Goal: Task Accomplishment & Management: Manage account settings

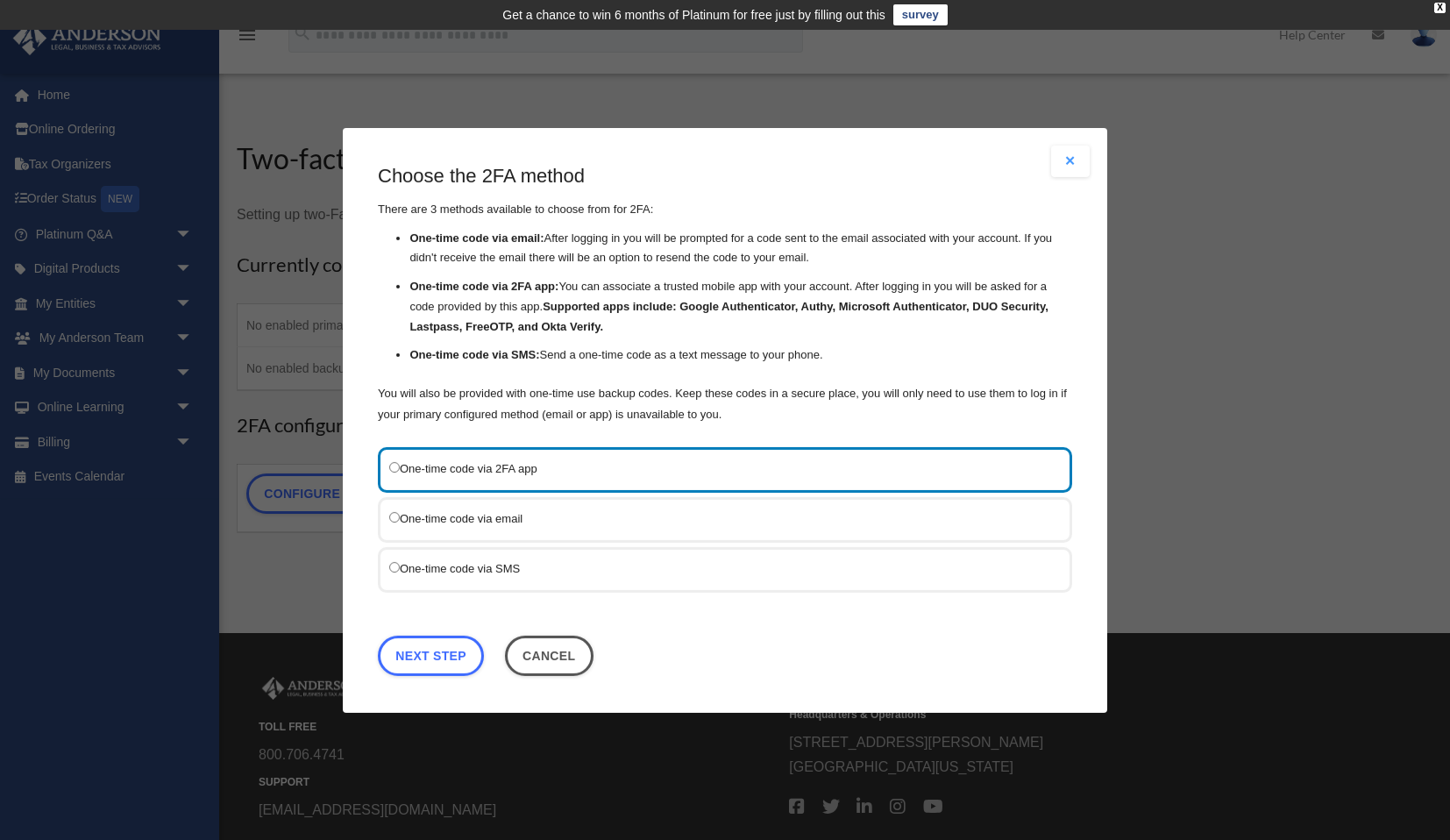
click at [583, 469] on label "One-time code via 2FA app" at bounding box center [717, 468] width 654 height 21
click at [422, 654] on link "Next Step" at bounding box center [431, 655] width 106 height 40
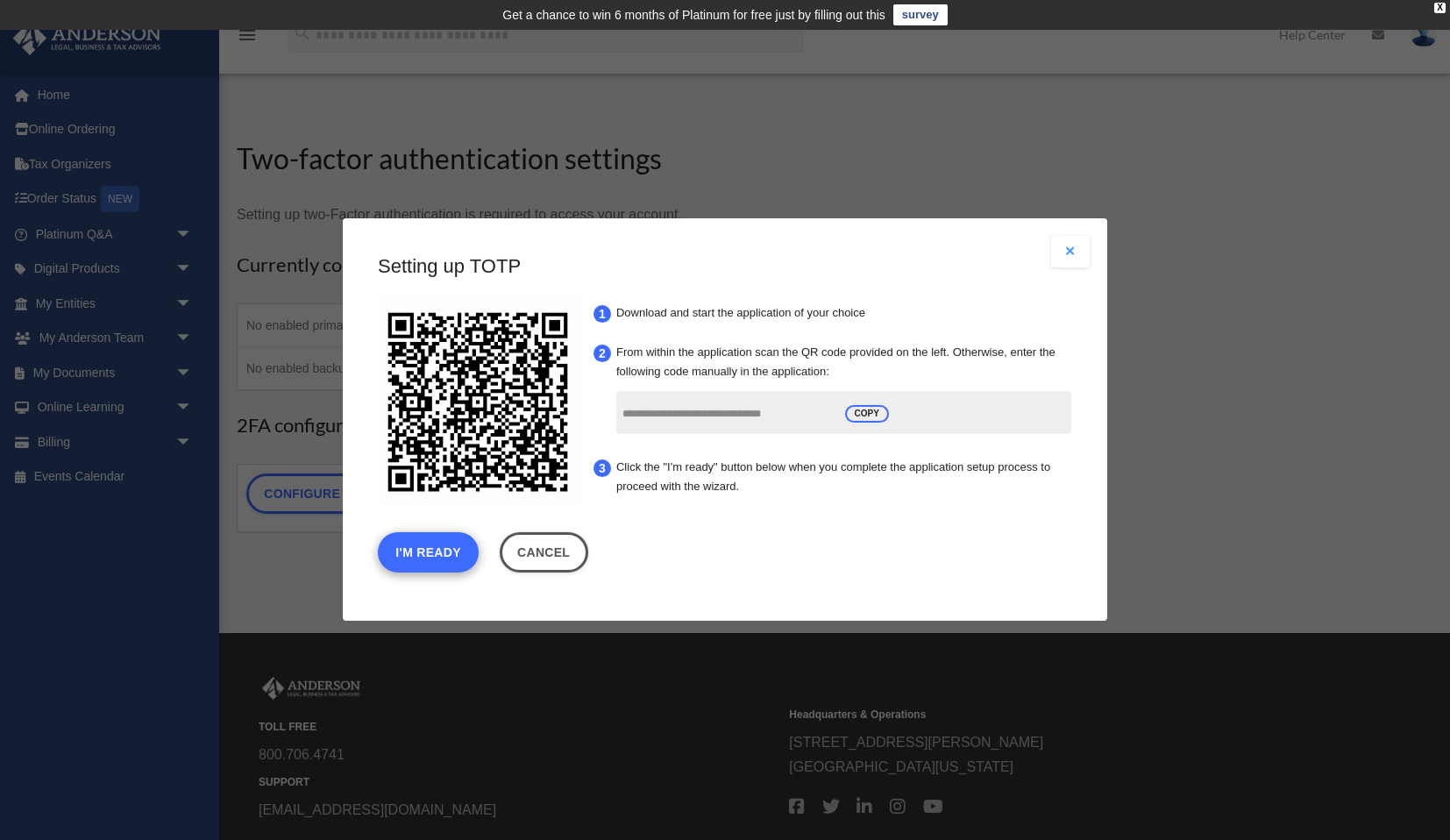
click at [446, 553] on button "I'm Ready" at bounding box center [429, 553] width 101 height 40
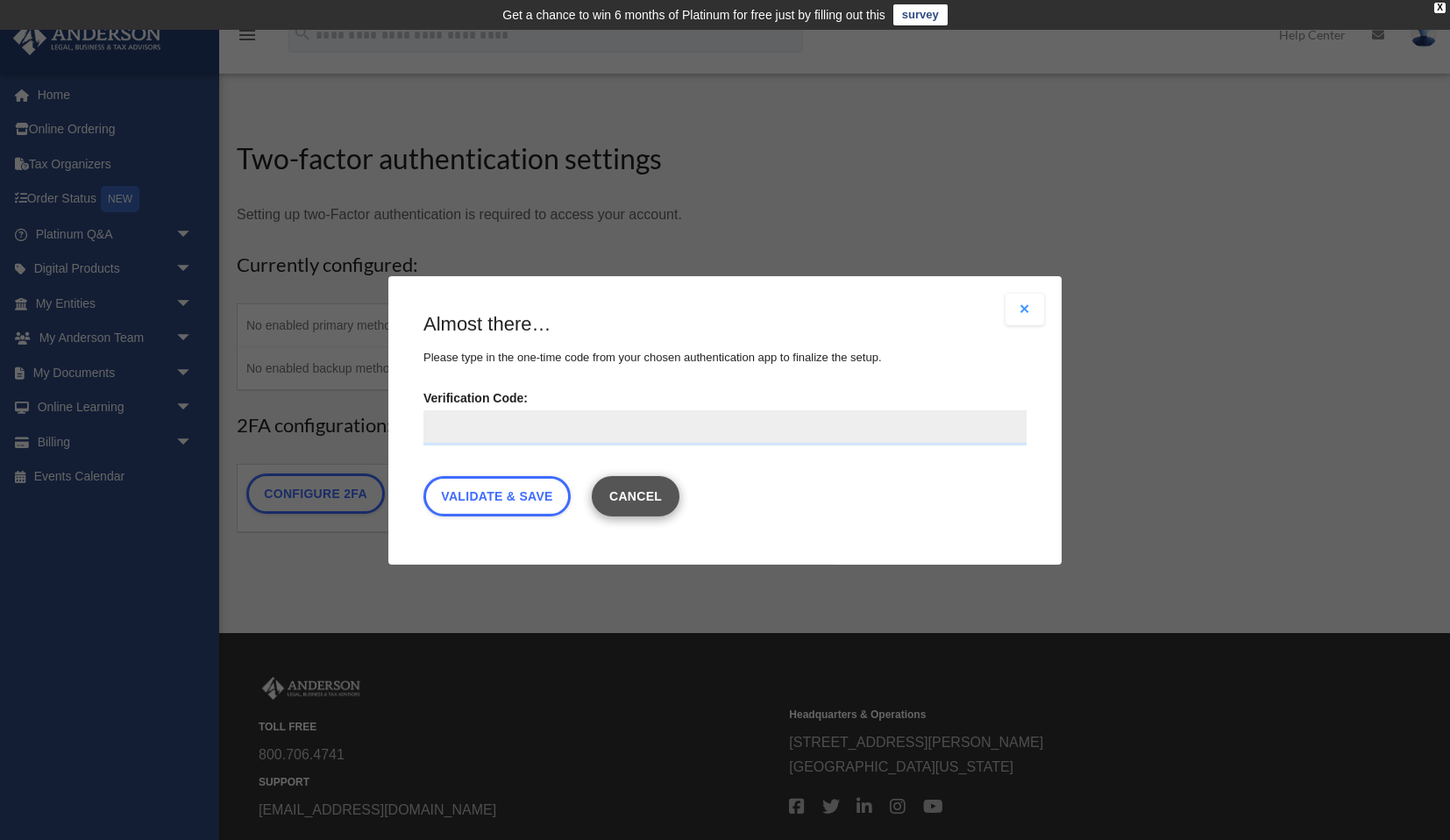
click at [645, 501] on button "Cancel" at bounding box center [636, 494] width 89 height 40
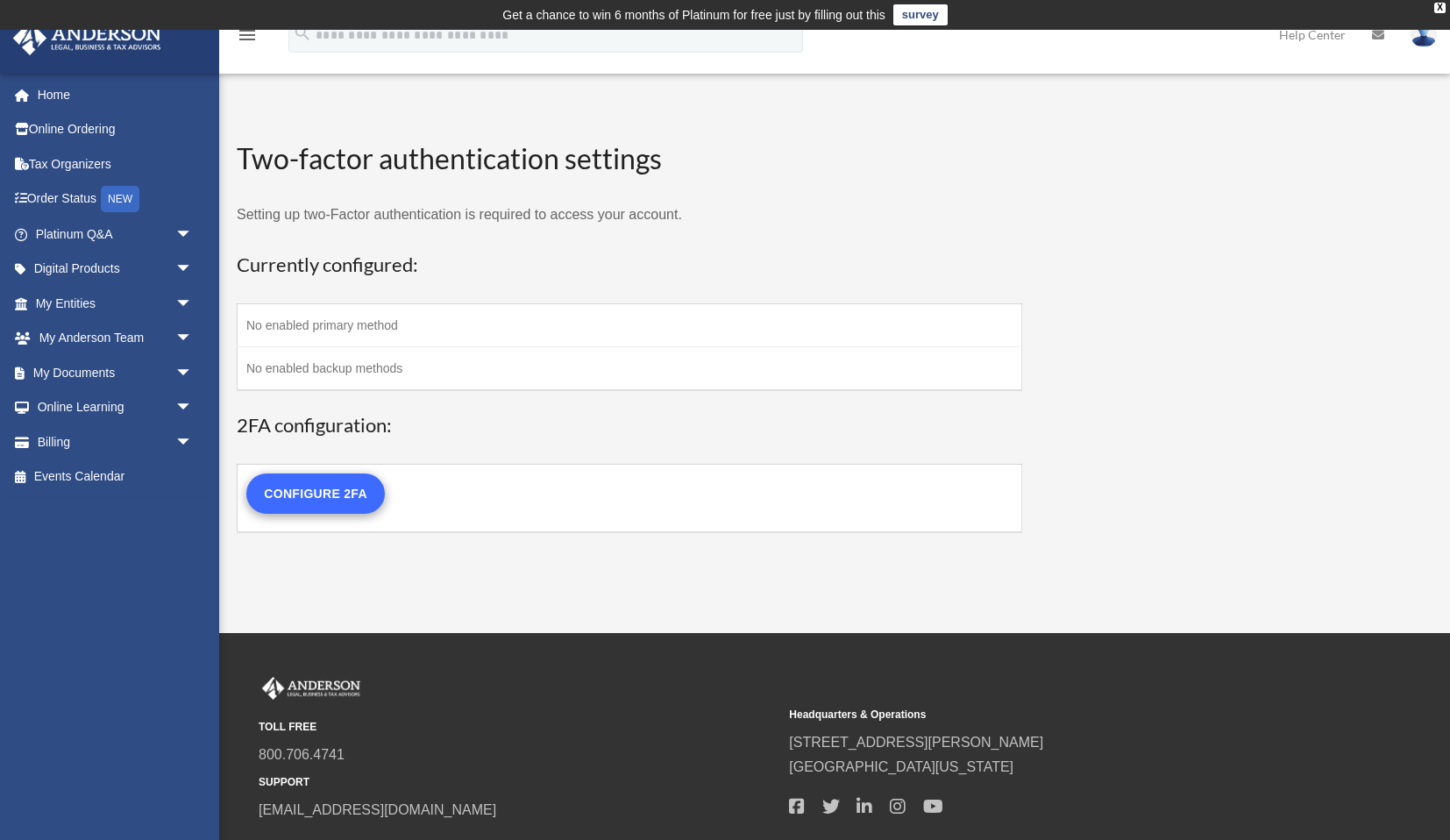
click at [339, 496] on link "Configure 2FA" at bounding box center [316, 494] width 139 height 40
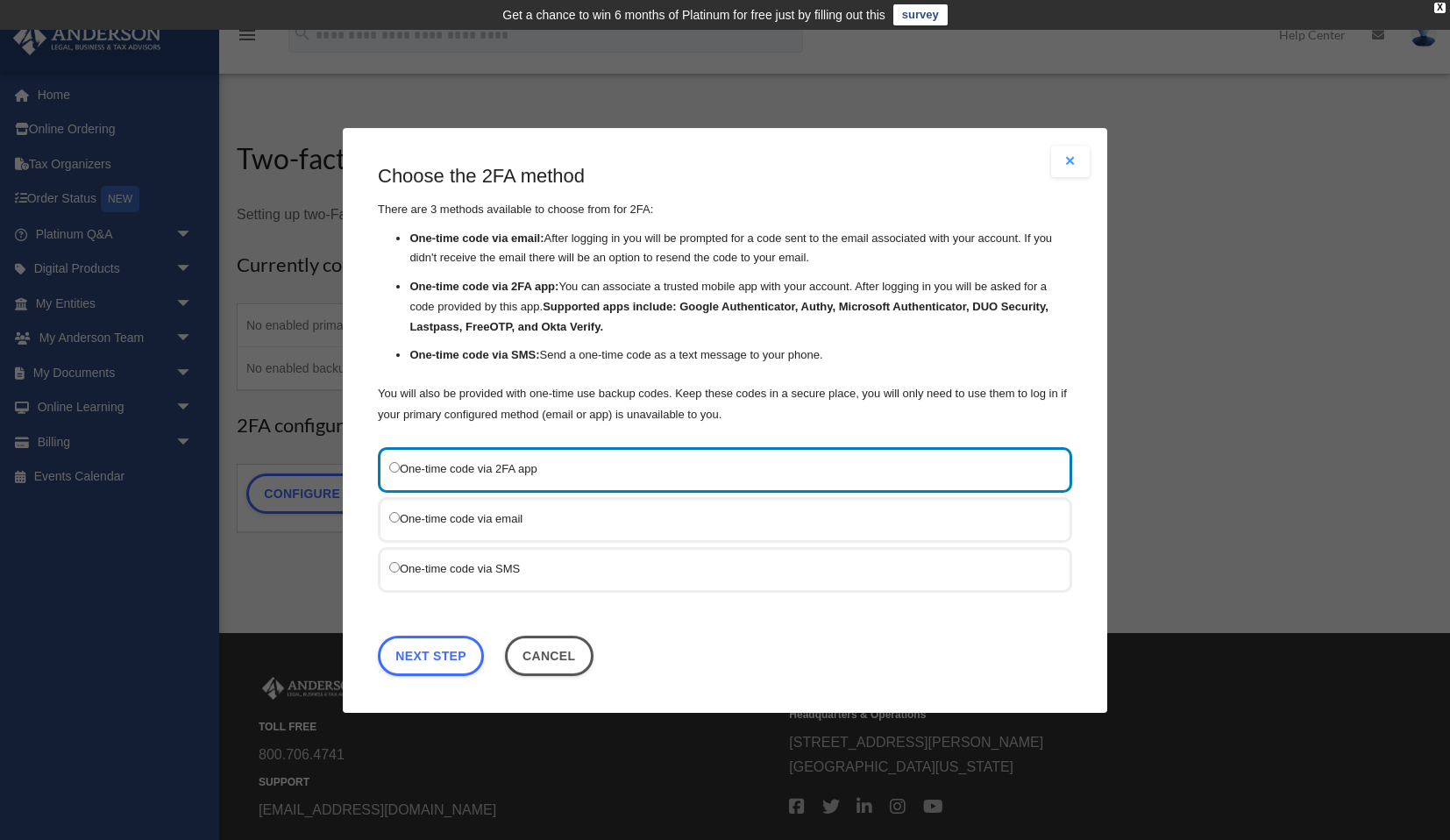
click at [590, 466] on label "One-time code via 2FA app" at bounding box center [717, 468] width 654 height 21
click at [451, 662] on link "Next Step" at bounding box center [431, 655] width 106 height 40
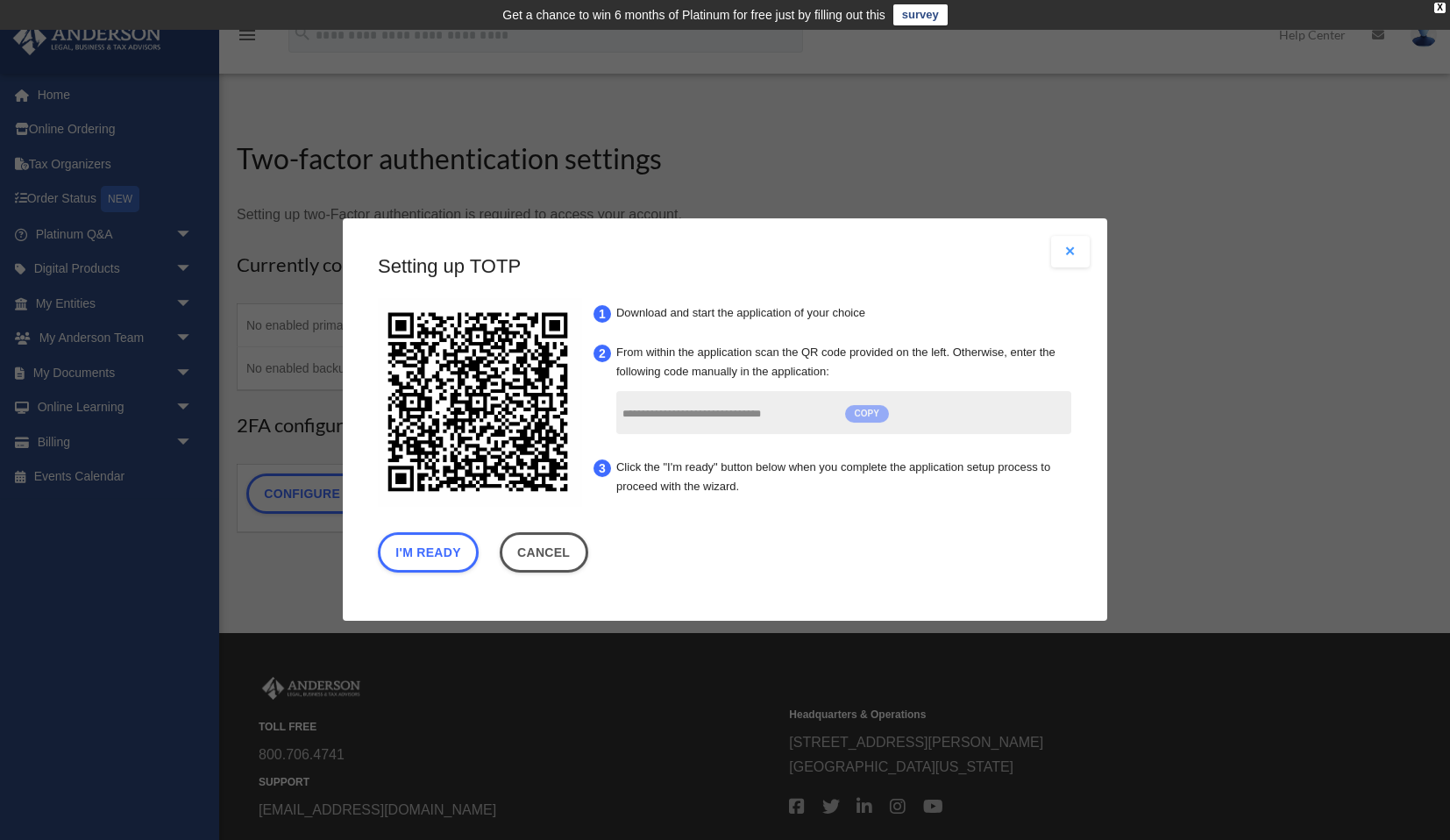
click at [869, 414] on span "COPY" at bounding box center [867, 414] width 44 height 18
click at [437, 564] on button "I'm Ready" at bounding box center [429, 553] width 101 height 40
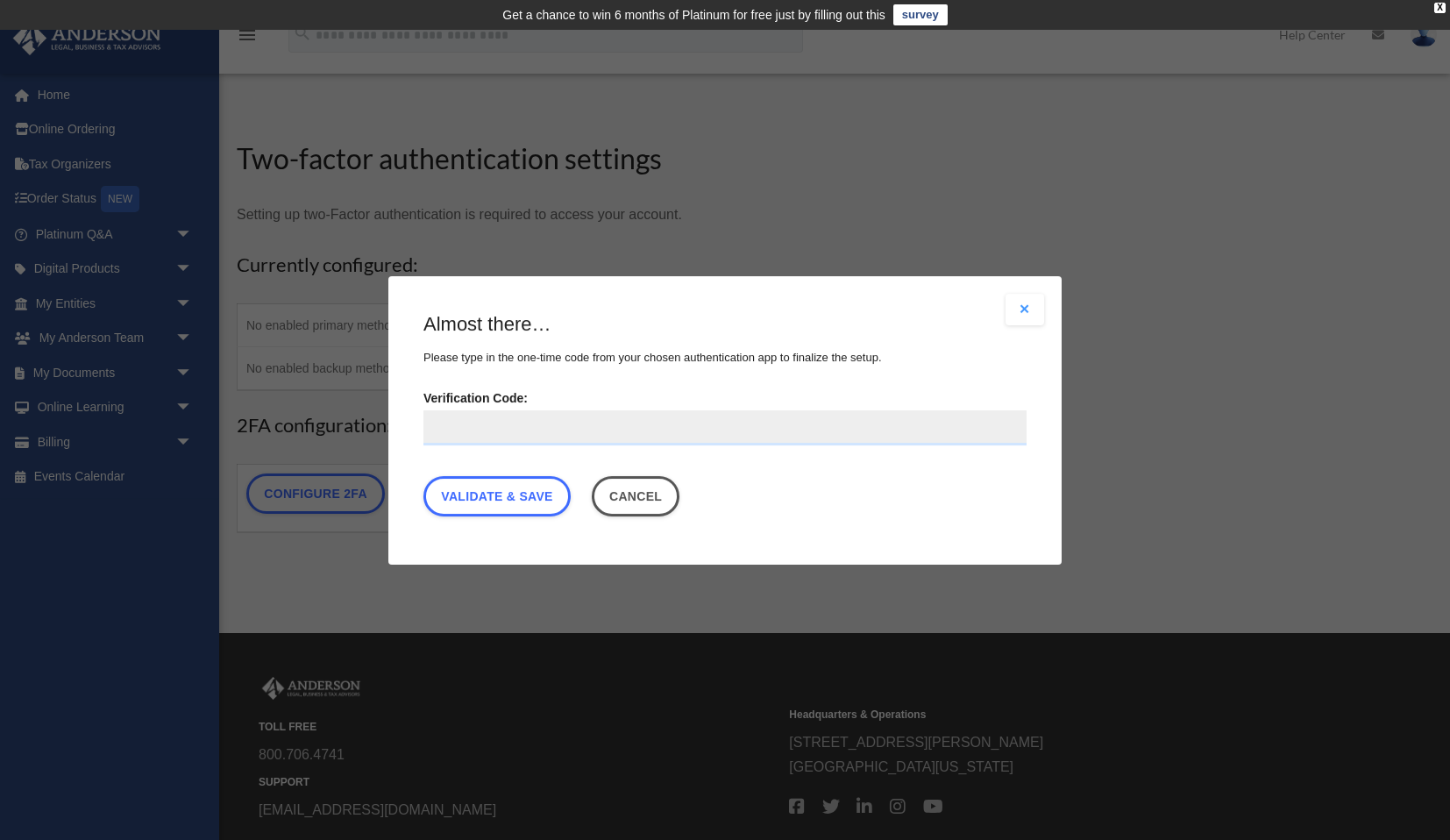
click at [599, 429] on input "Verification Code:" at bounding box center [725, 426] width 603 height 35
click at [528, 432] on input "Verification Code:" at bounding box center [725, 426] width 603 height 35
click at [486, 497] on link "Validate & Save" at bounding box center [496, 494] width 147 height 40
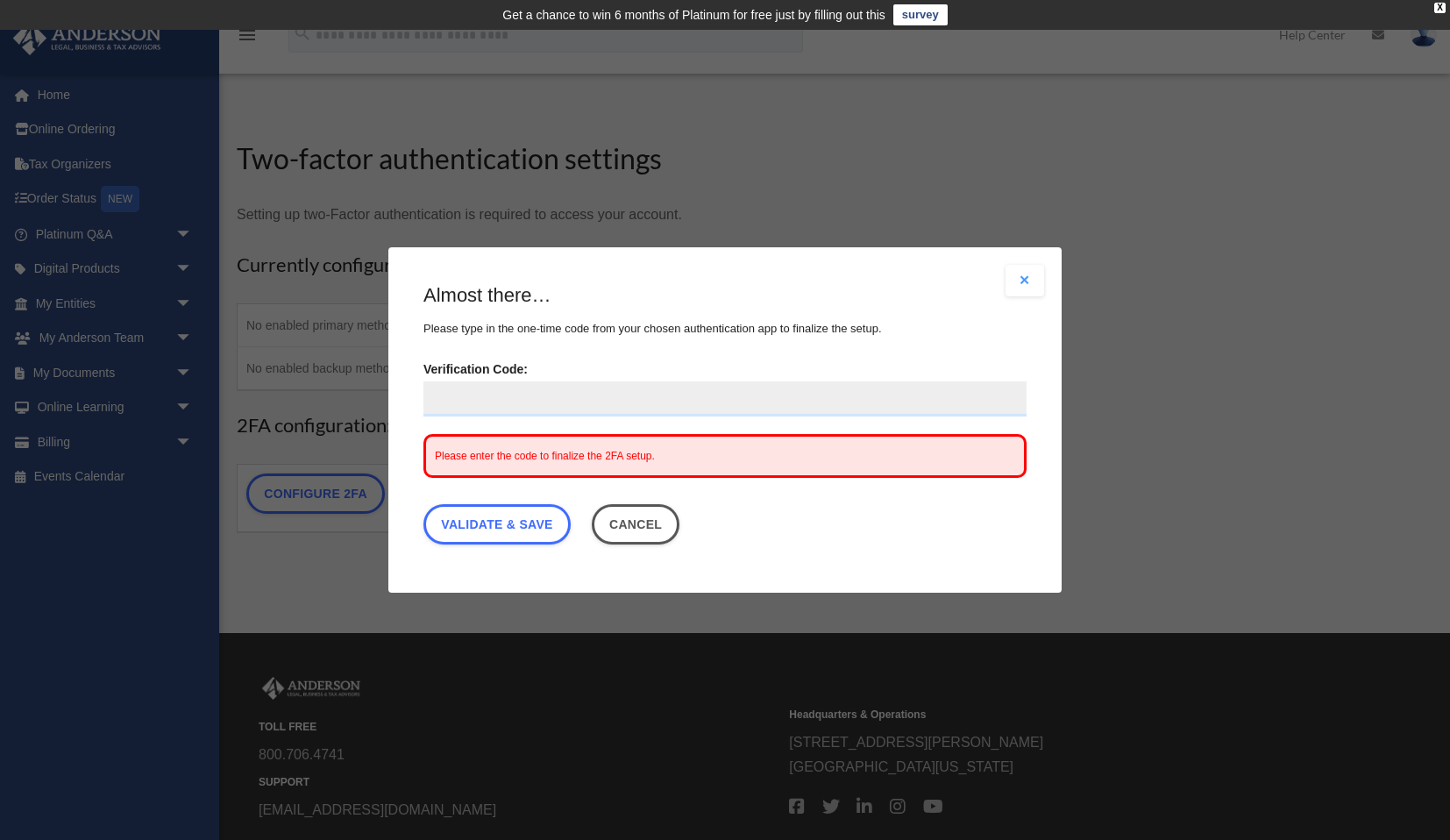
click at [581, 408] on input "Verification Code:" at bounding box center [725, 398] width 603 height 35
click at [658, 533] on button "Cancel" at bounding box center [636, 523] width 89 height 40
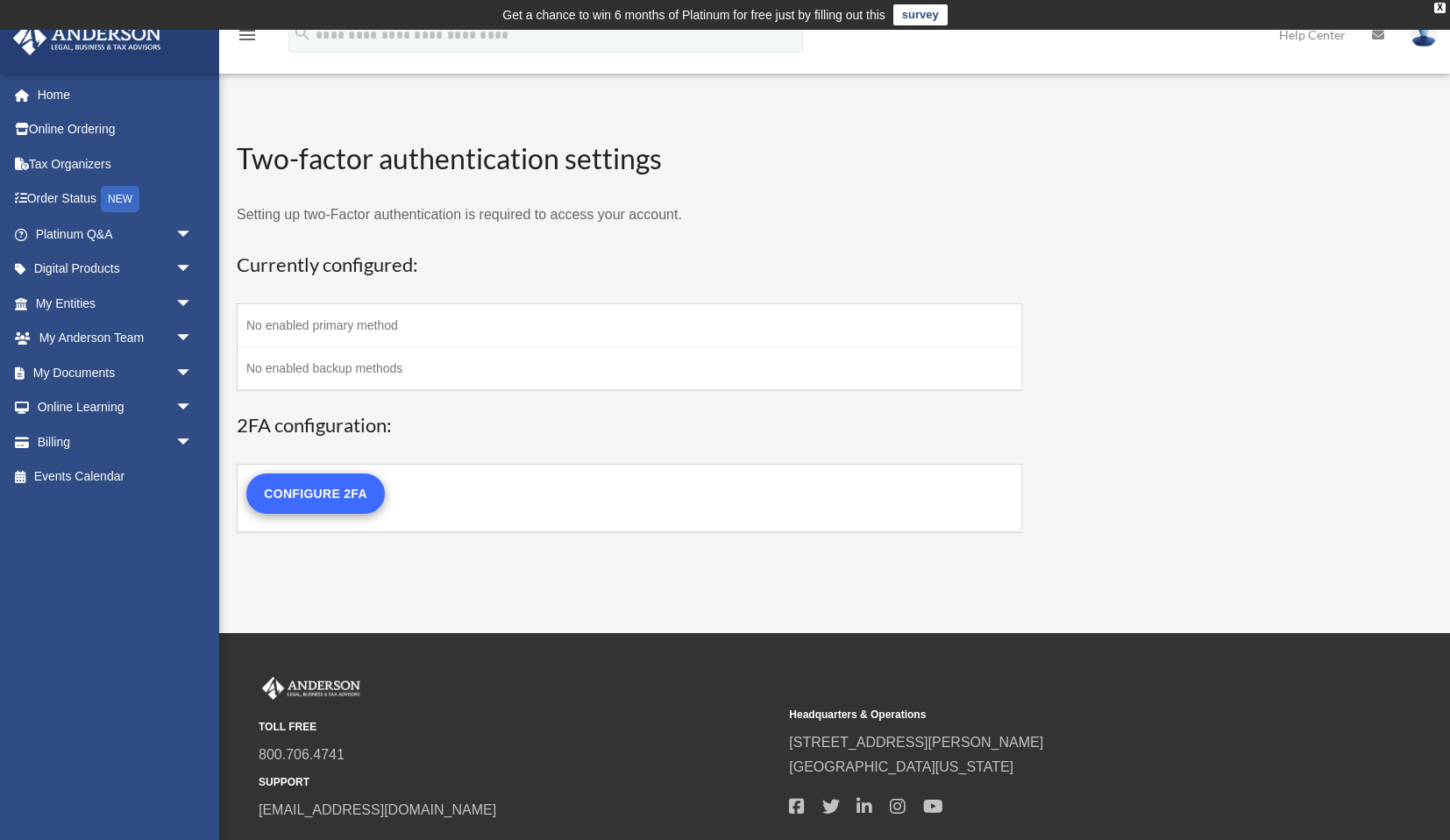
click at [347, 489] on link "Configure 2FA" at bounding box center [316, 494] width 139 height 40
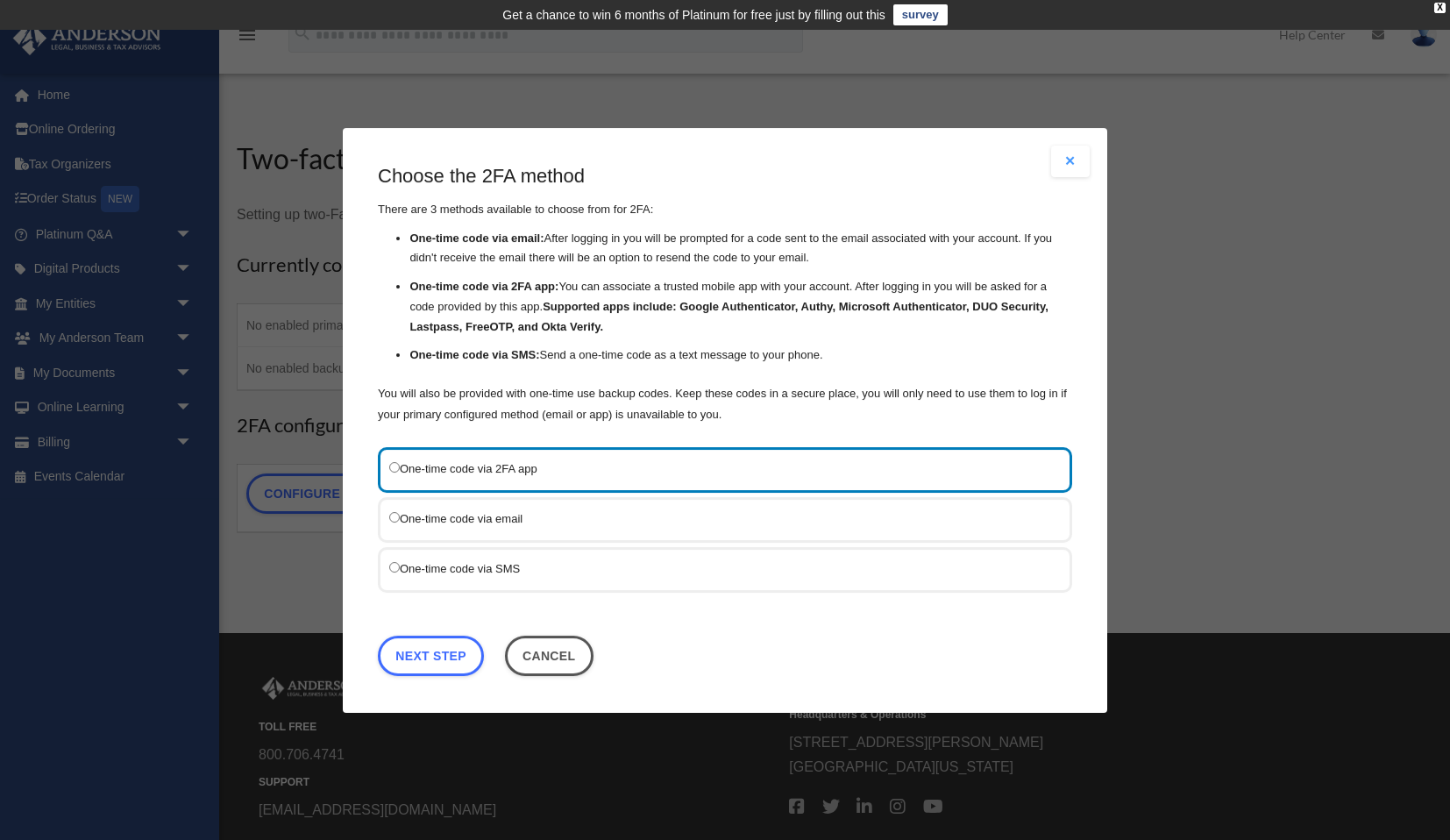
click at [527, 464] on label "One-time code via 2FA app" at bounding box center [717, 468] width 654 height 21
click at [447, 660] on link "Next Step" at bounding box center [431, 655] width 106 height 40
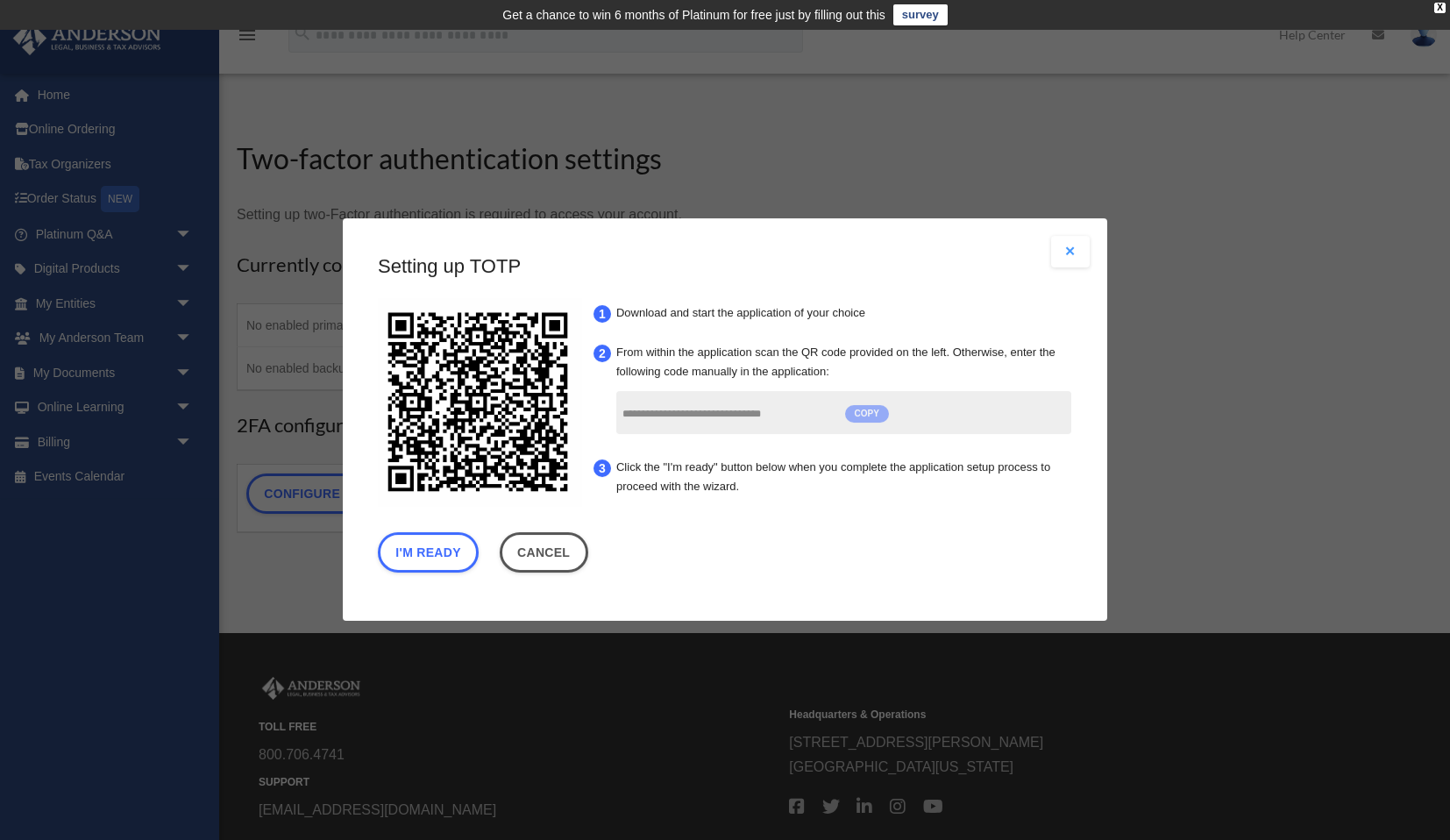
drag, startPoint x: 619, startPoint y: 407, endPoint x: 869, endPoint y: 409, distance: 250.0
click at [869, 409] on div "**********" at bounding box center [844, 413] width 455 height 43
click at [864, 414] on span "COPY" at bounding box center [867, 414] width 44 height 18
click at [871, 414] on span "COPY" at bounding box center [867, 414] width 44 height 18
click at [869, 412] on span "COPY" at bounding box center [867, 414] width 44 height 18
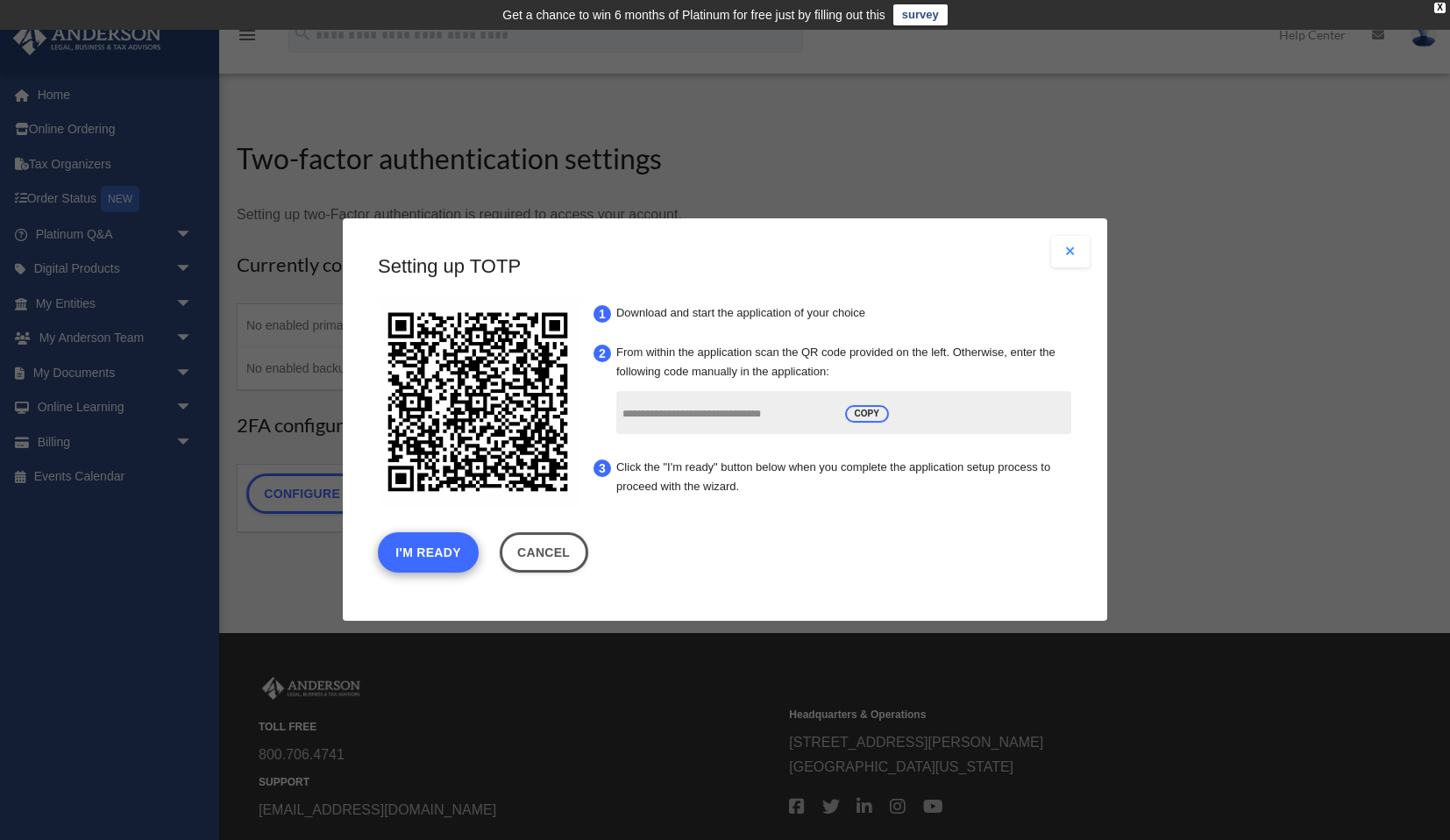
click at [443, 560] on button "I'm Ready" at bounding box center [429, 553] width 101 height 40
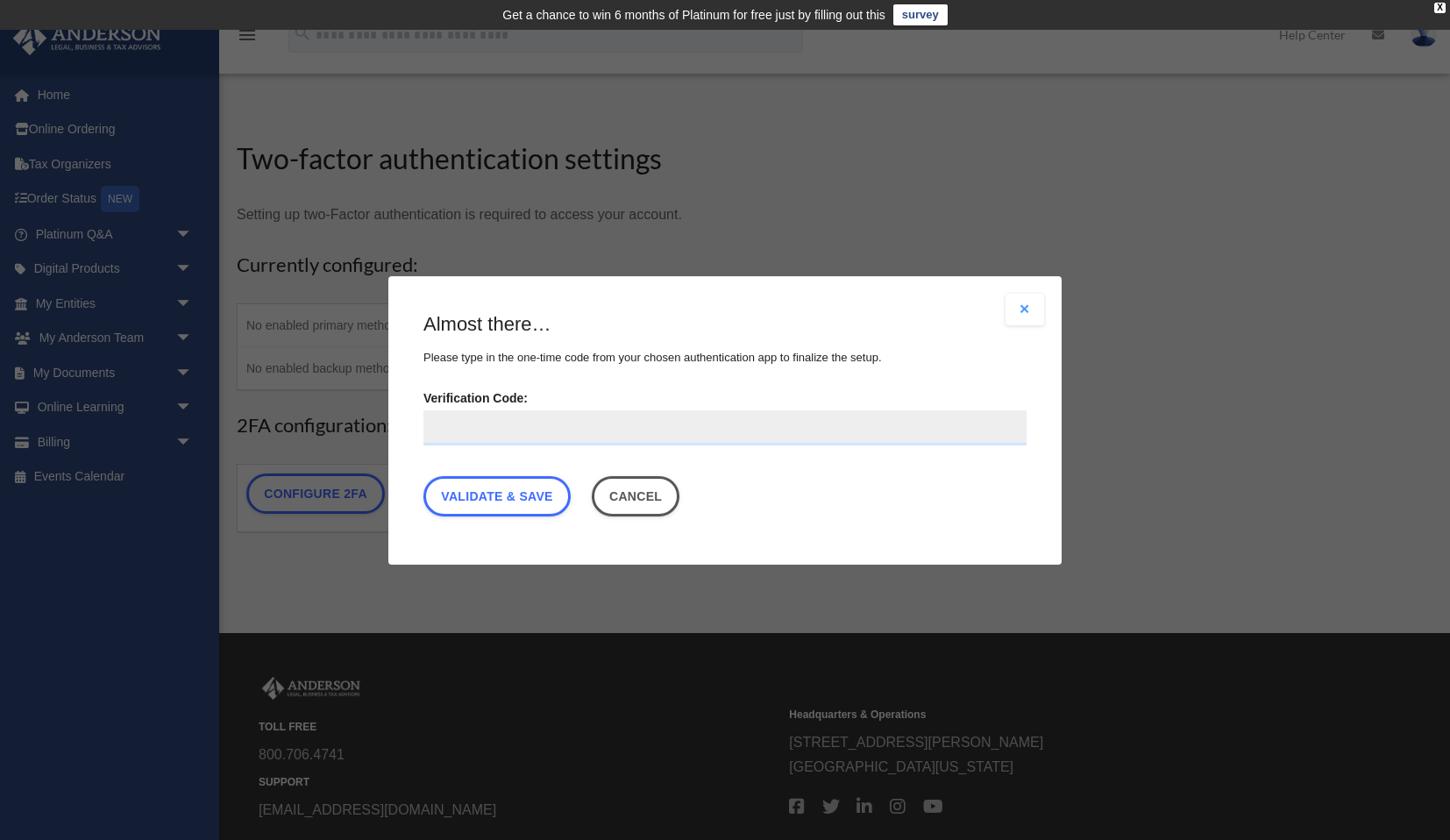
click at [510, 422] on input "Verification Code:" at bounding box center [725, 426] width 603 height 35
click at [528, 427] on input "Verification Code:" at bounding box center [725, 426] width 603 height 35
click at [651, 502] on button "Cancel" at bounding box center [636, 494] width 89 height 40
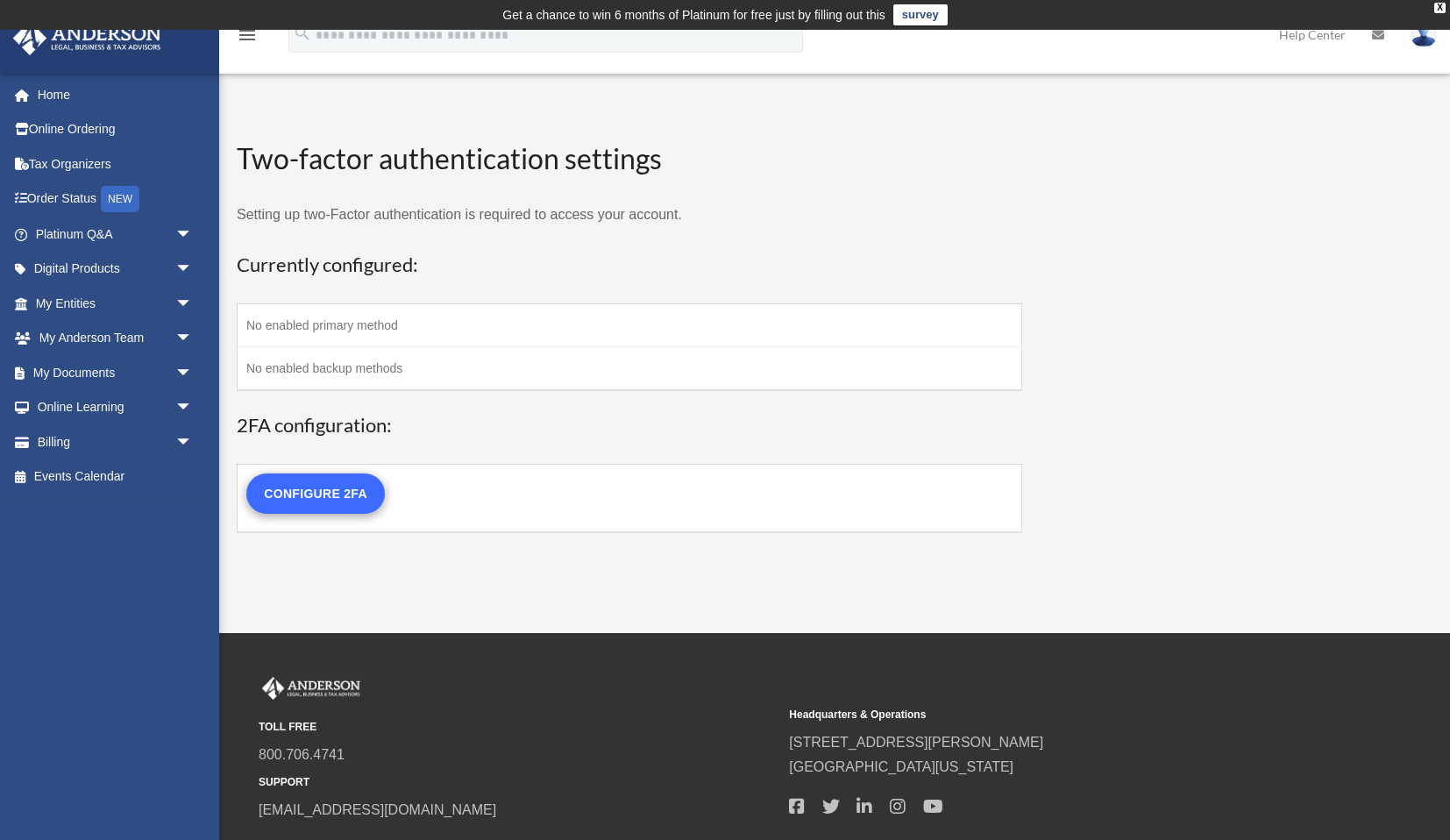
click at [349, 499] on link "Configure 2FA" at bounding box center [316, 494] width 139 height 40
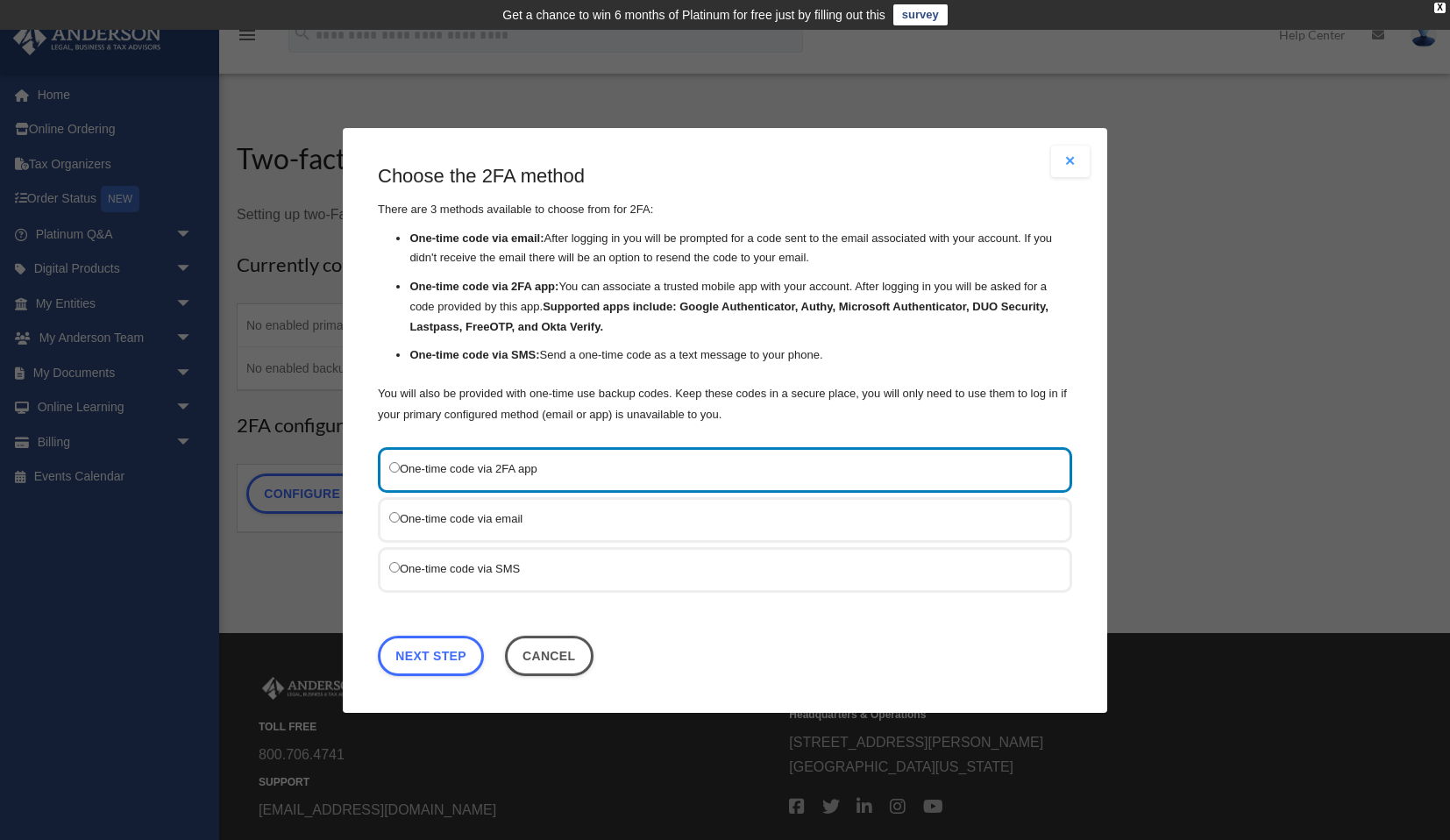
click at [596, 468] on label "One-time code via 2FA app" at bounding box center [717, 468] width 654 height 21
click at [451, 651] on link "Next Step" at bounding box center [431, 655] width 106 height 40
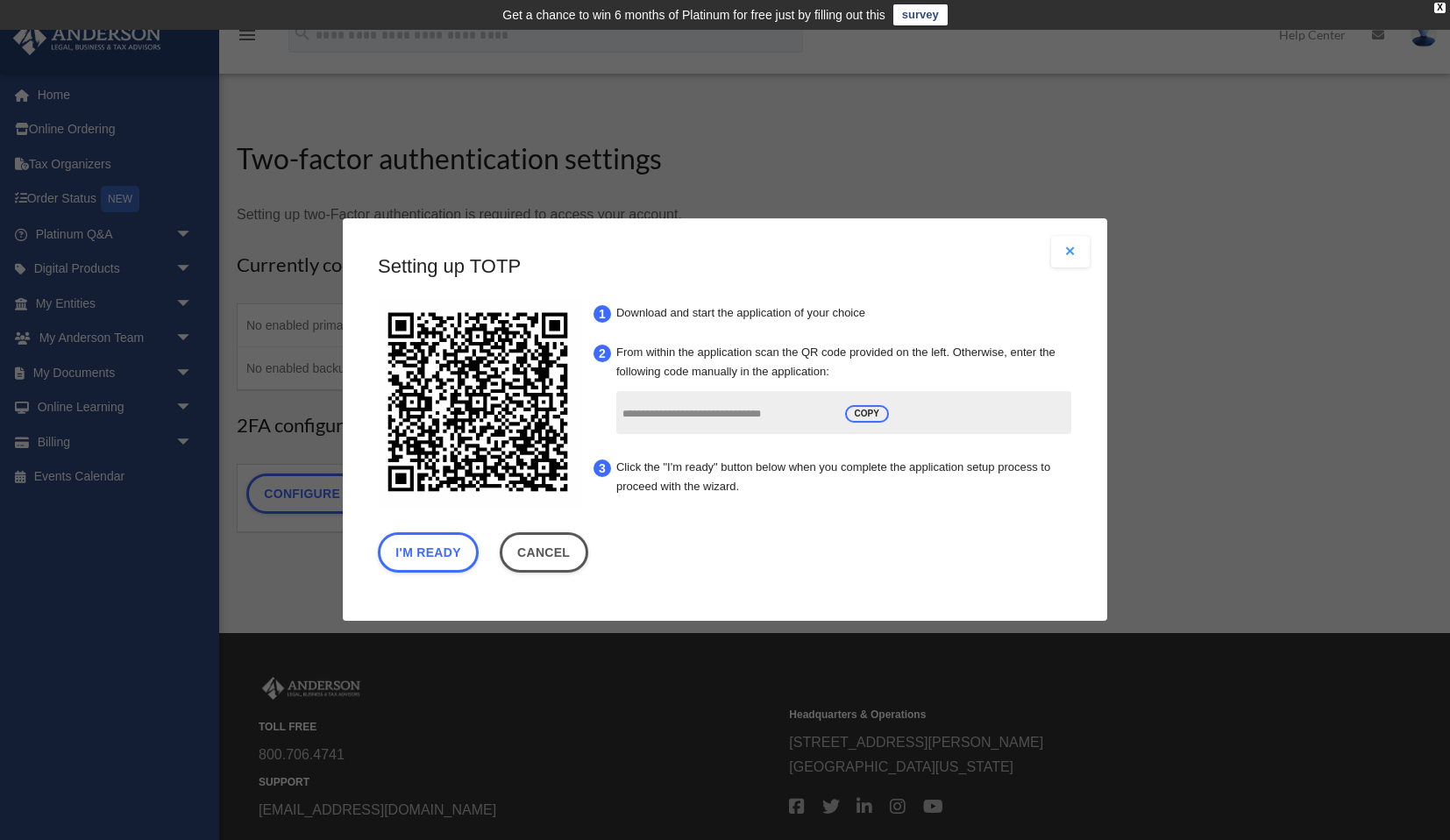
click at [433, 391] on img at bounding box center [478, 402] width 209 height 209
click at [517, 555] on link "Cancel" at bounding box center [544, 553] width 89 height 40
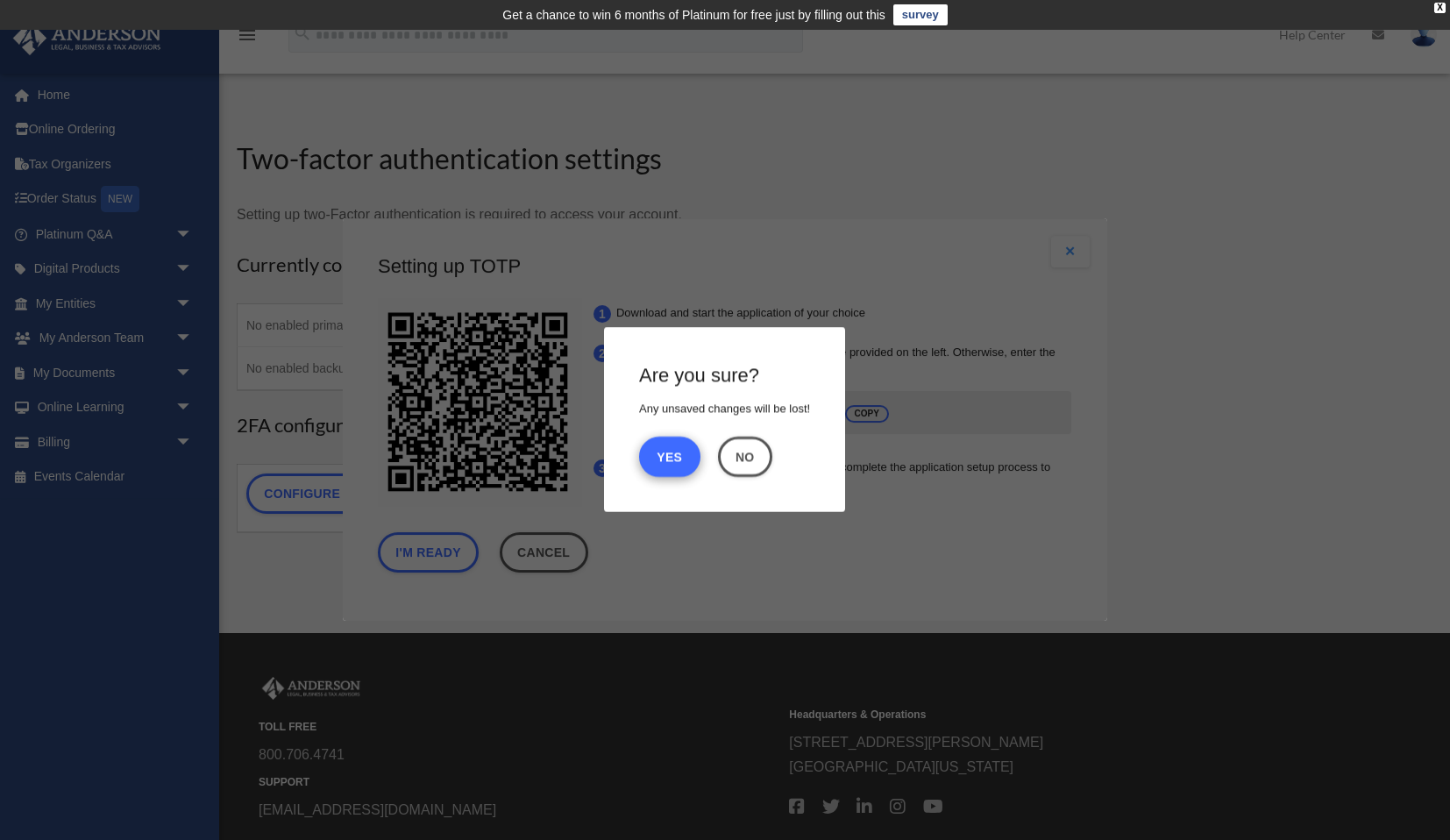
click at [672, 463] on button "Yes" at bounding box center [670, 456] width 62 height 40
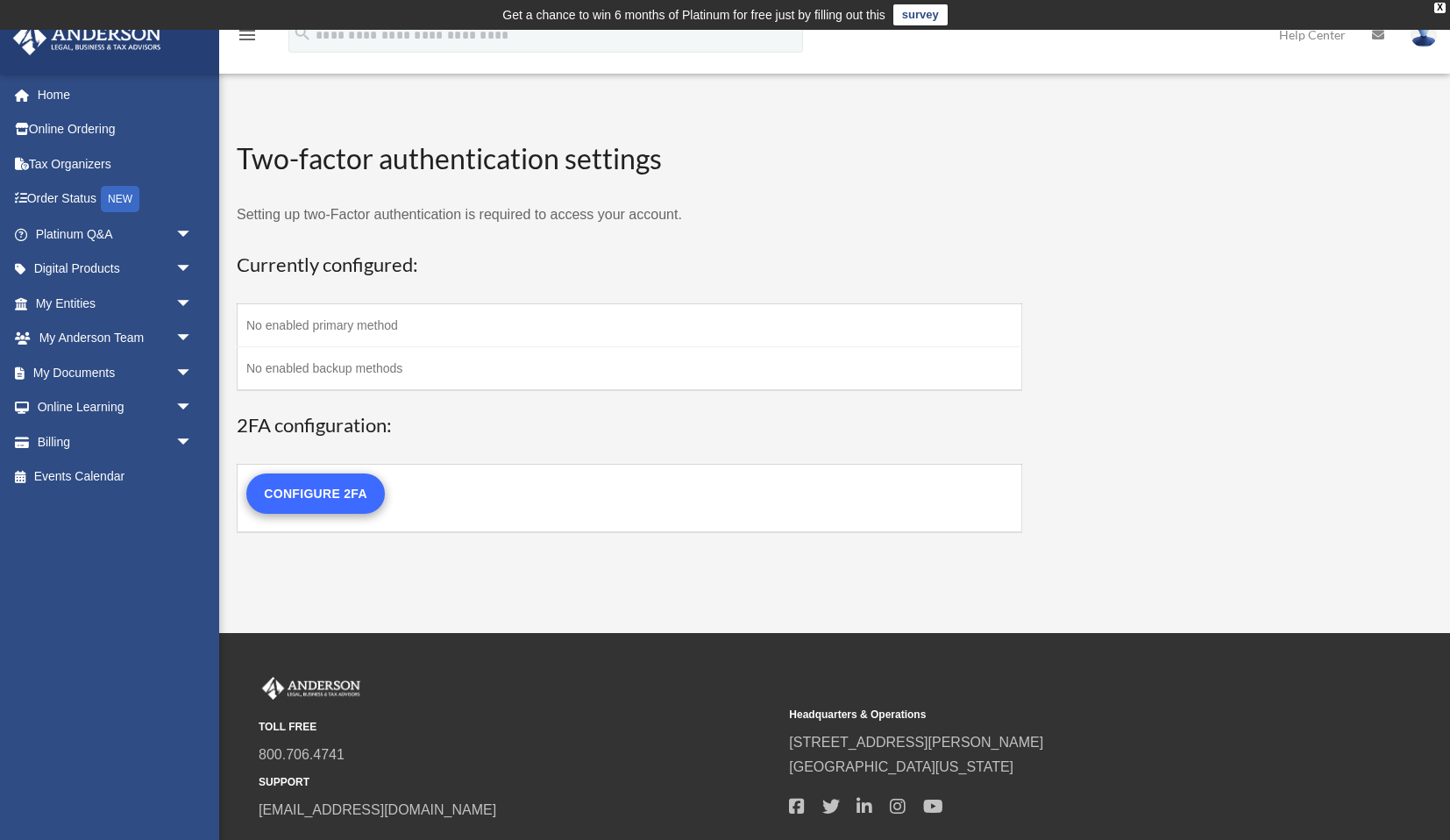
click at [337, 483] on link "Configure 2FA" at bounding box center [316, 494] width 139 height 40
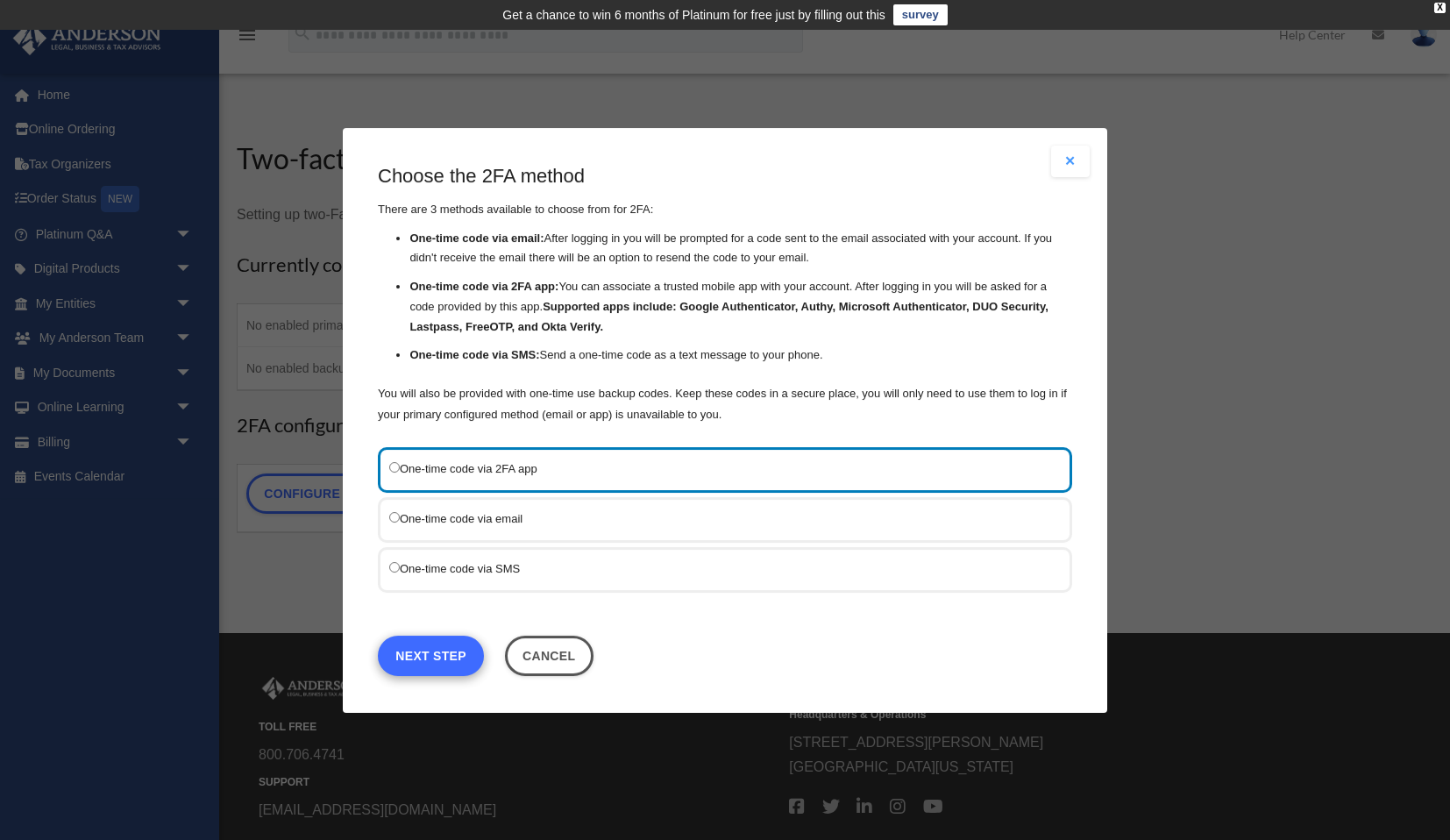
click at [437, 660] on link "Next Step" at bounding box center [431, 655] width 106 height 40
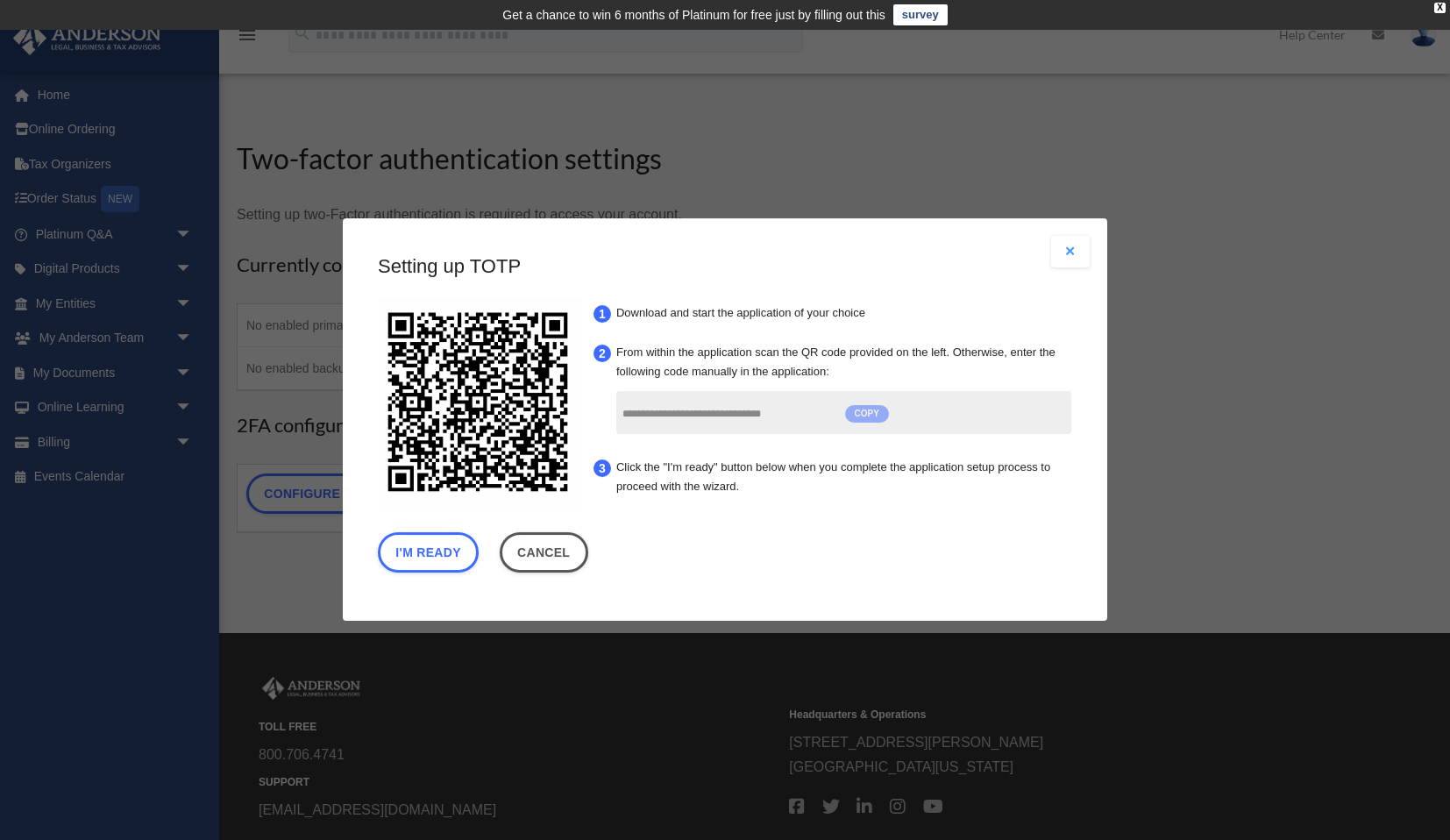
click at [877, 412] on span "COPY" at bounding box center [867, 414] width 44 height 18
click at [869, 413] on span "COPY" at bounding box center [867, 414] width 44 height 18
copy span "COPY"
click at [433, 561] on button "I'm Ready" at bounding box center [429, 553] width 101 height 40
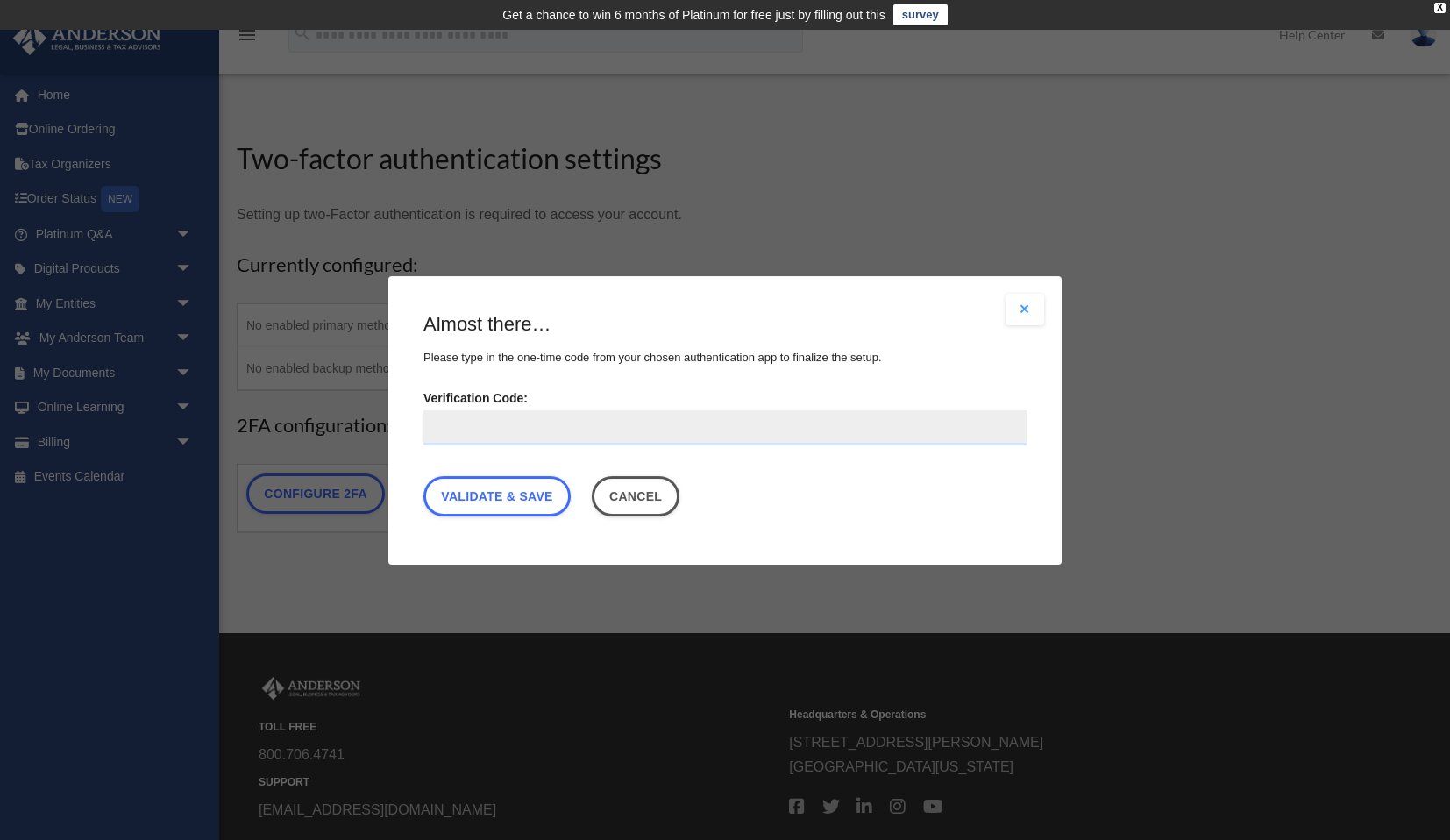
click at [525, 426] on input "Verification Code:" at bounding box center [725, 426] width 603 height 35
paste input "****"
type input "*"
click at [647, 501] on button "Cancel" at bounding box center [636, 494] width 89 height 40
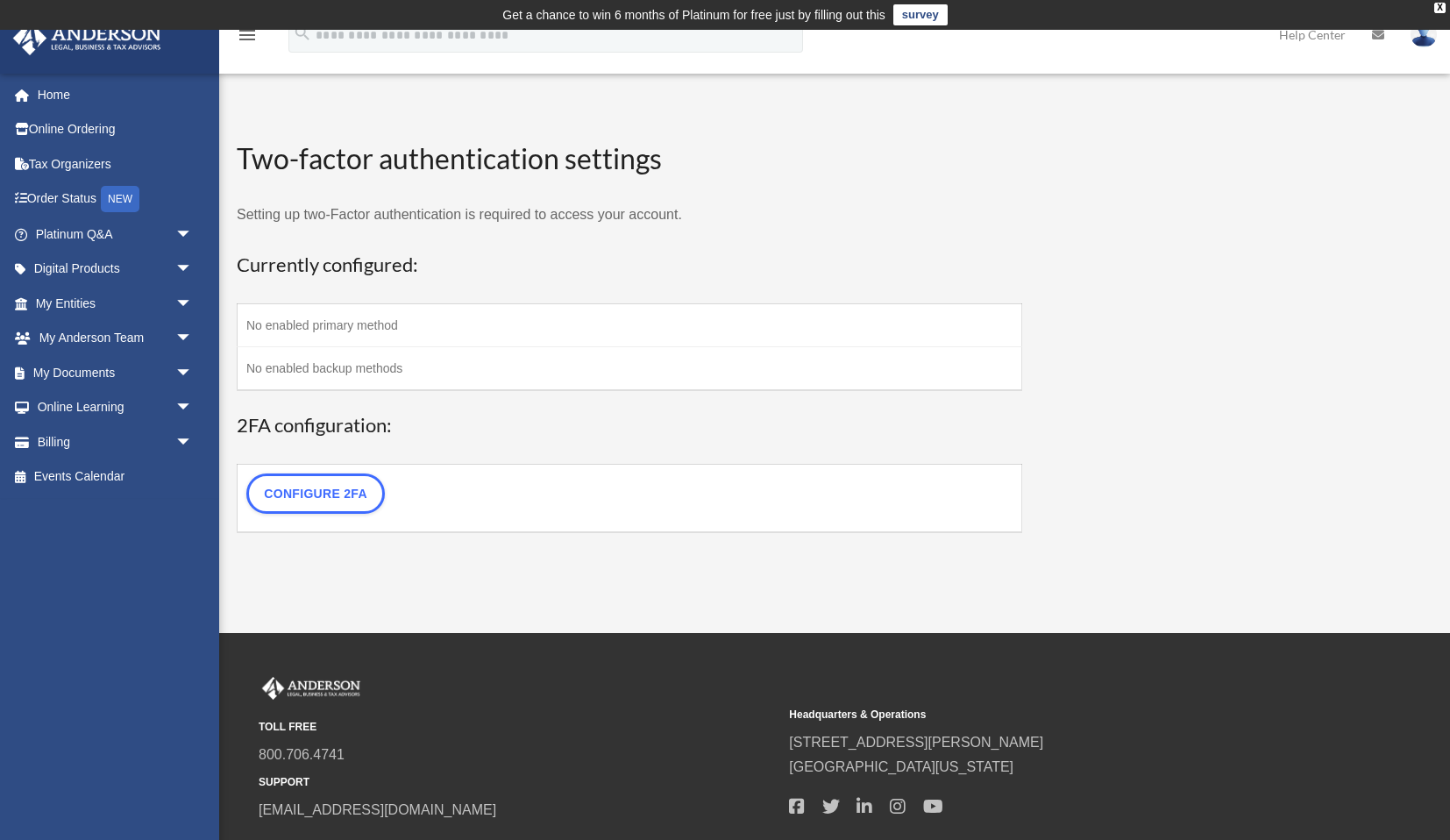
scroll to position [3, 0]
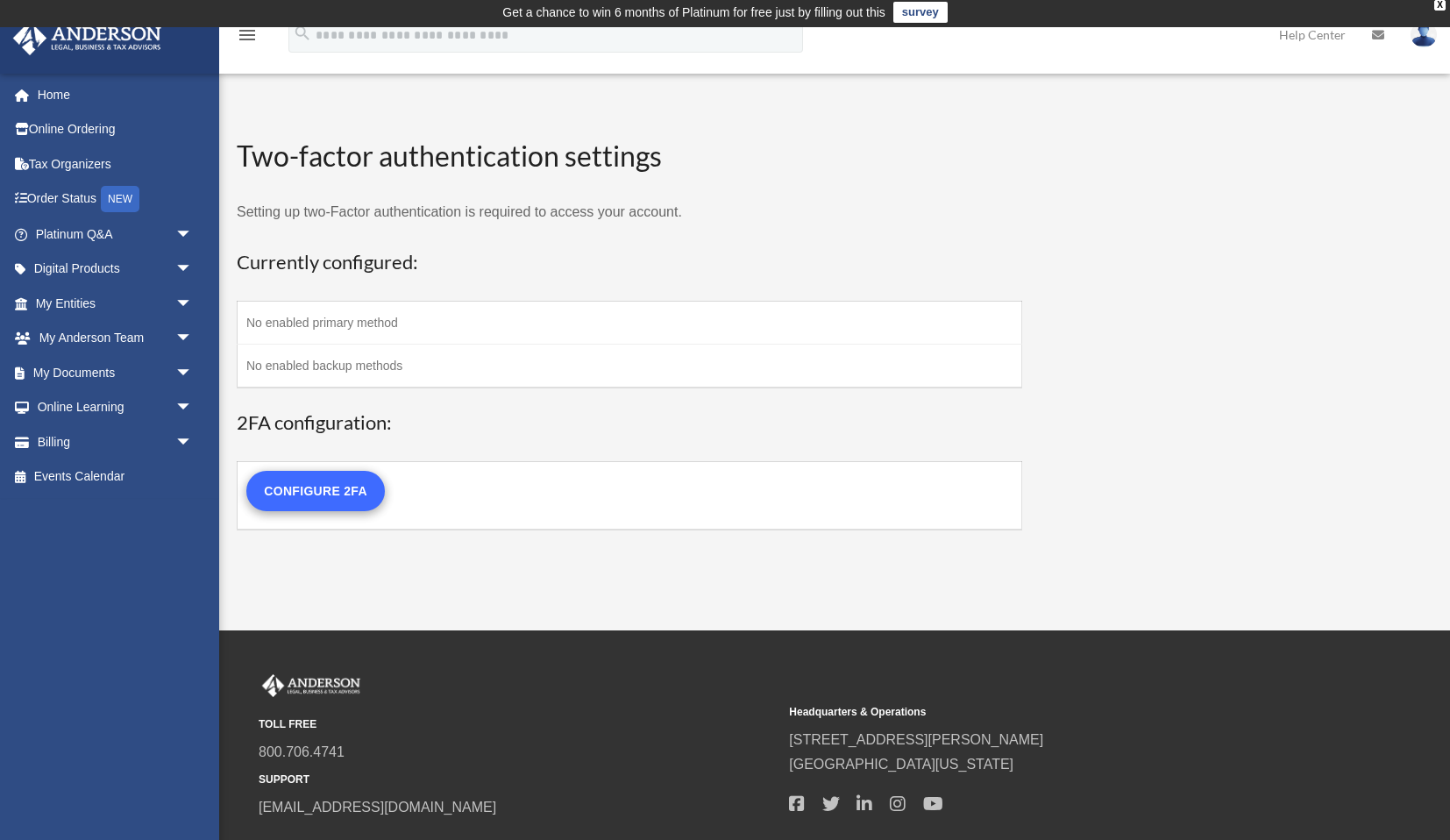
click at [332, 492] on link "Configure 2FA" at bounding box center [316, 491] width 139 height 40
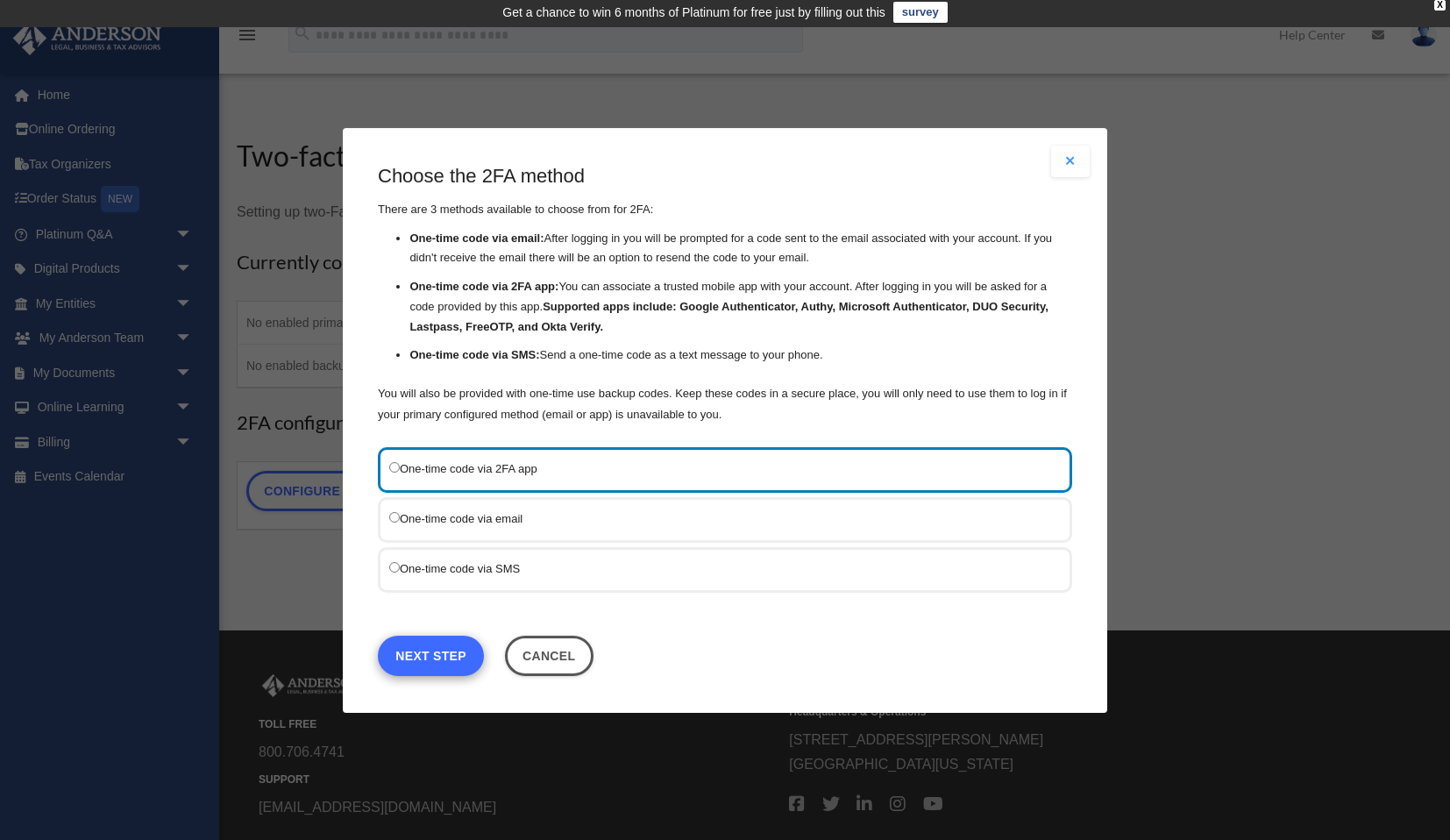
click at [442, 659] on link "Next Step" at bounding box center [431, 655] width 106 height 40
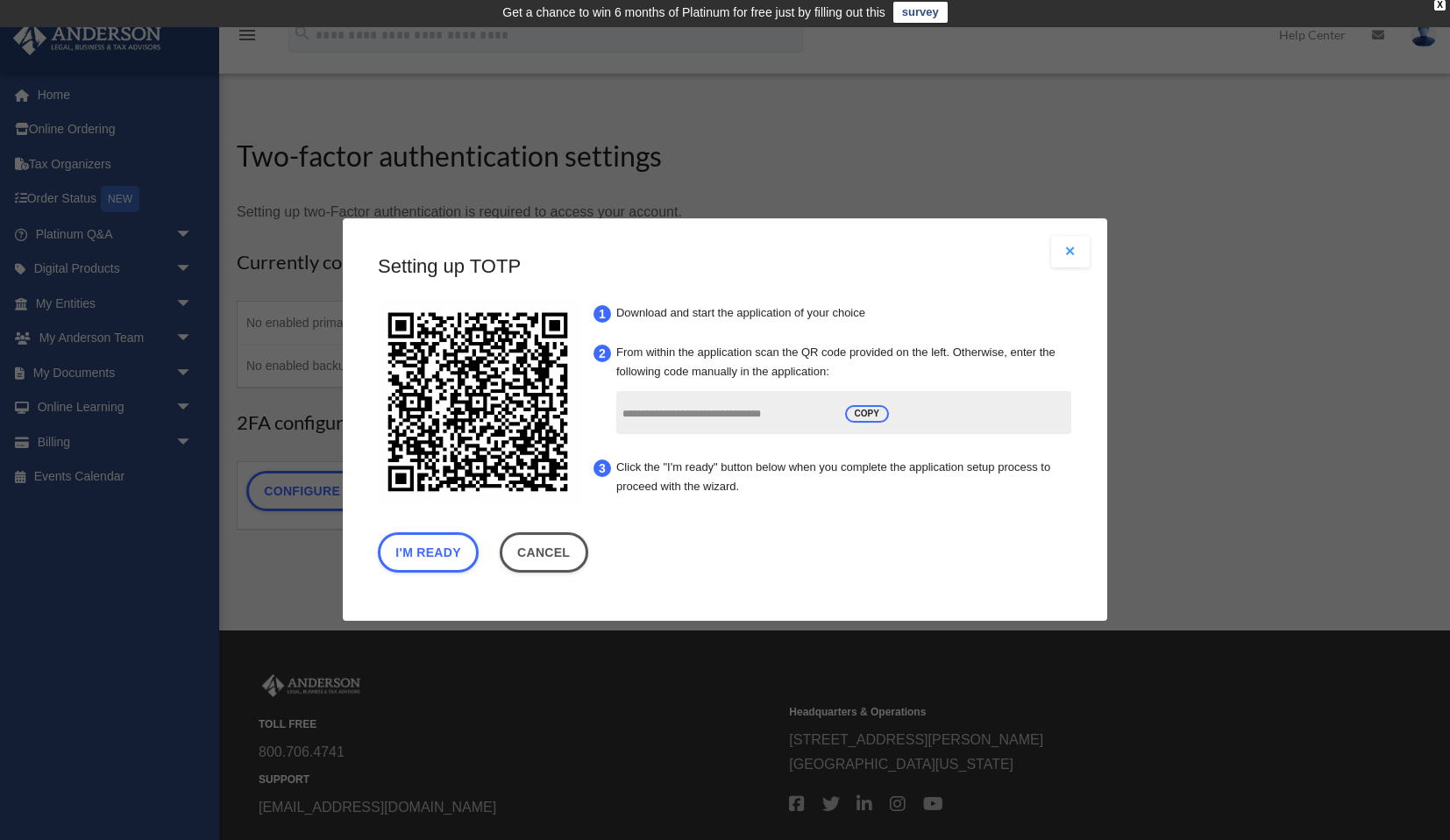
scroll to position [0, 0]
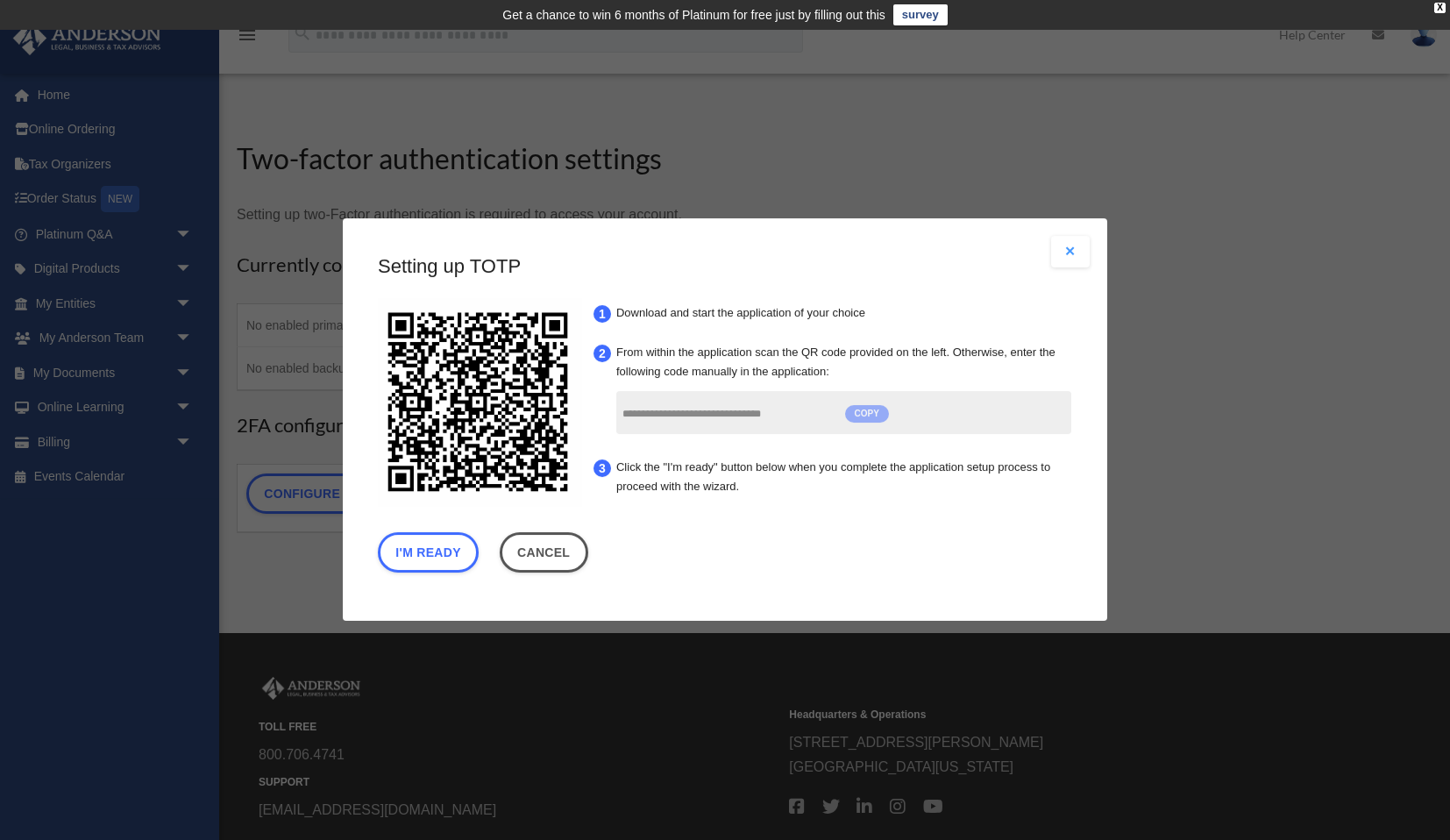
click at [871, 414] on span "COPY" at bounding box center [867, 414] width 44 height 18
click at [422, 555] on button "I'm Ready" at bounding box center [429, 553] width 101 height 40
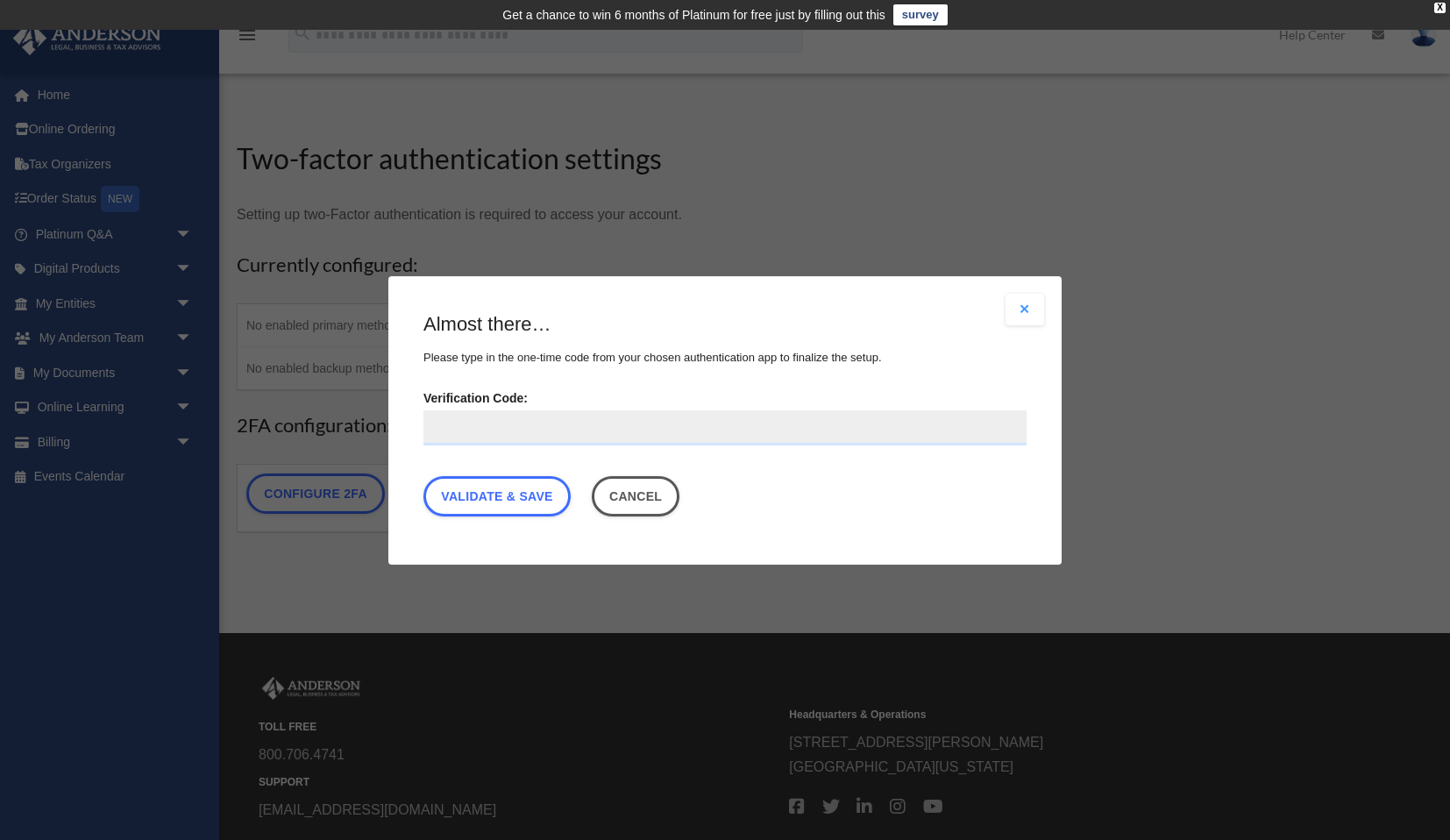
click at [497, 428] on input "Verification Code:" at bounding box center [725, 426] width 603 height 35
paste input "****"
type input "****"
drag, startPoint x: 475, startPoint y: 422, endPoint x: 423, endPoint y: 423, distance: 52.0
click at [423, 423] on input "****" at bounding box center [725, 426] width 603 height 35
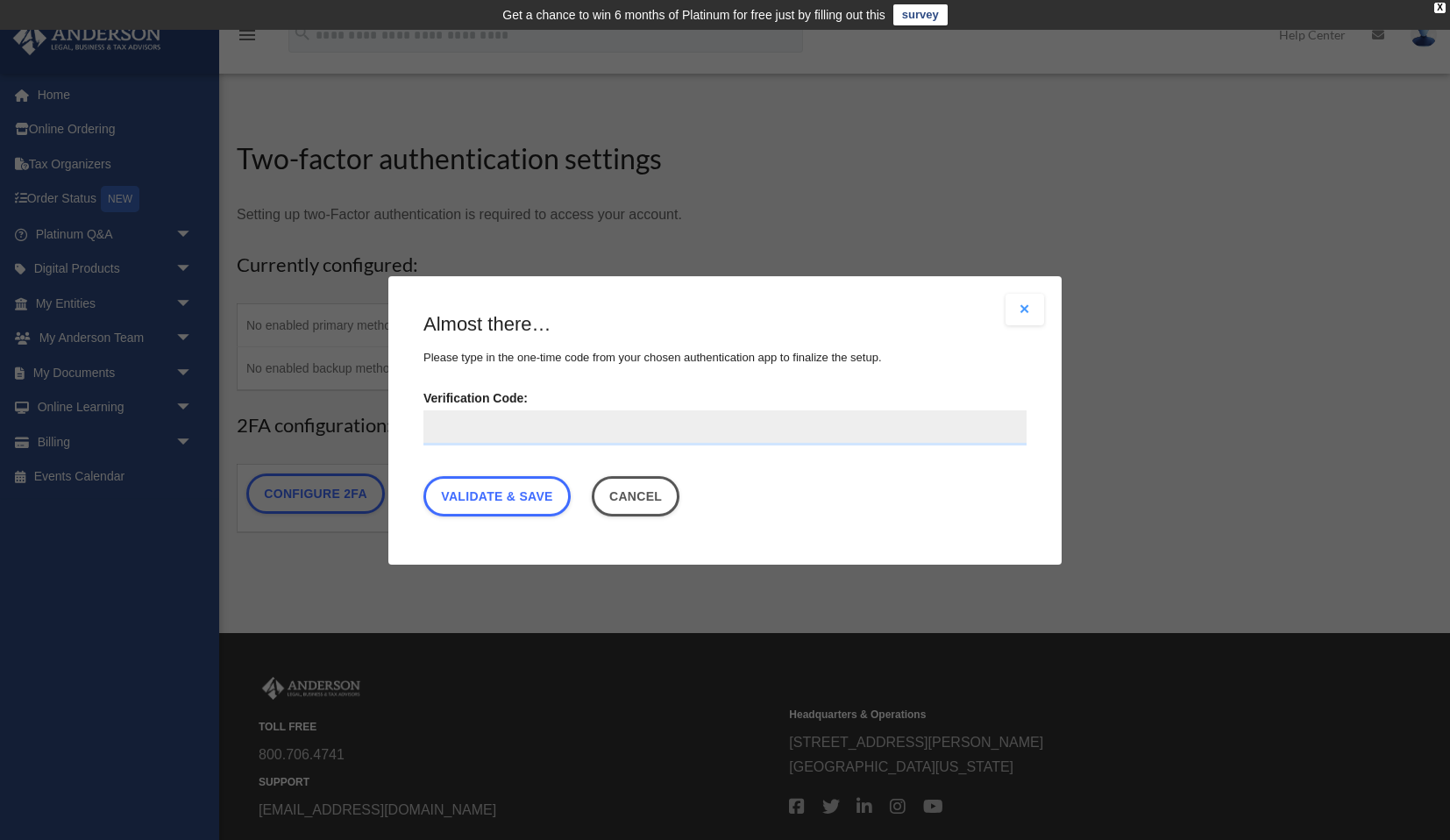
scroll to position [0, 1]
click at [640, 483] on button "Cancel" at bounding box center [636, 494] width 89 height 40
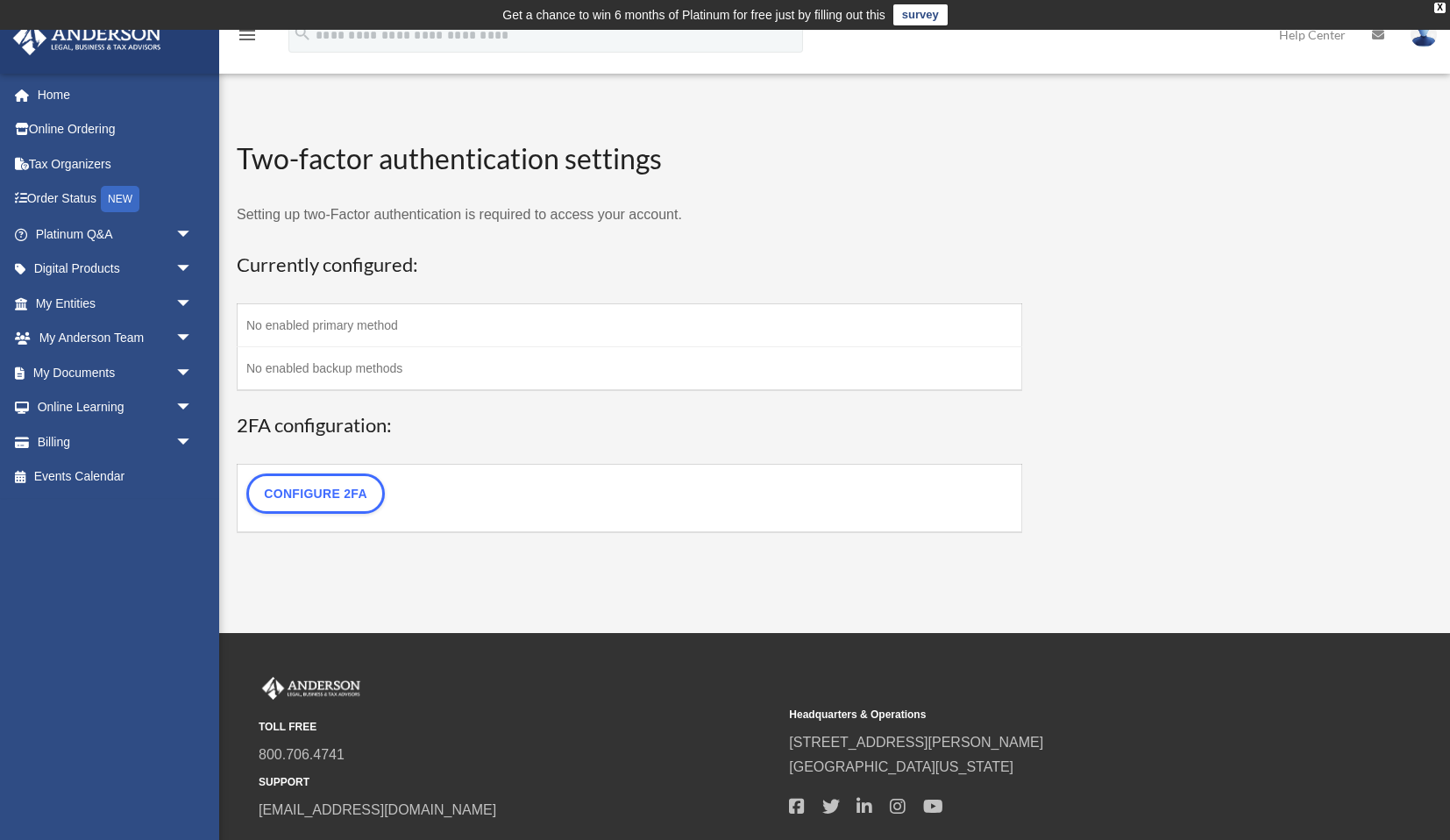
scroll to position [0, 0]
click at [333, 495] on link "Configure 2FA" at bounding box center [316, 494] width 139 height 40
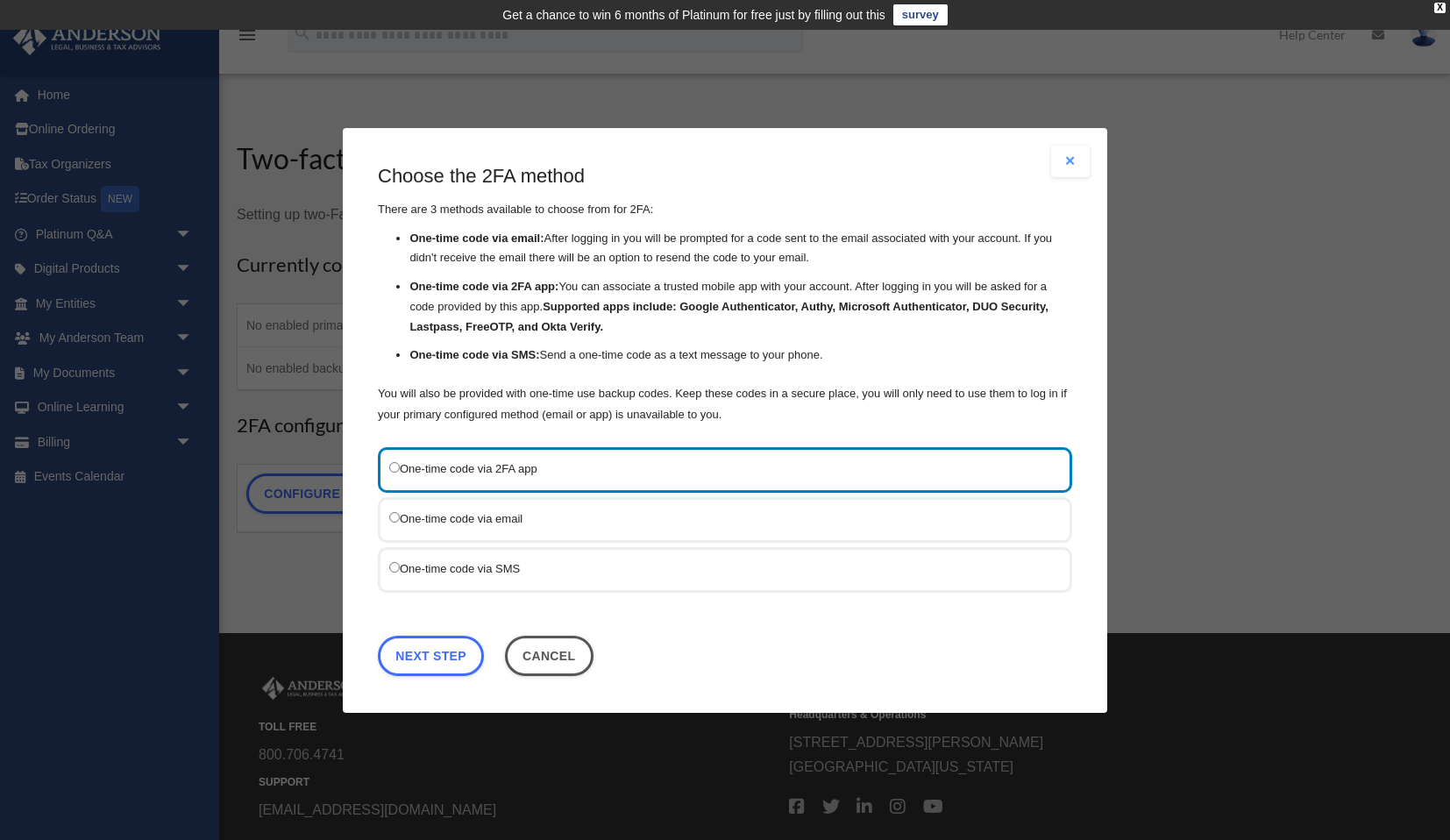
click at [594, 474] on label "One-time code via 2FA app" at bounding box center [717, 468] width 654 height 21
click at [595, 474] on label "One-time code via 2FA app" at bounding box center [717, 468] width 654 height 21
click at [493, 522] on label "One-time code via email" at bounding box center [717, 518] width 654 height 21
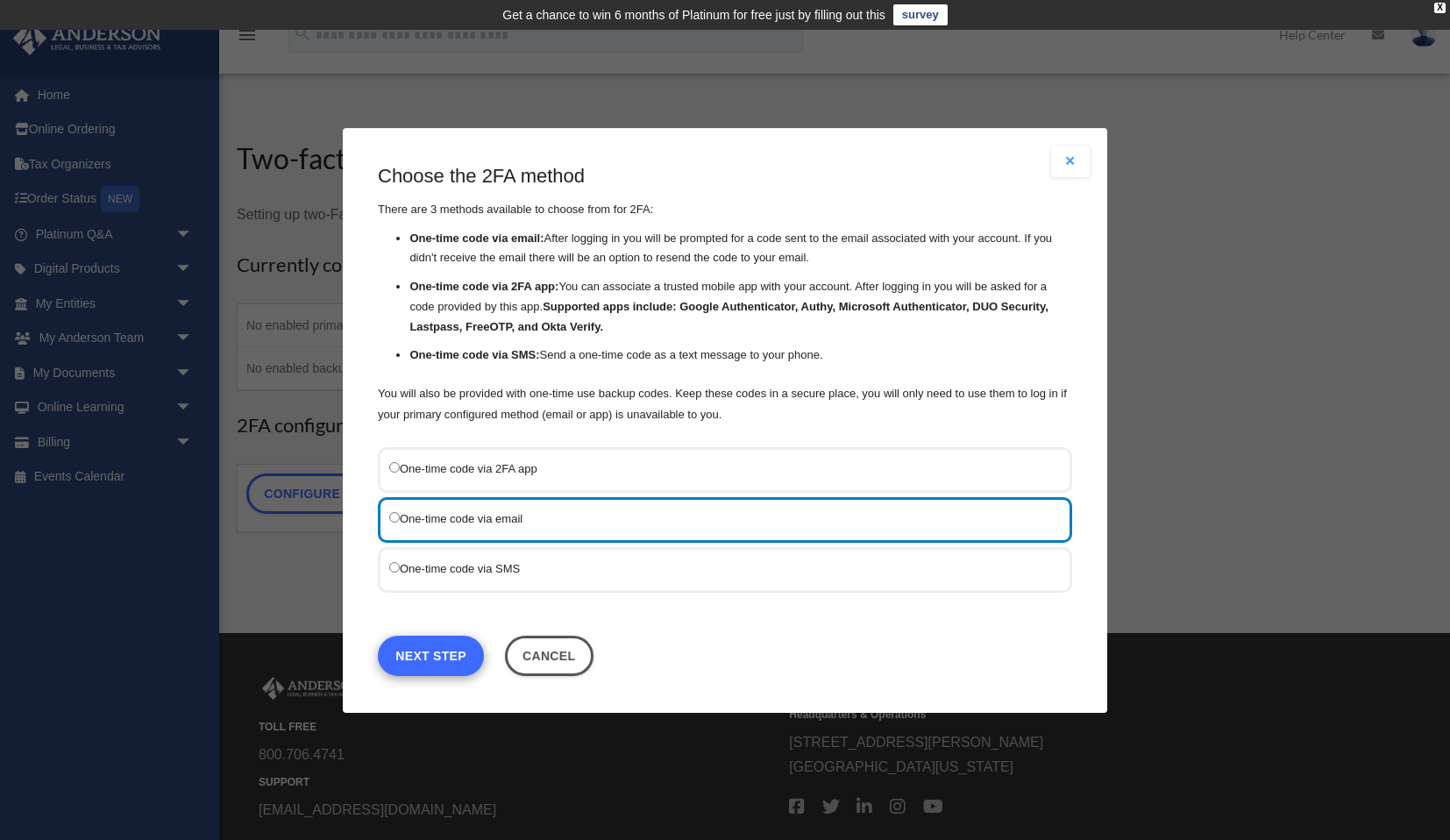
click at [434, 658] on link "Next Step" at bounding box center [431, 655] width 106 height 40
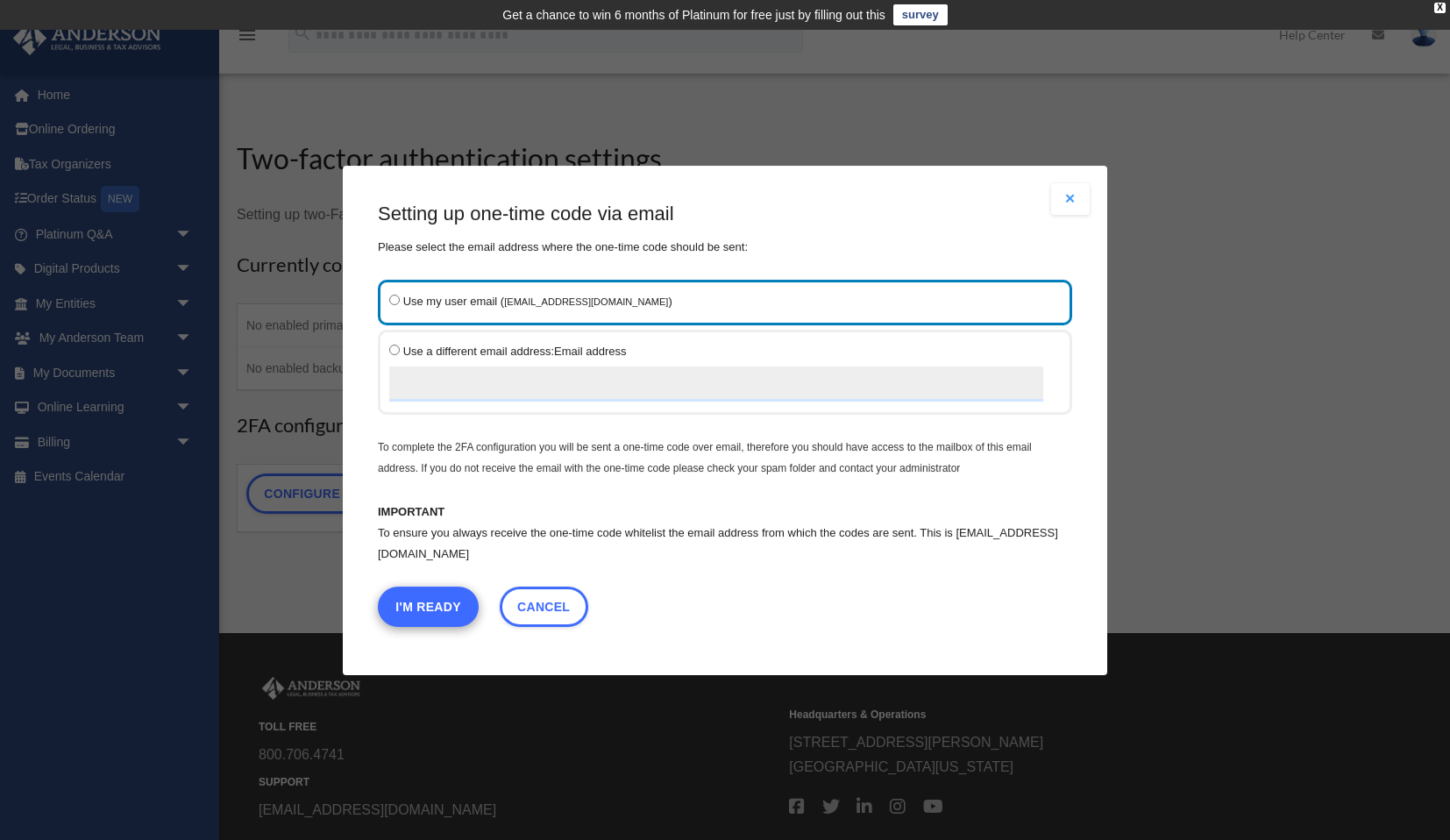
click at [446, 612] on button "I'm Ready" at bounding box center [429, 605] width 101 height 40
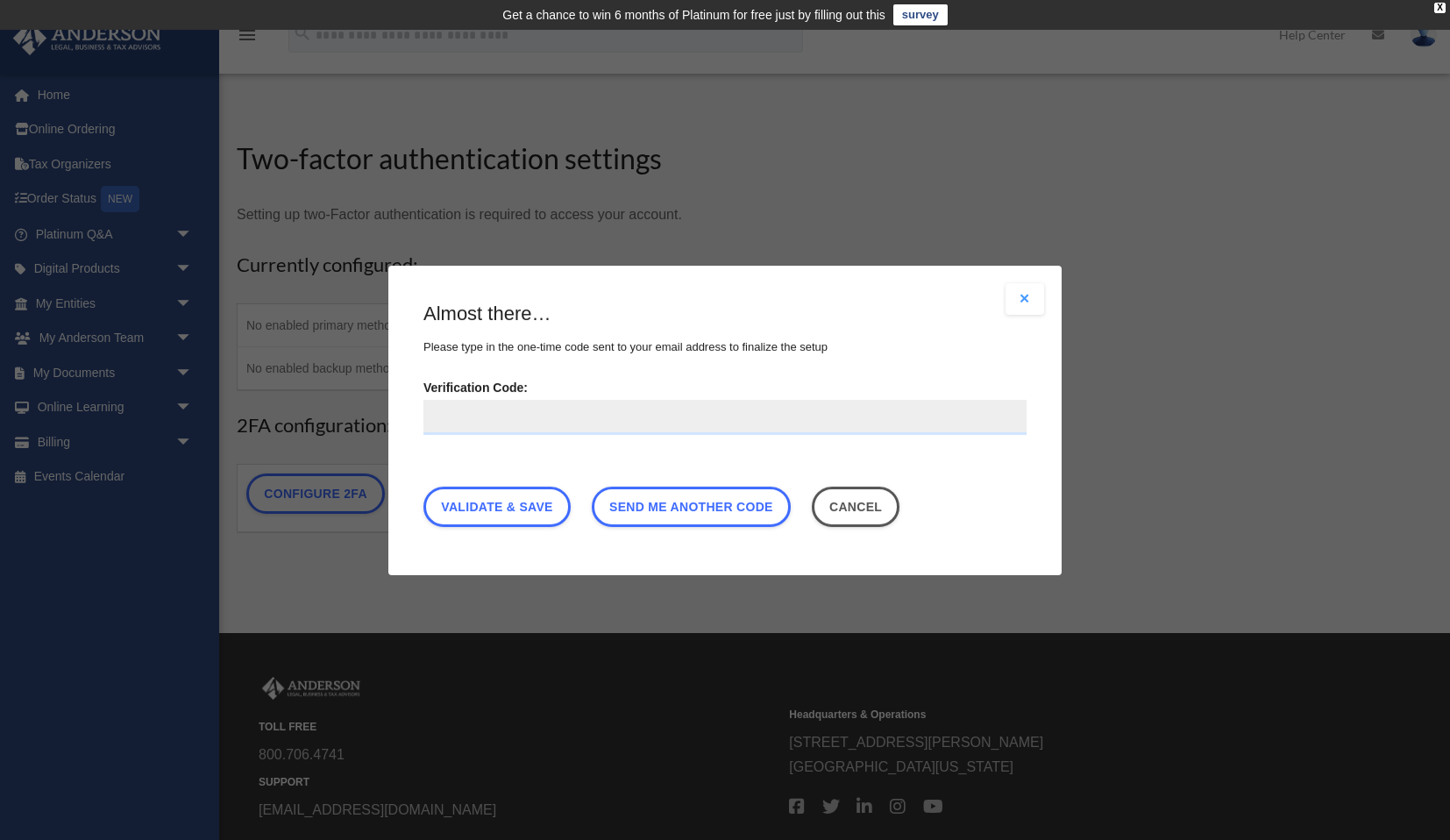
type input "**********"
type input "******"
click at [522, 506] on link "Validate & Save" at bounding box center [496, 506] width 147 height 40
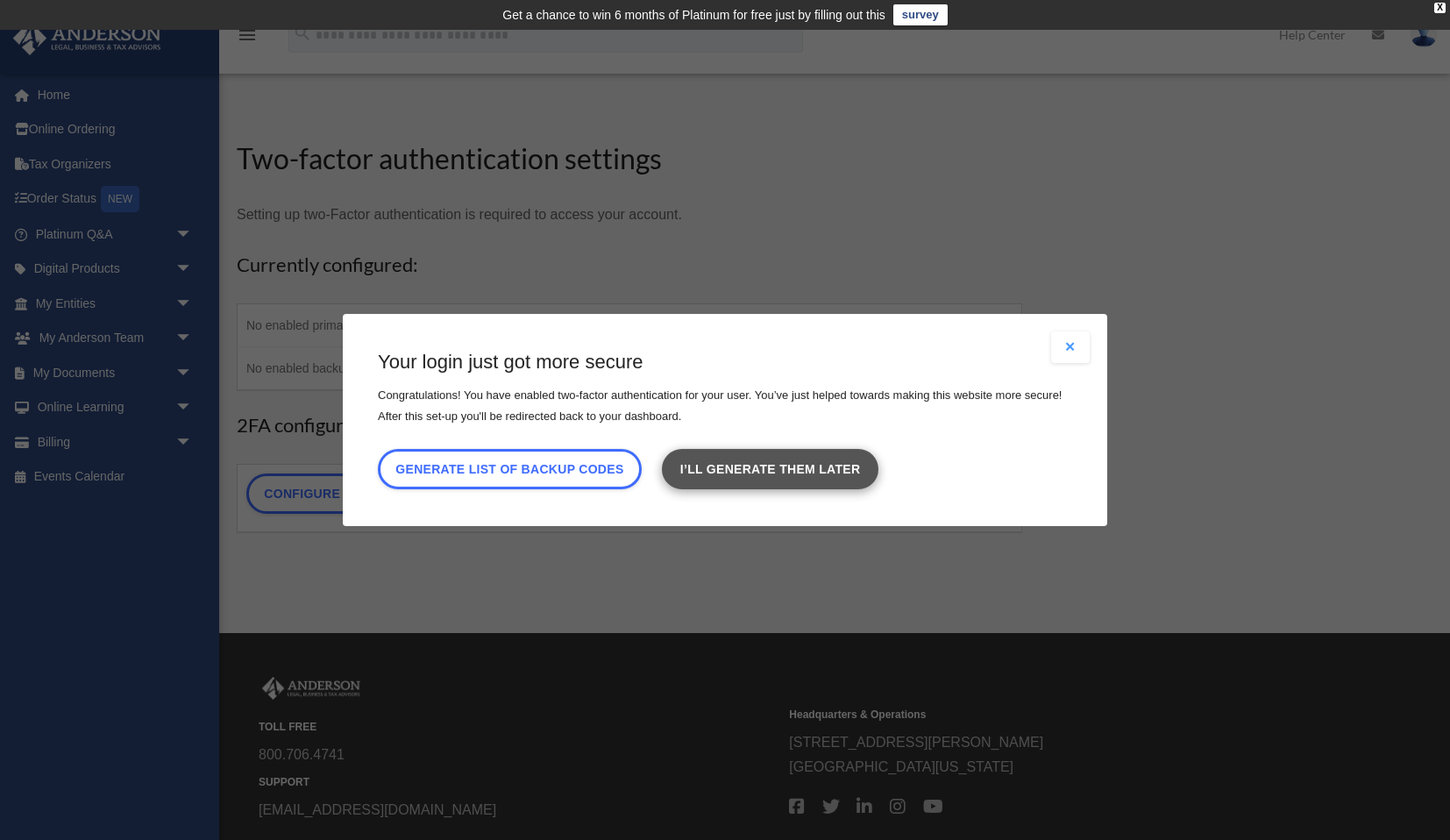
click at [806, 478] on link "I’ll generate them later" at bounding box center [770, 468] width 215 height 40
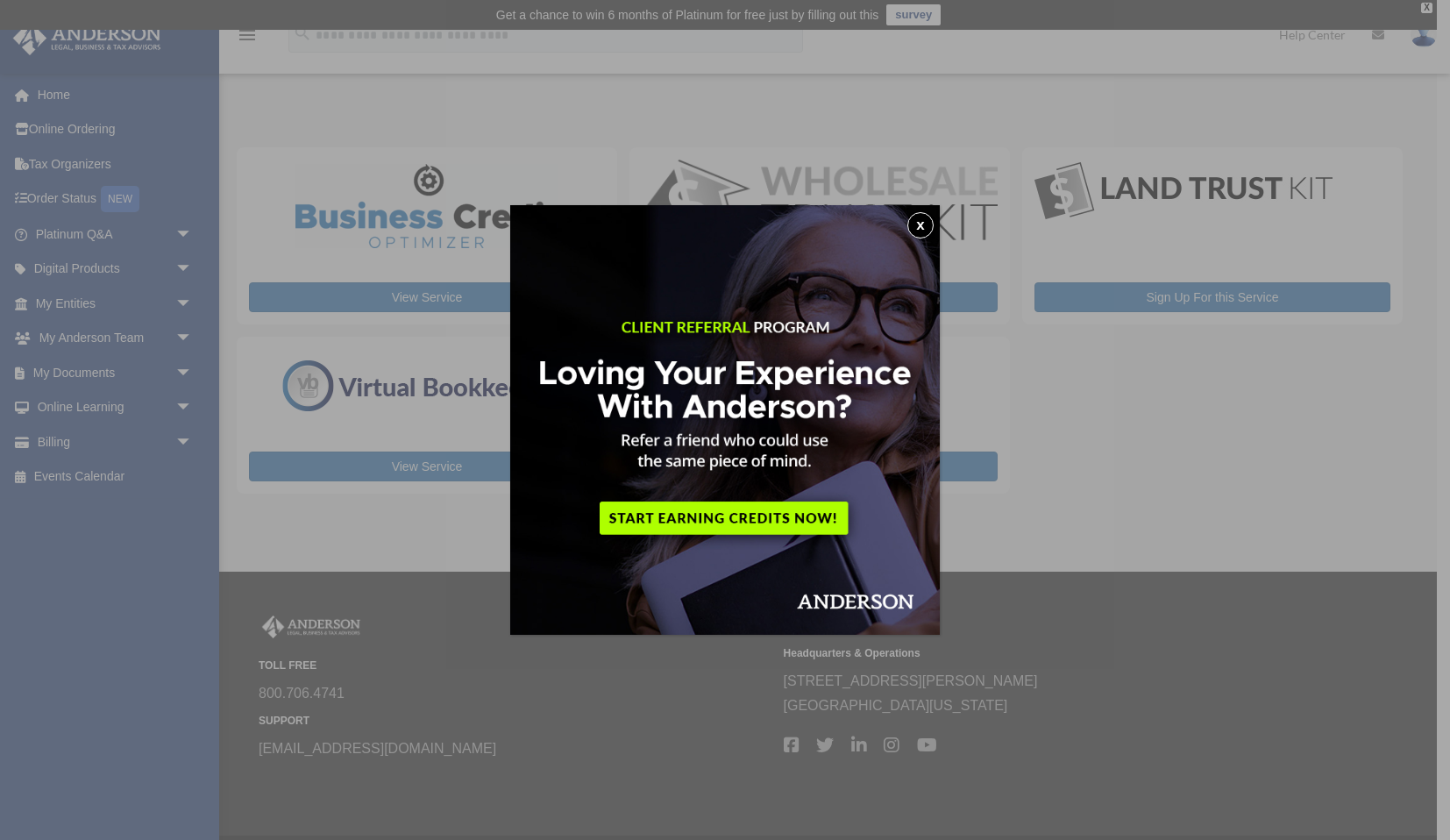
click at [924, 226] on button "x" at bounding box center [921, 226] width 26 height 26
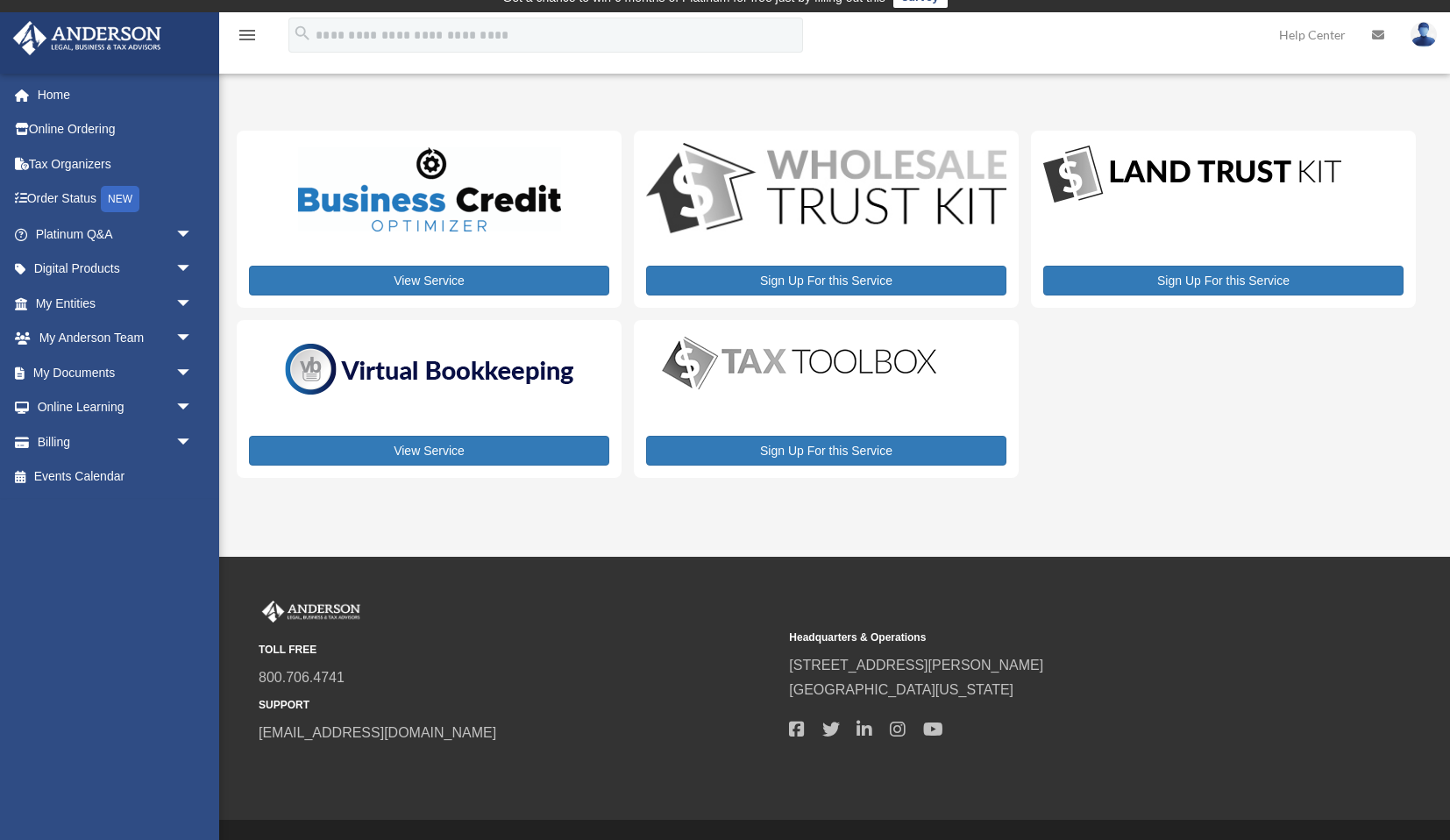
scroll to position [16, 0]
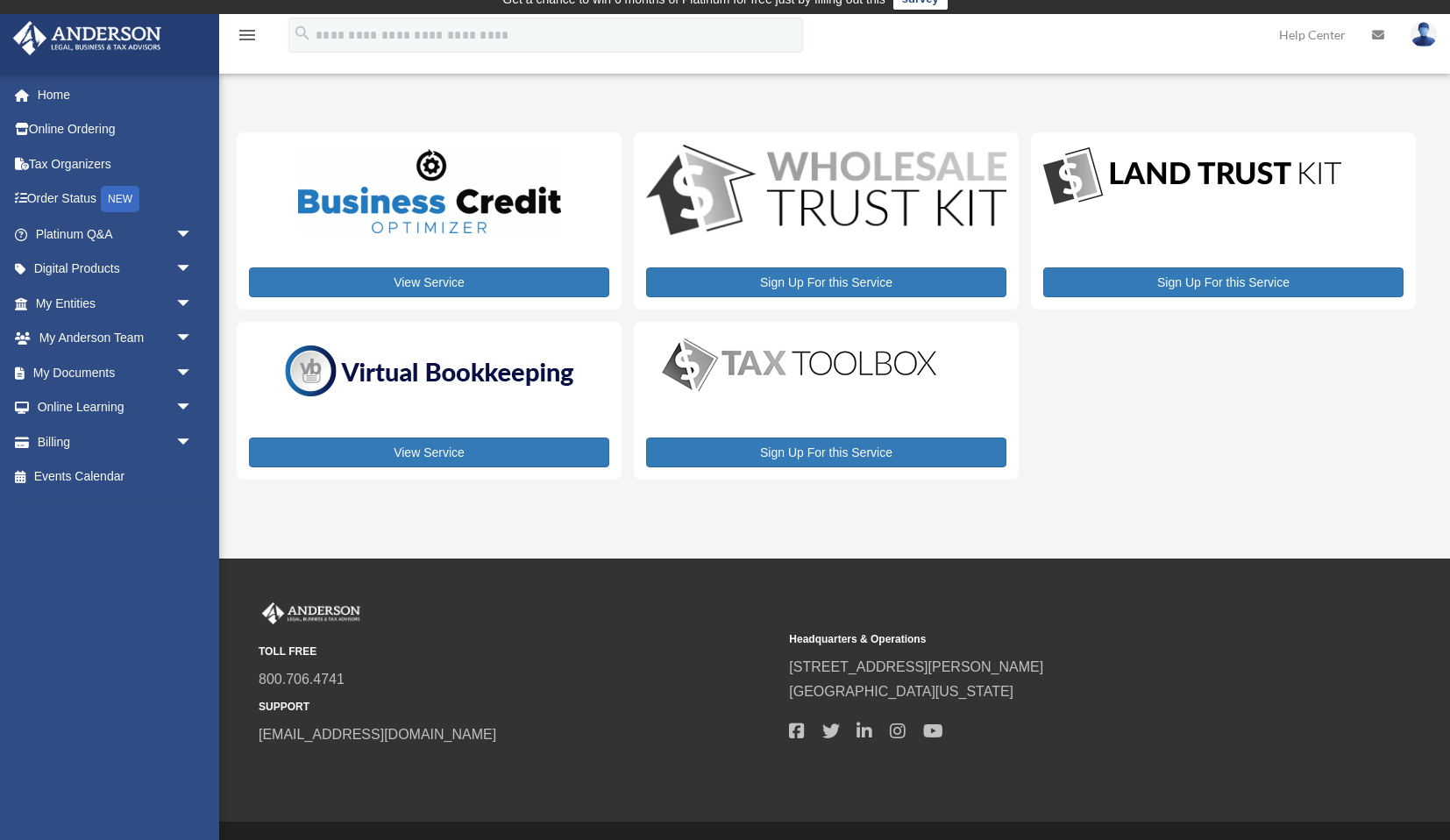
click at [252, 36] on icon "menu" at bounding box center [247, 35] width 21 height 21
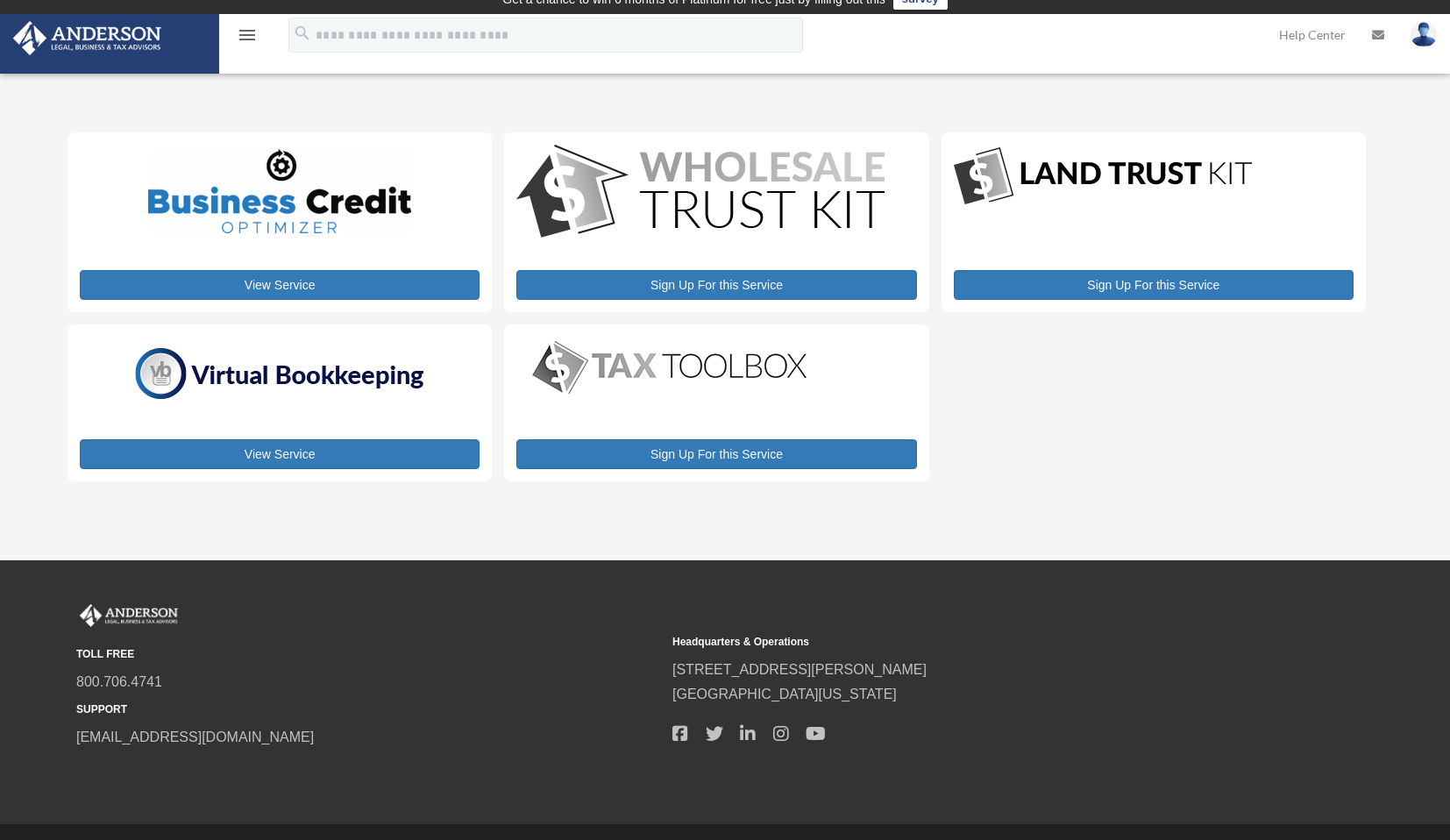
click at [252, 36] on icon "menu" at bounding box center [247, 35] width 21 height 21
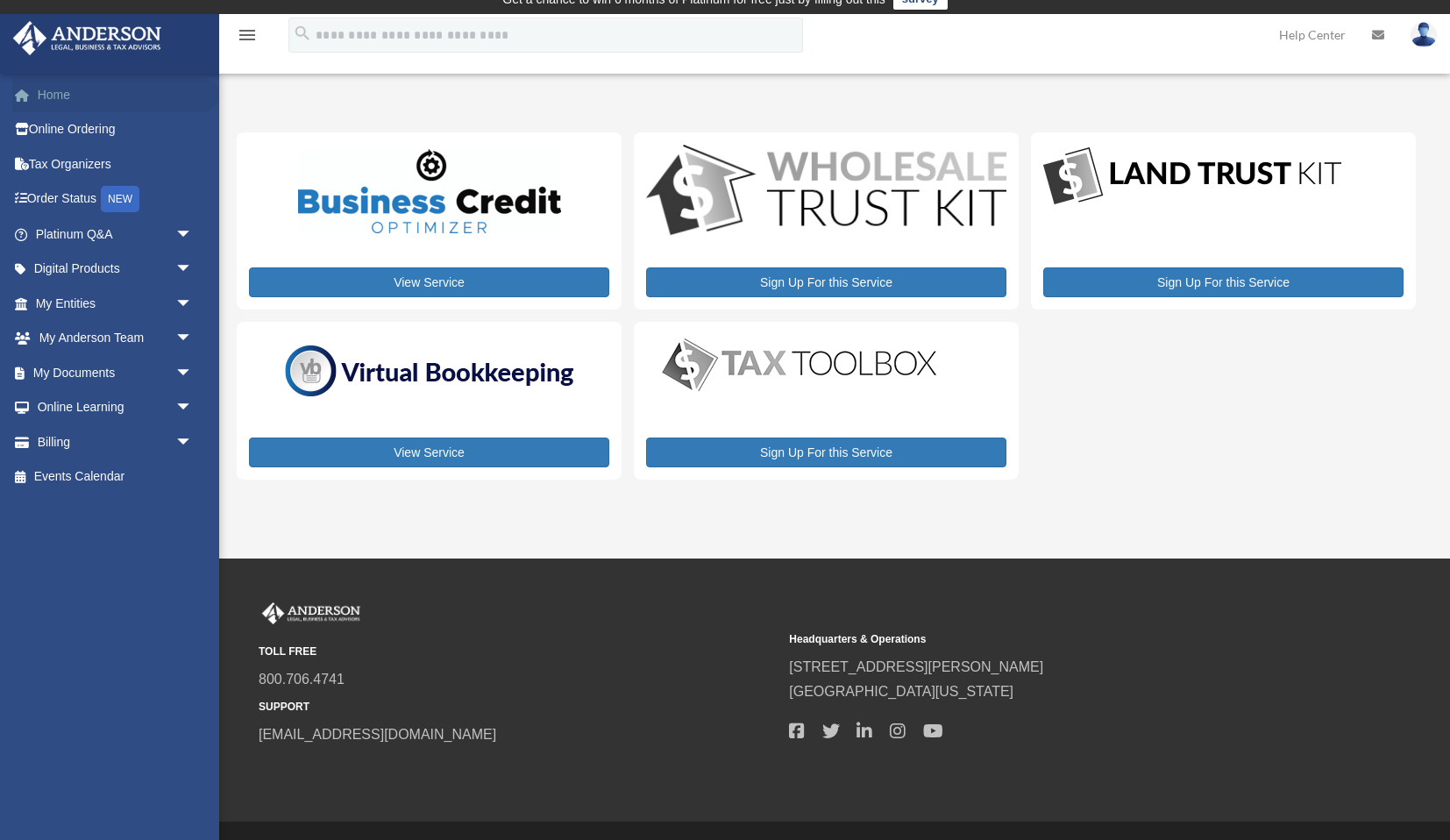
click at [46, 92] on link "Home" at bounding box center [115, 94] width 207 height 35
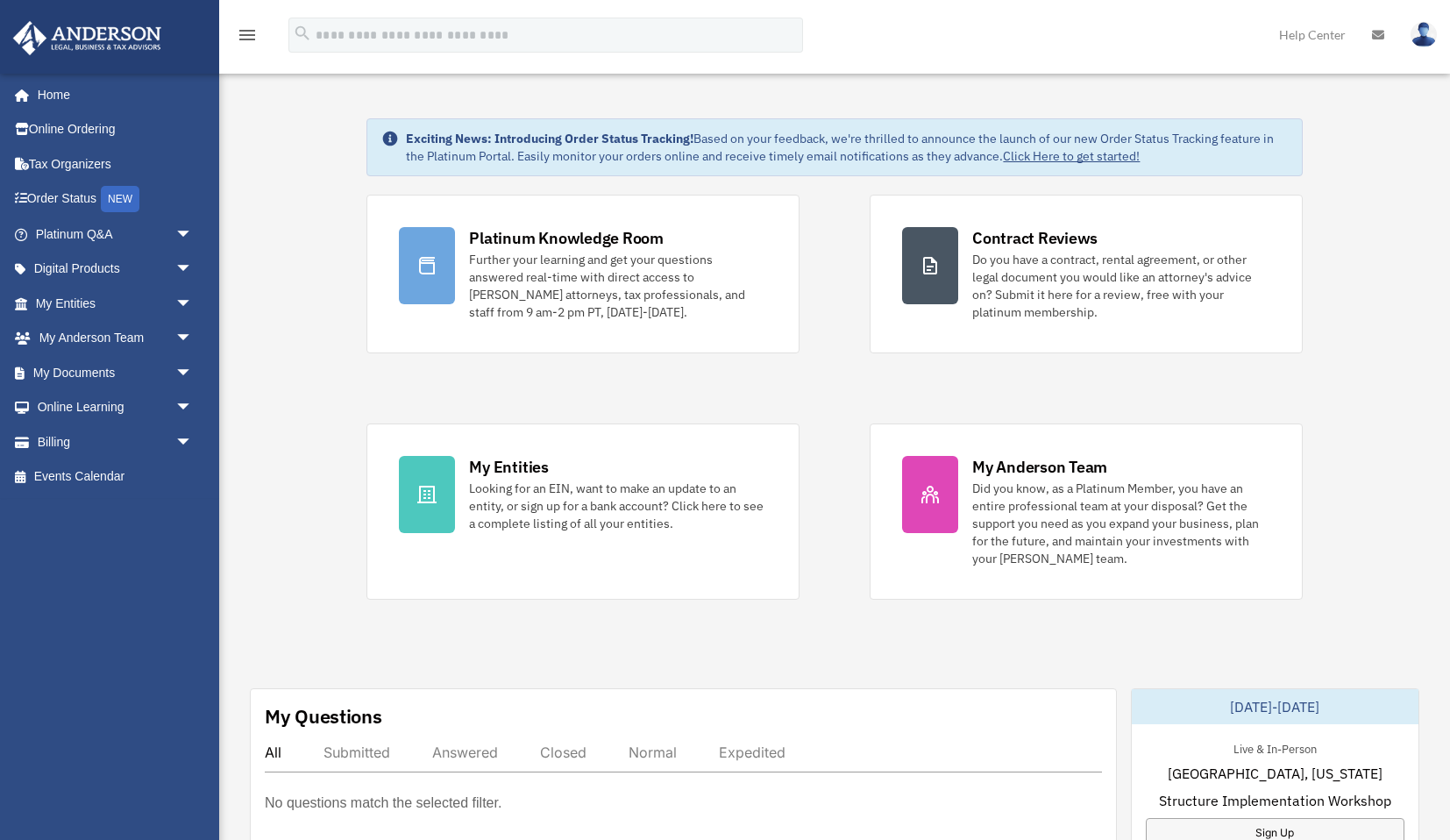
scroll to position [36, 0]
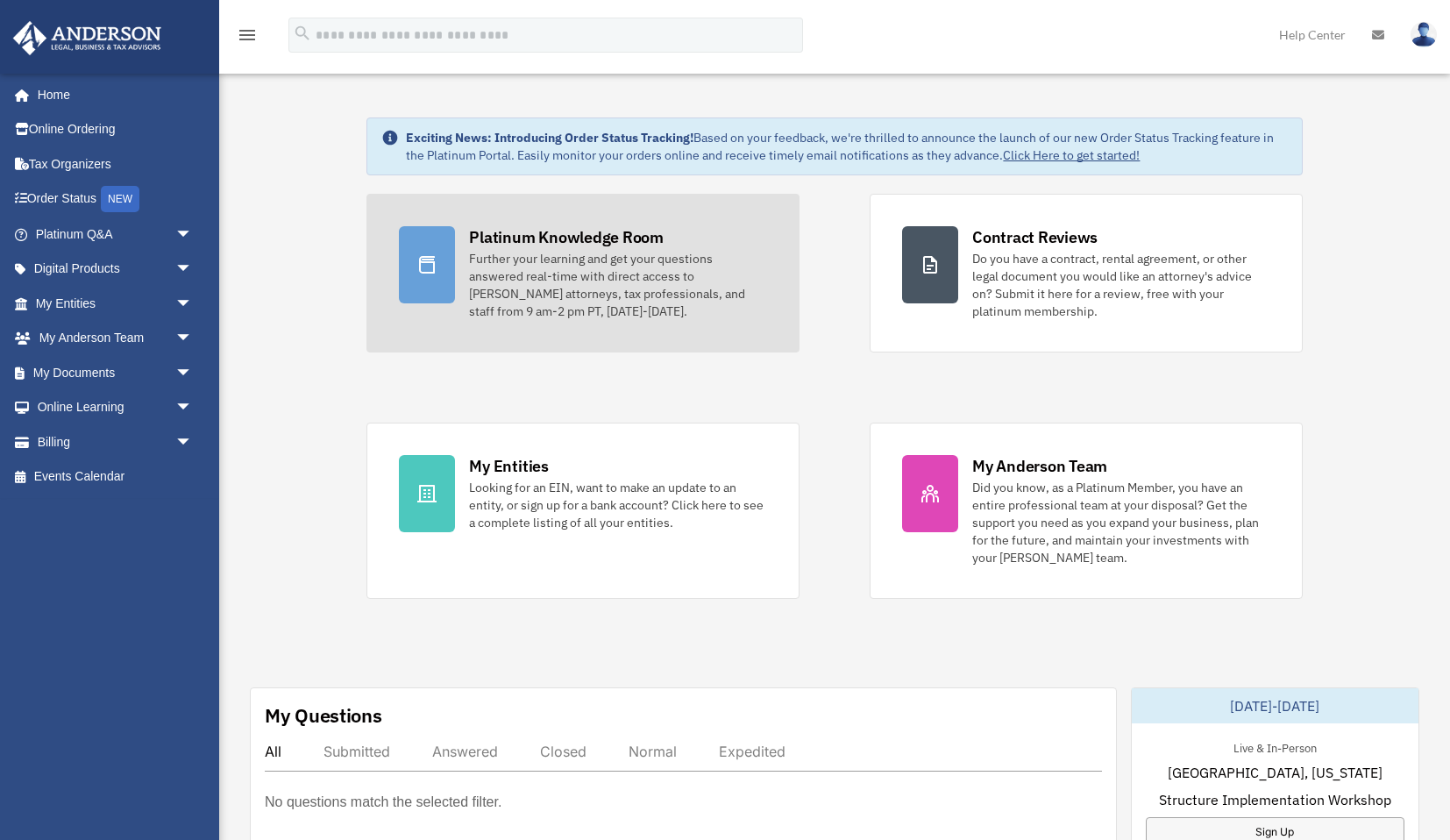
click at [478, 294] on div "Further your learning and get your questions answered real-time with direct acc…" at bounding box center [618, 285] width 298 height 70
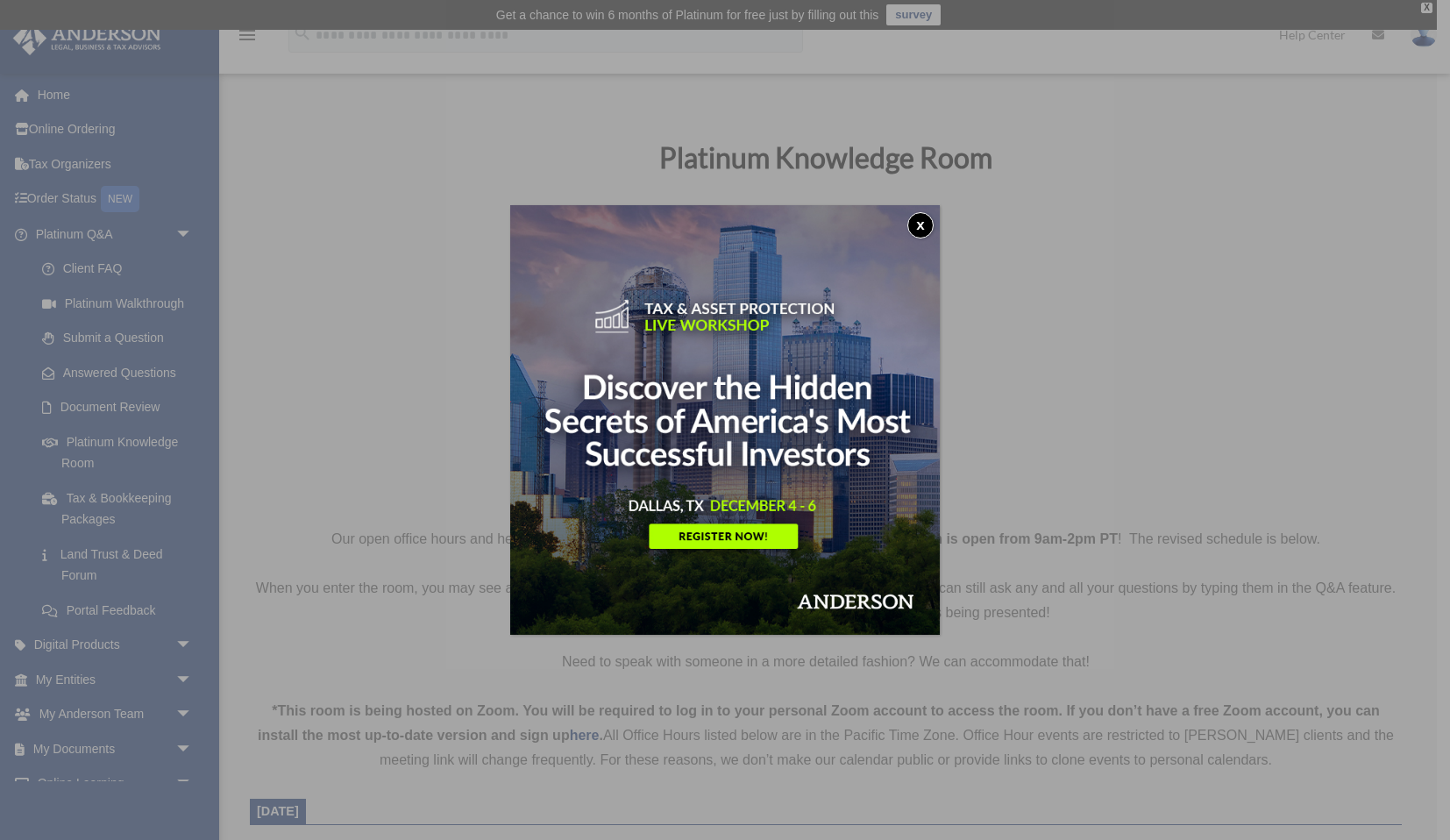
click at [924, 225] on button "x" at bounding box center [921, 226] width 26 height 26
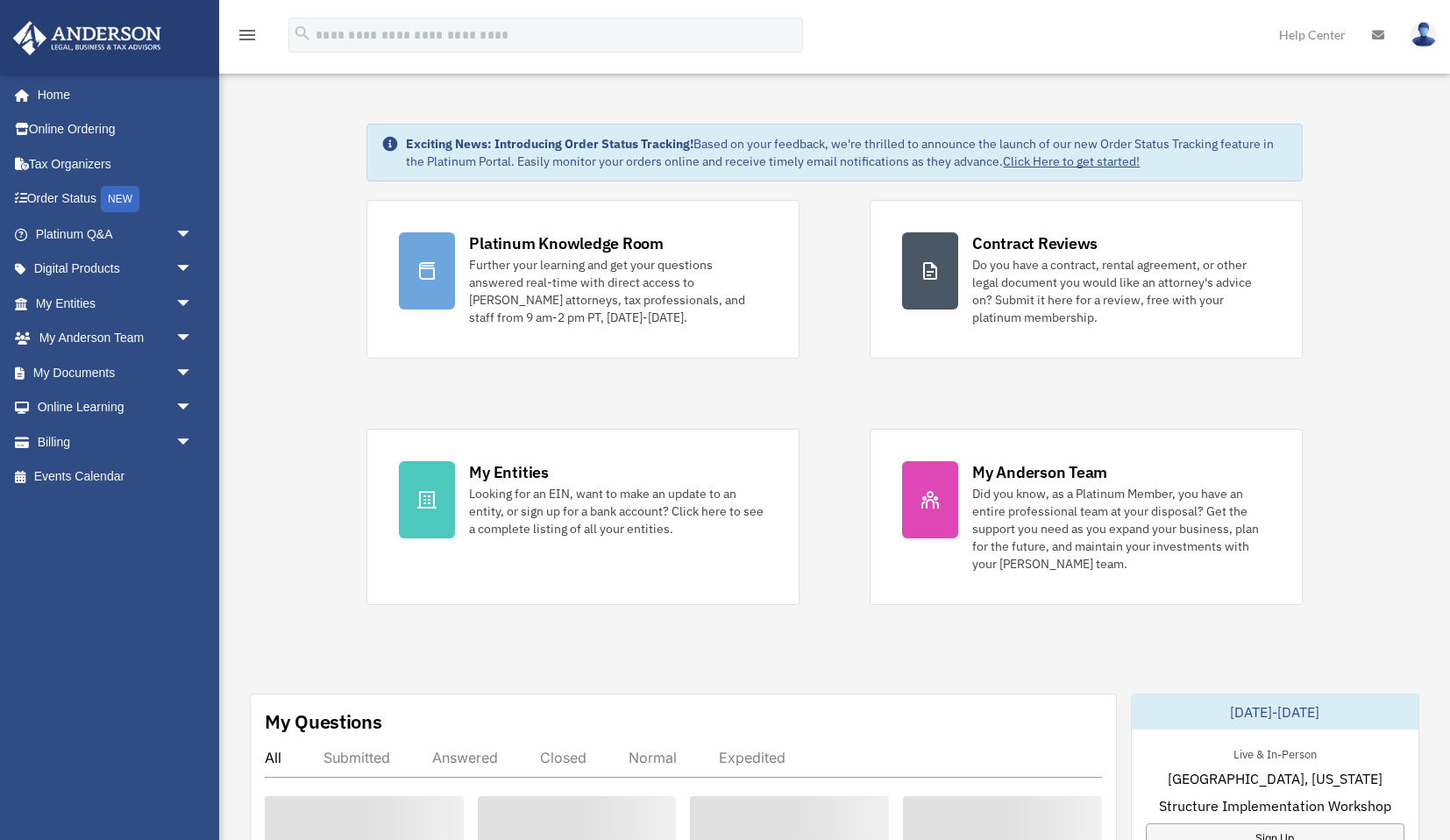
scroll to position [36, 0]
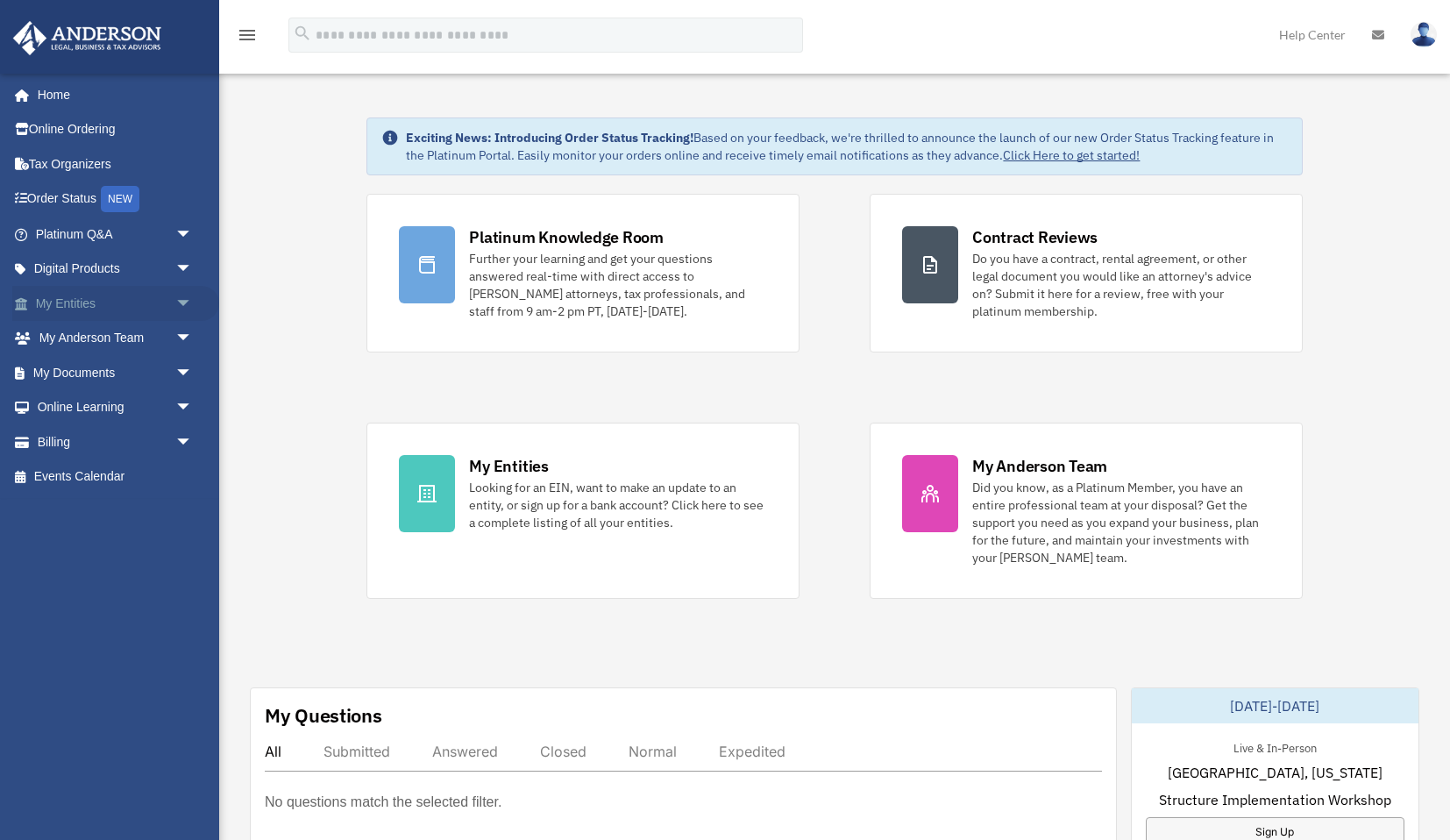
click at [81, 302] on link "My Entities arrow_drop_down" at bounding box center [115, 302] width 207 height 35
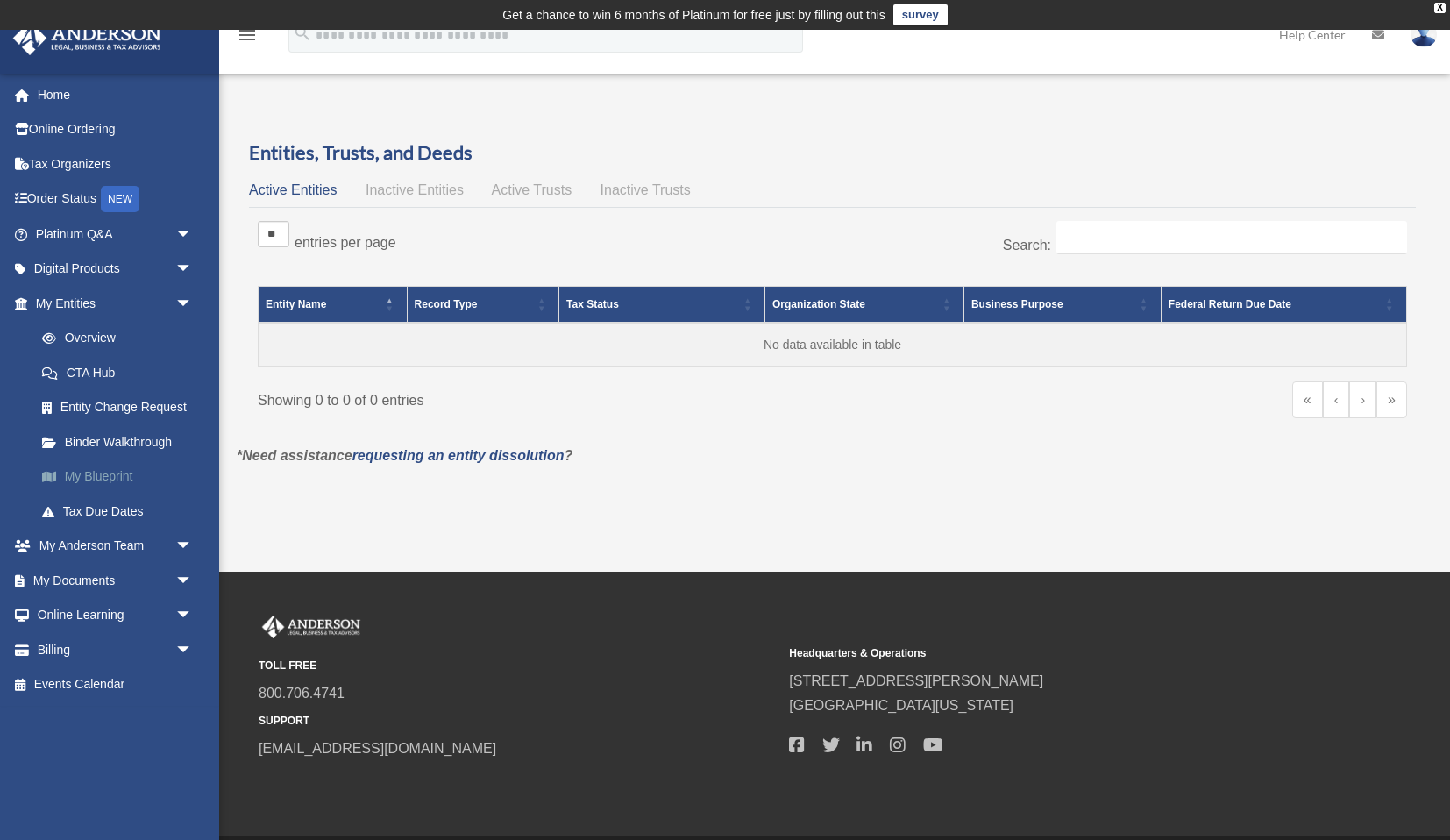
click at [118, 472] on link "My Blueprint" at bounding box center [122, 477] width 195 height 35
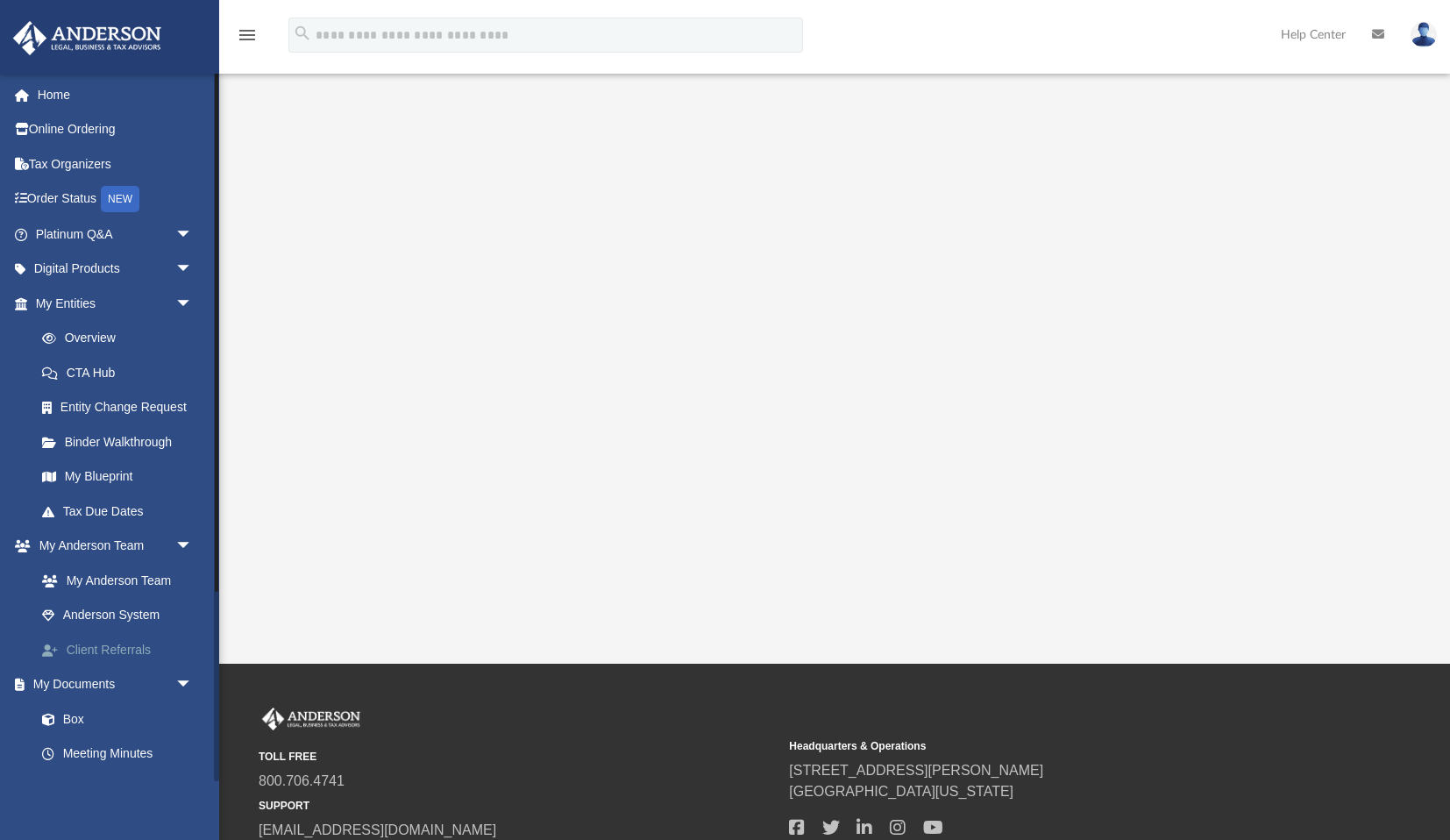
scroll to position [241, 0]
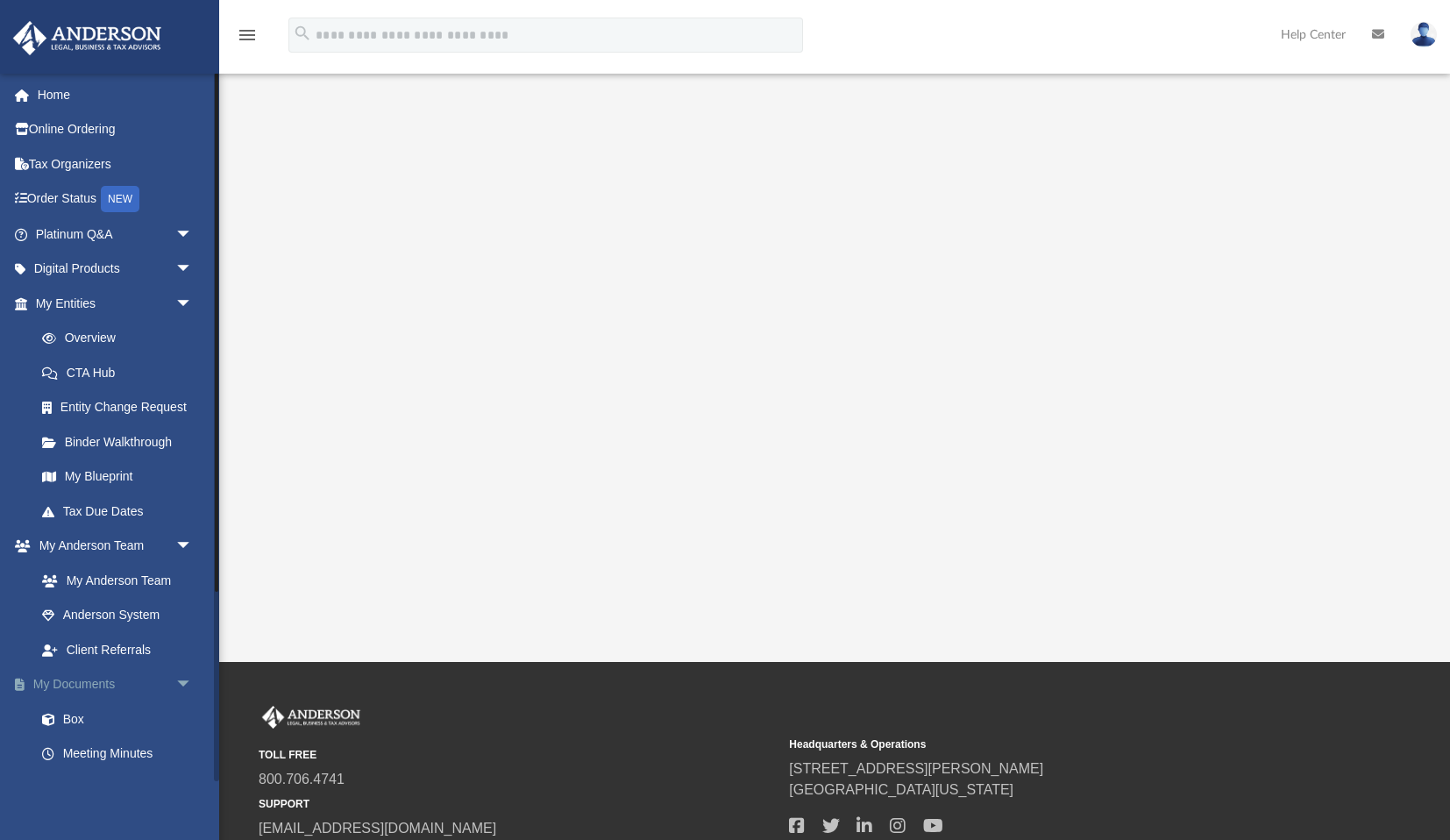
click at [185, 676] on span "arrow_drop_down" at bounding box center [192, 685] width 35 height 36
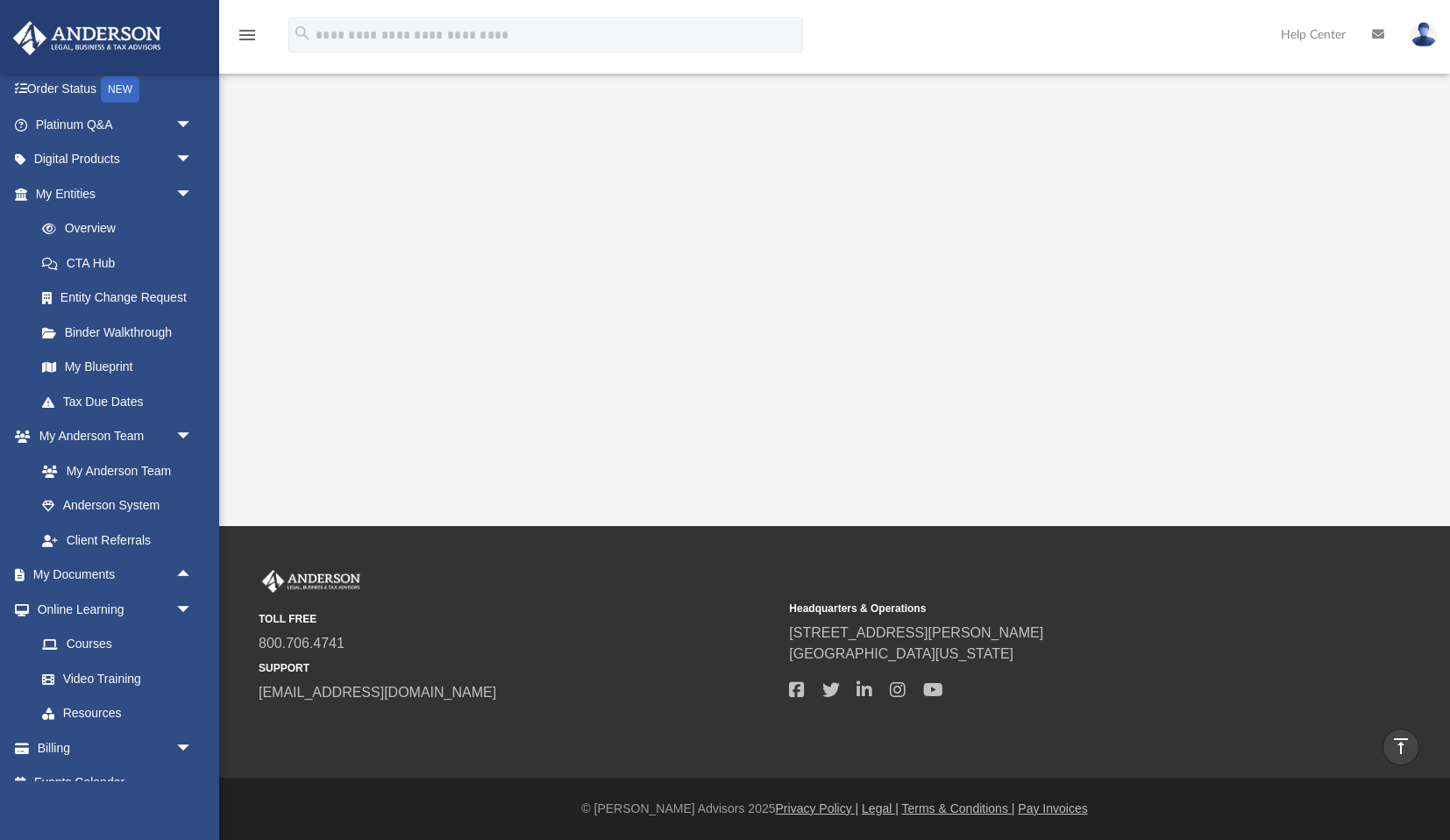
scroll to position [376, 1]
click at [77, 740] on link "Billing arrow_drop_down" at bounding box center [115, 747] width 207 height 35
click at [186, 737] on span "arrow_drop_down" at bounding box center [192, 748] width 35 height 36
click at [184, 738] on span "arrow_drop_up" at bounding box center [192, 748] width 35 height 36
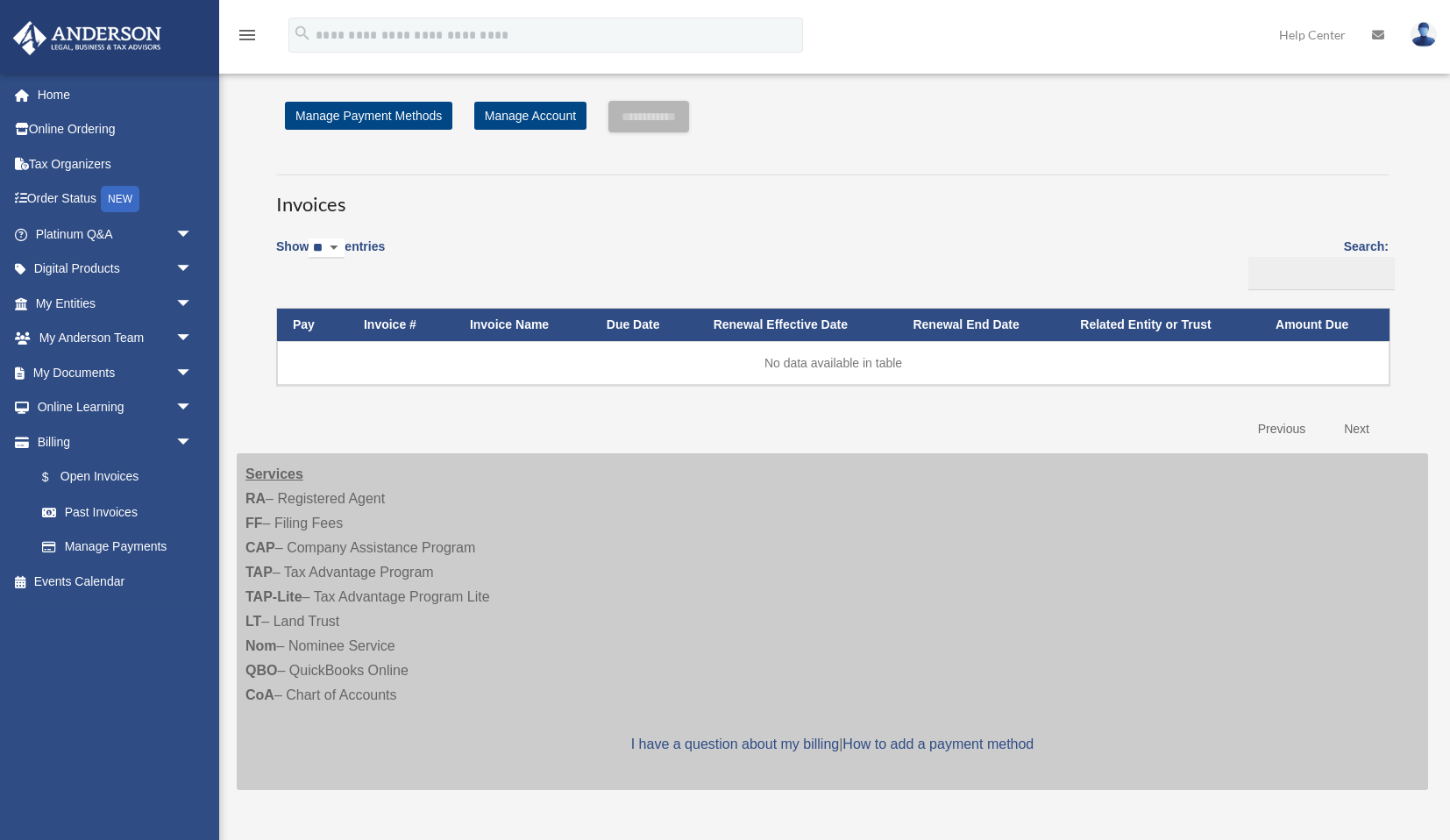
scroll to position [37, 0]
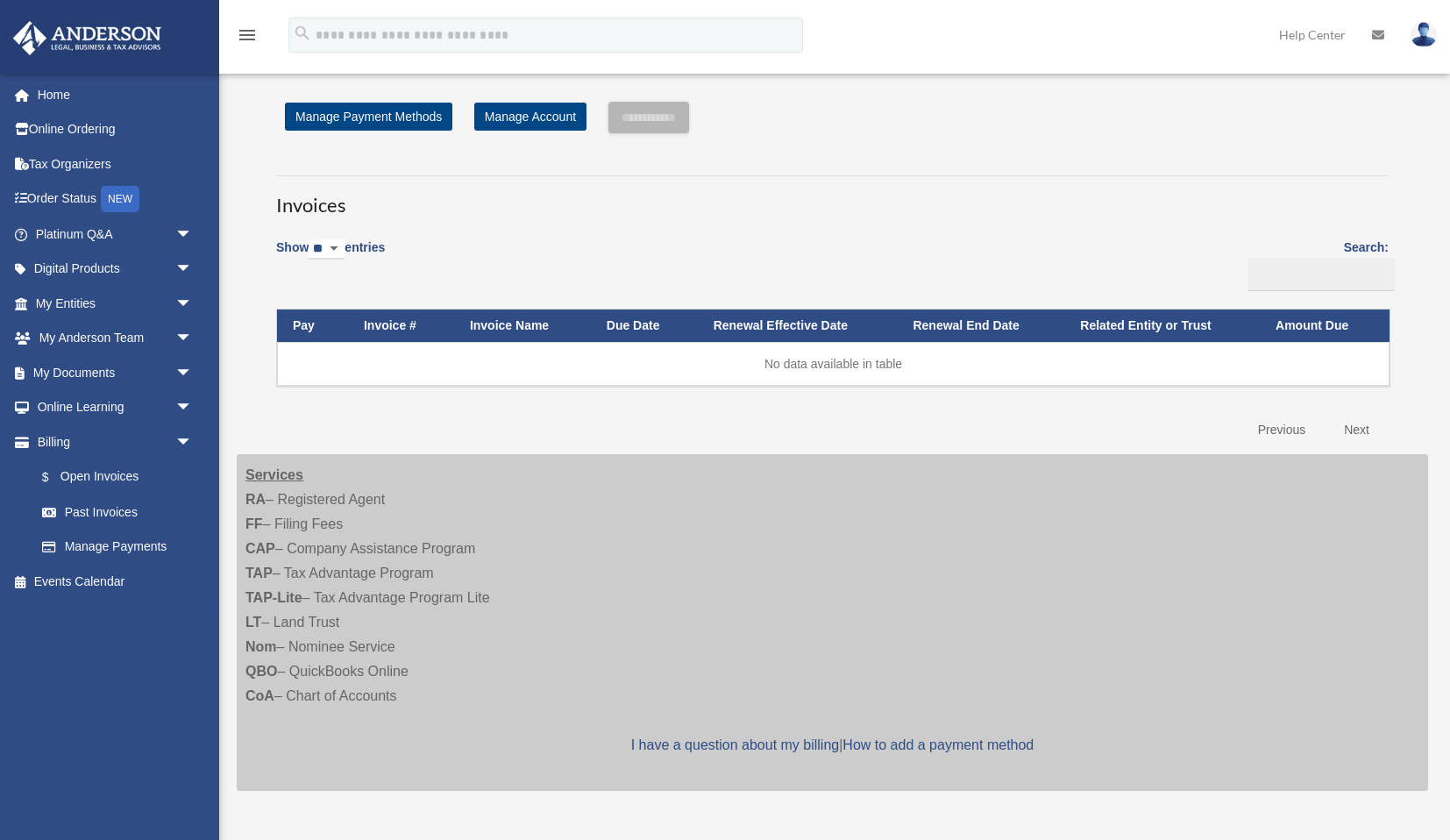
click at [297, 619] on div "Services RA – Registered Agent FF – Filing Fees CAP – Company Assistance Progra…" at bounding box center [833, 623] width 1191 height 337
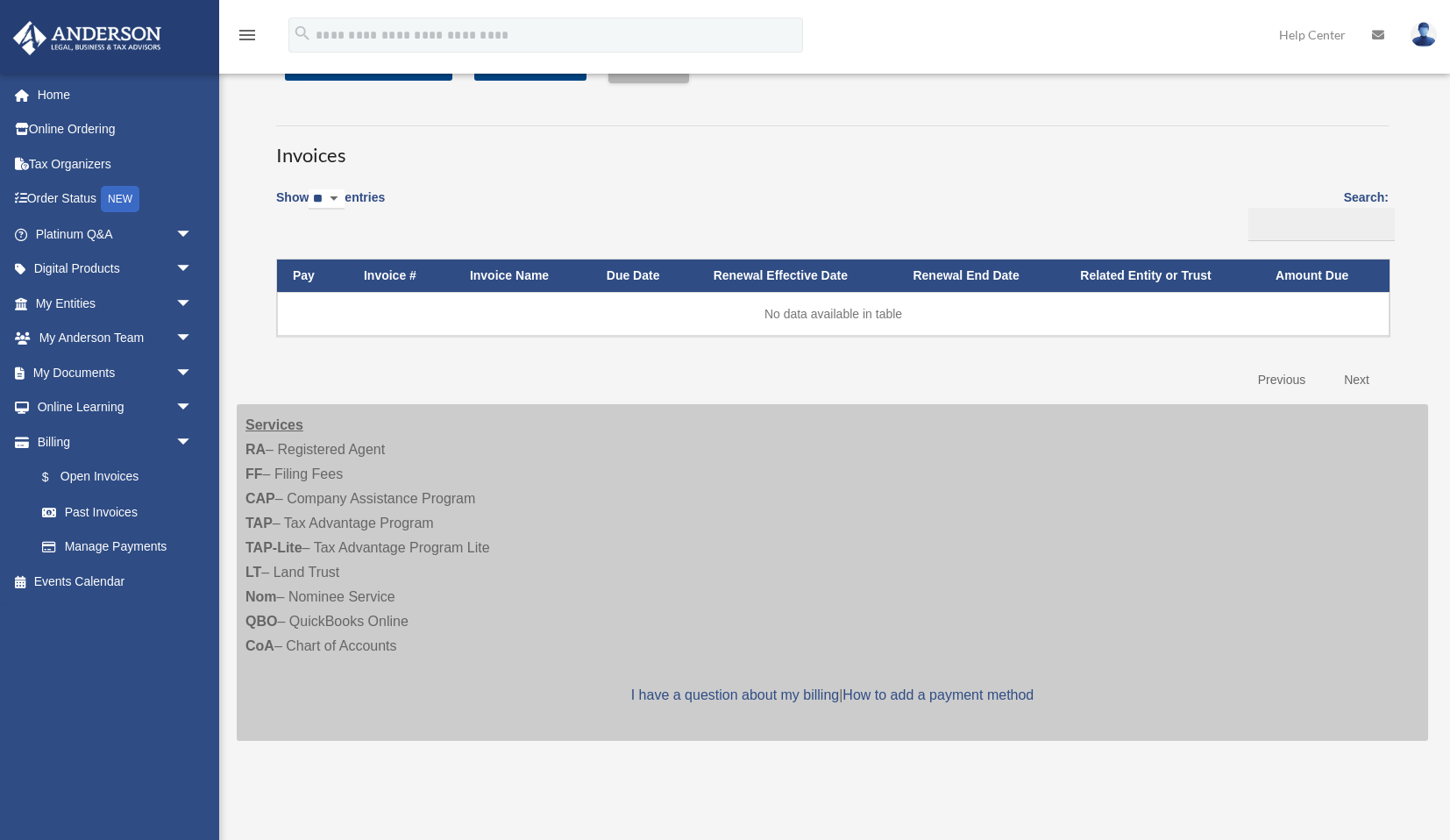
scroll to position [22, 0]
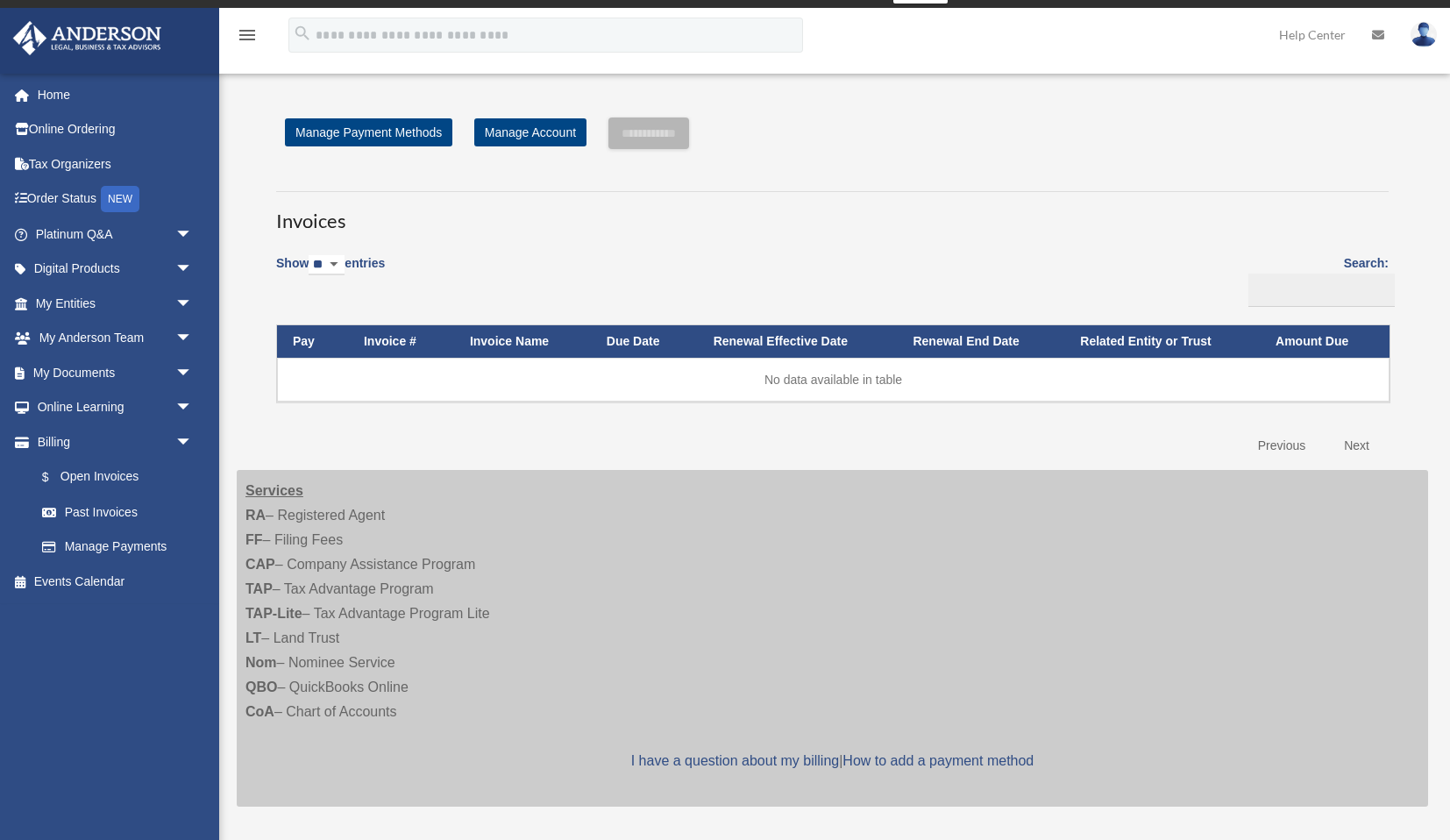
click at [368, 612] on div "Services RA – Registered Agent FF – Filing Fees CAP – Company Assistance Progra…" at bounding box center [833, 639] width 1191 height 337
click at [350, 712] on div "Services RA – Registered Agent FF – Filing Fees CAP – Company Assistance Progra…" at bounding box center [833, 639] width 1191 height 337
click at [378, 664] on div "Services RA – Registered Agent FF – Filing Fees CAP – Company Assistance Progra…" at bounding box center [833, 639] width 1191 height 337
click at [535, 133] on link "Manage Account" at bounding box center [530, 132] width 112 height 28
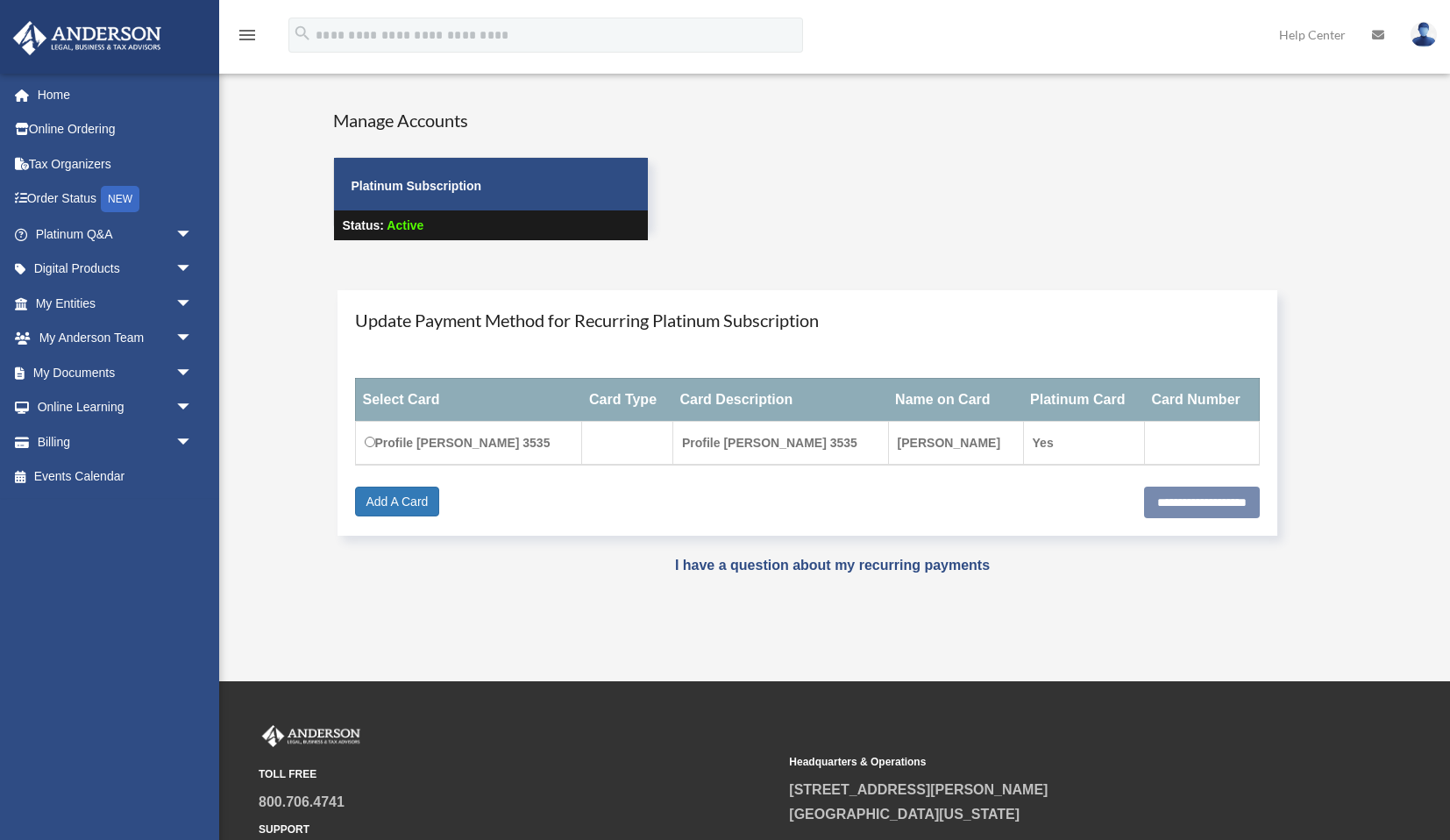
scroll to position [3, 0]
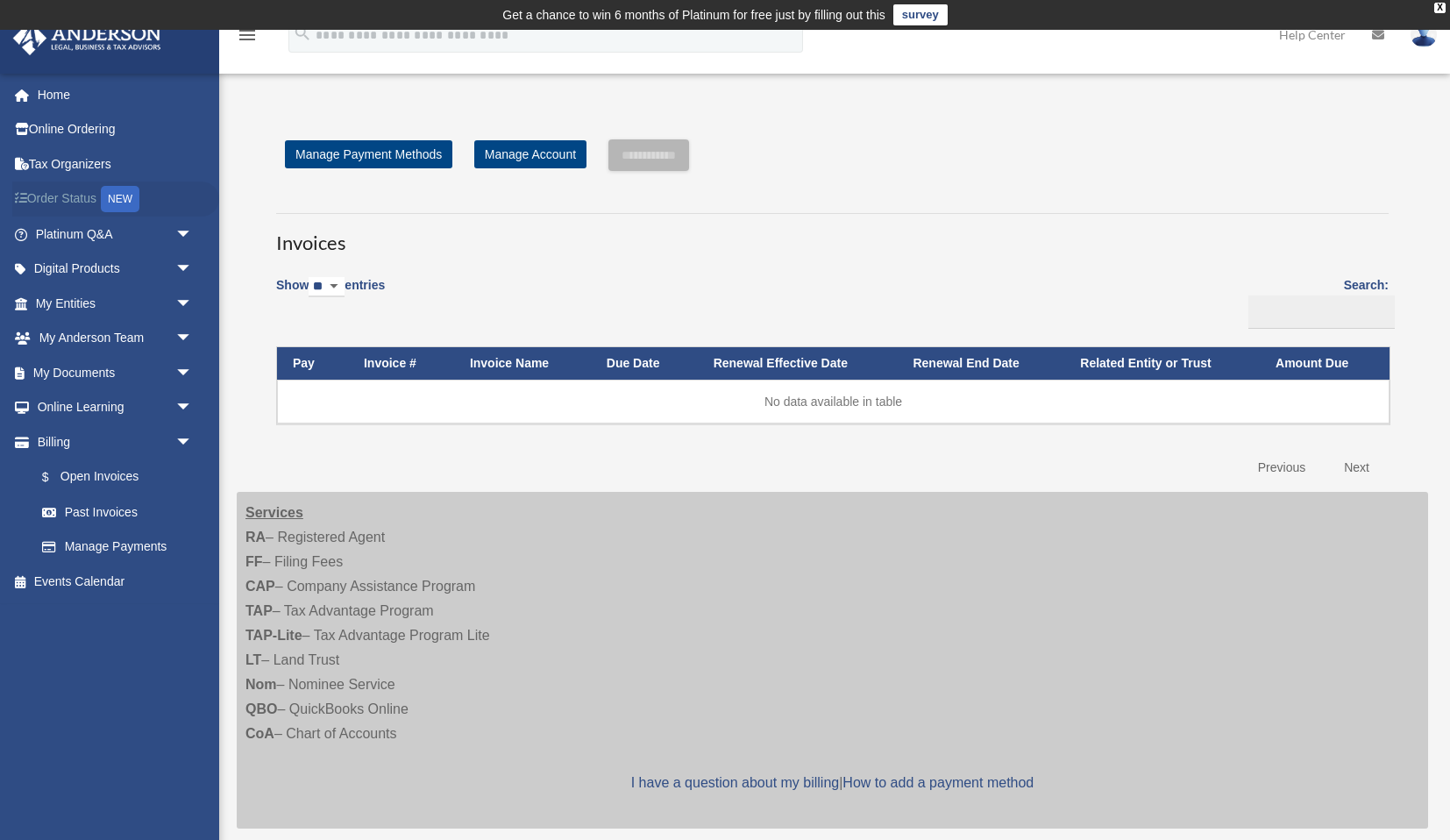
click at [121, 194] on div "NEW" at bounding box center [120, 199] width 38 height 26
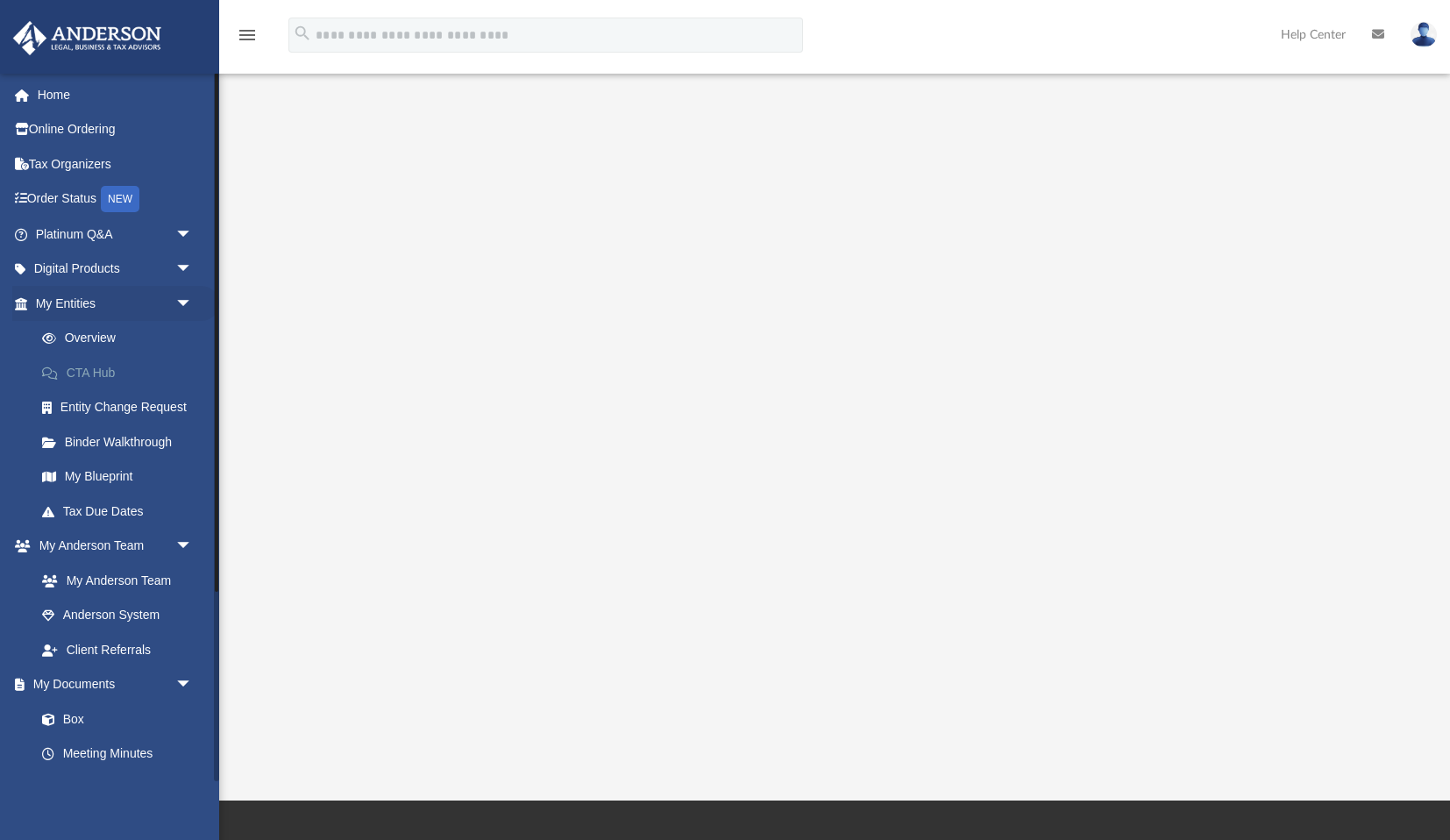
click at [102, 371] on link "CTA Hub" at bounding box center [122, 372] width 195 height 35
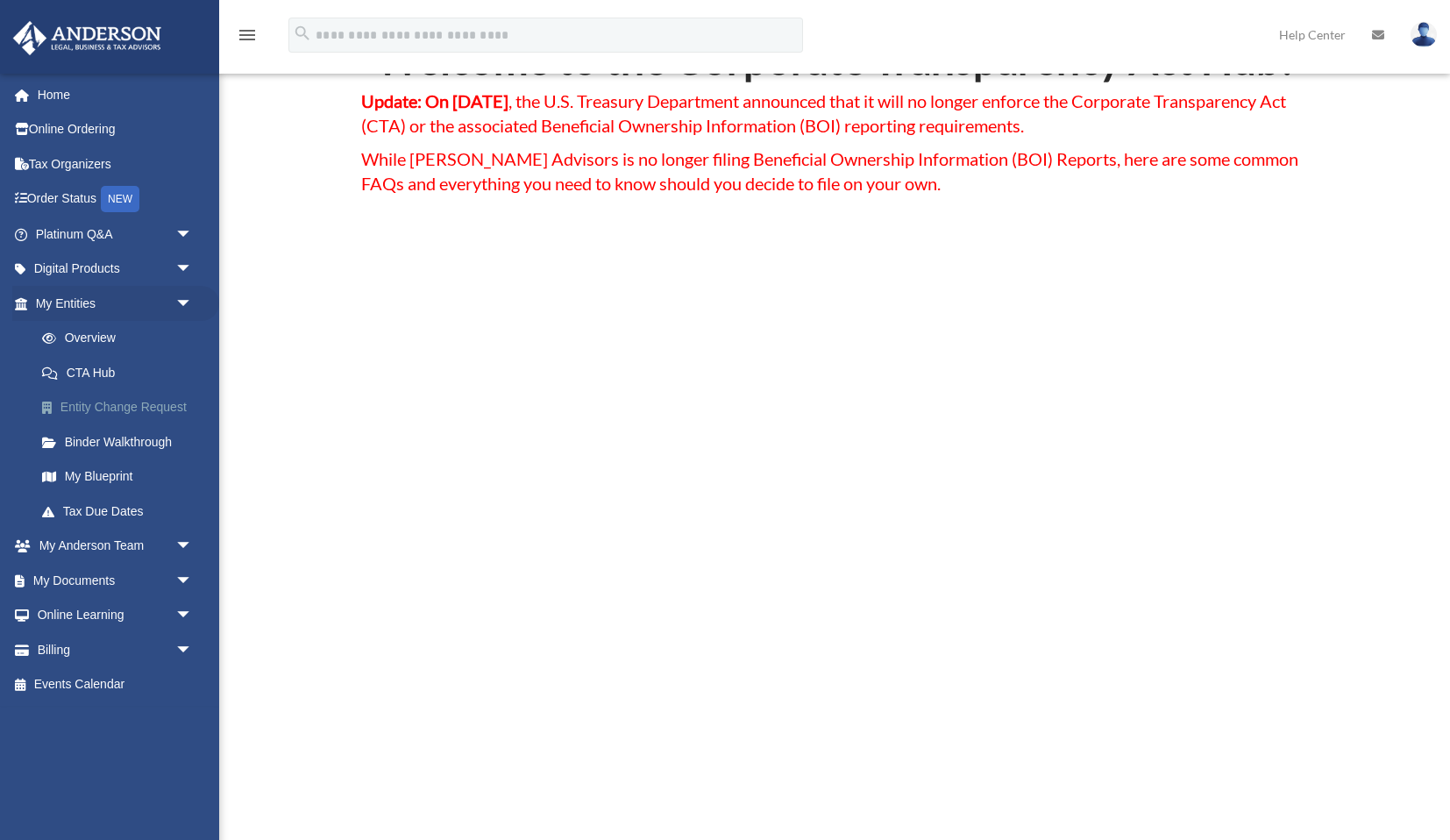
scroll to position [130, 0]
click at [106, 508] on link "Tax Due Dates" at bounding box center [122, 510] width 195 height 35
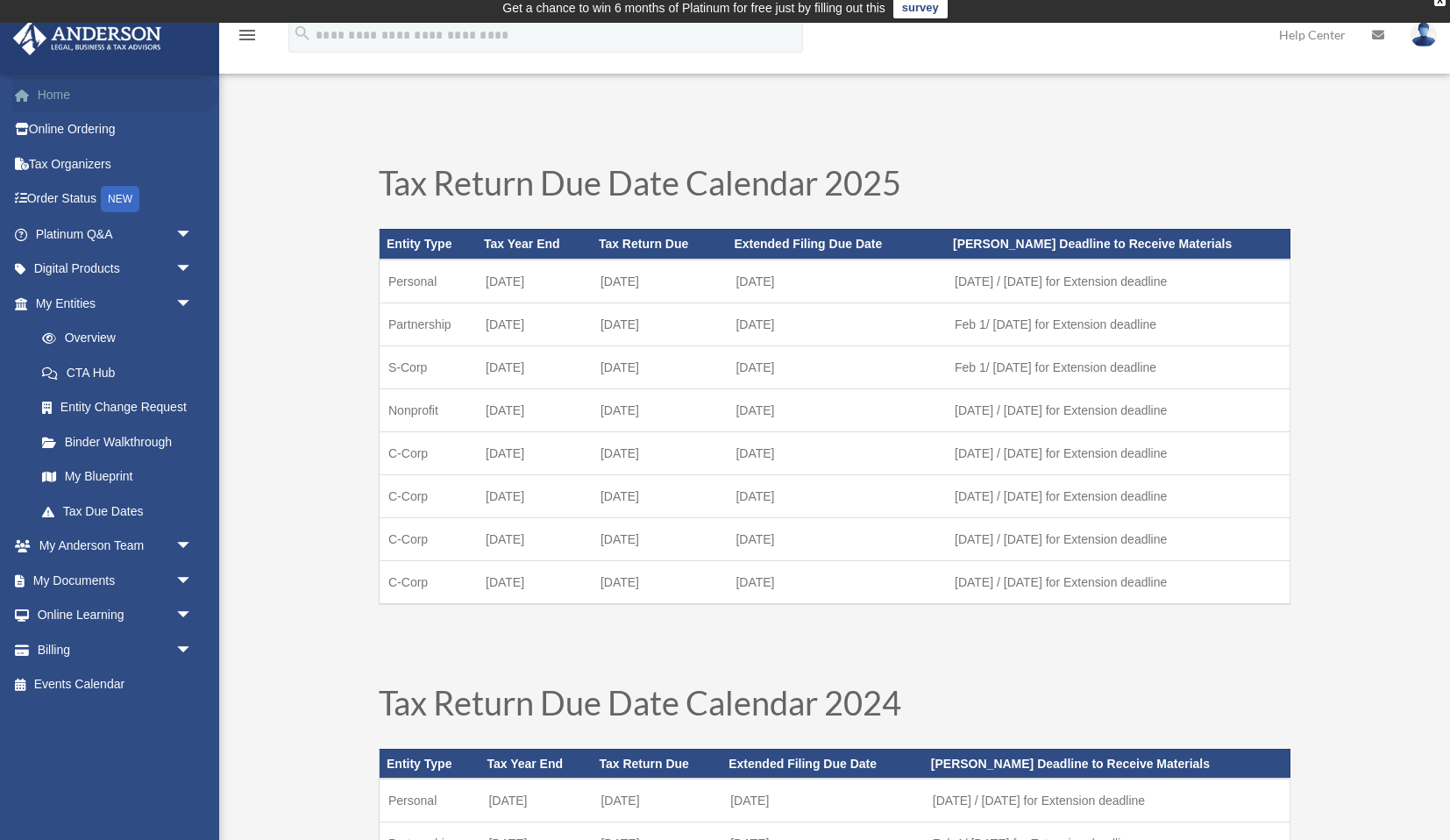
scroll to position [3, 1]
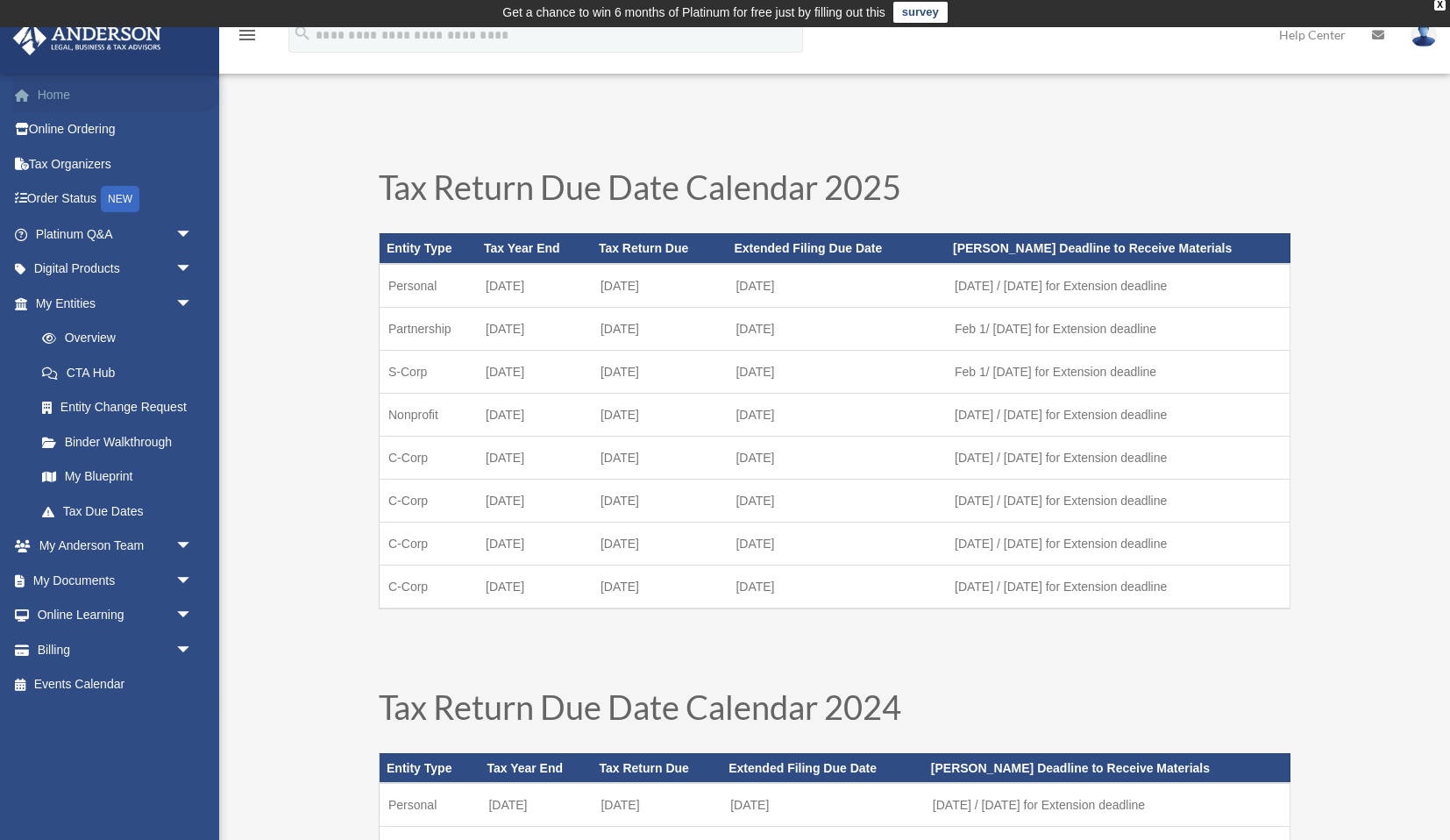
click at [62, 95] on link "Home" at bounding box center [115, 94] width 207 height 35
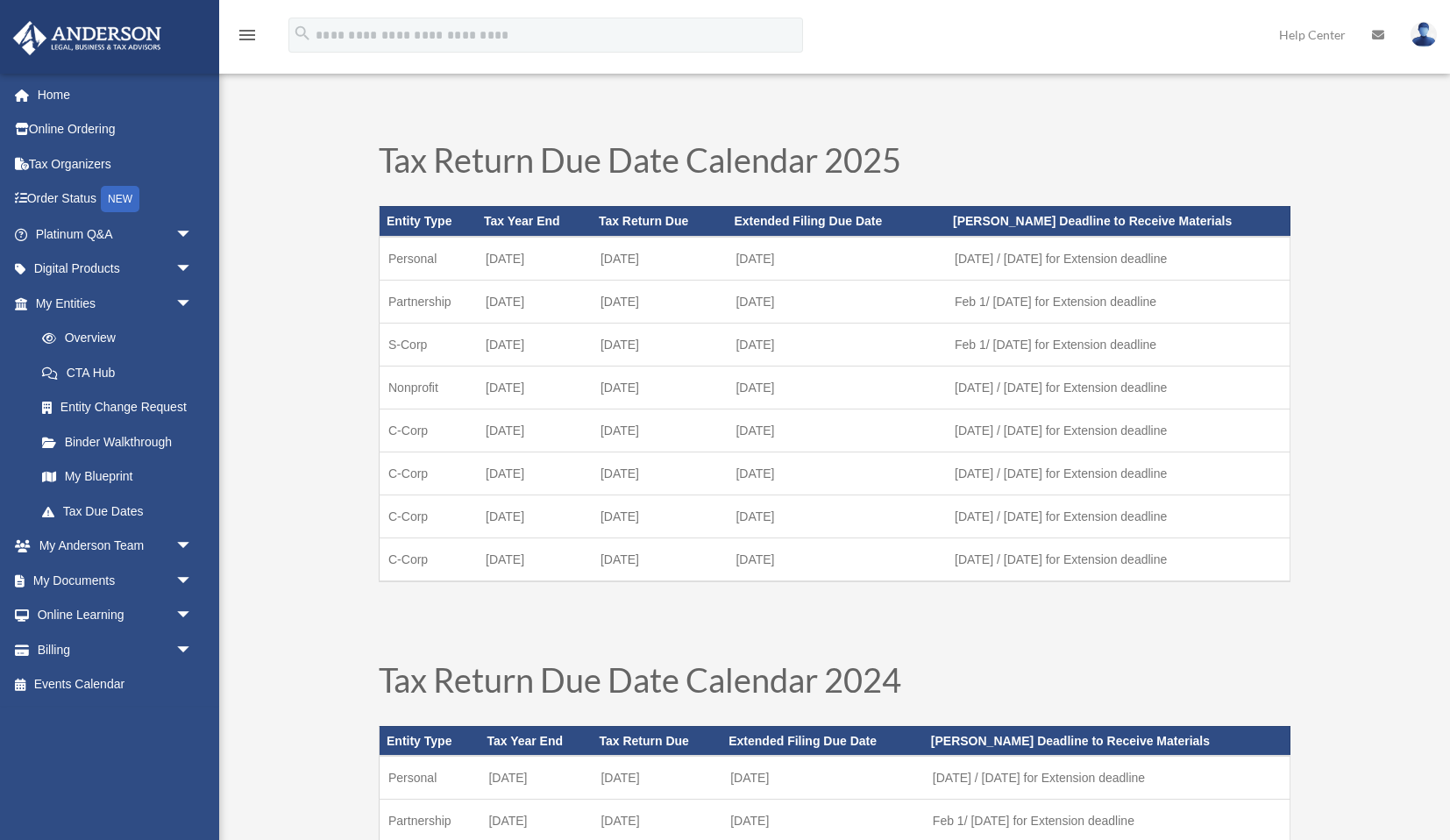
scroll to position [9, 0]
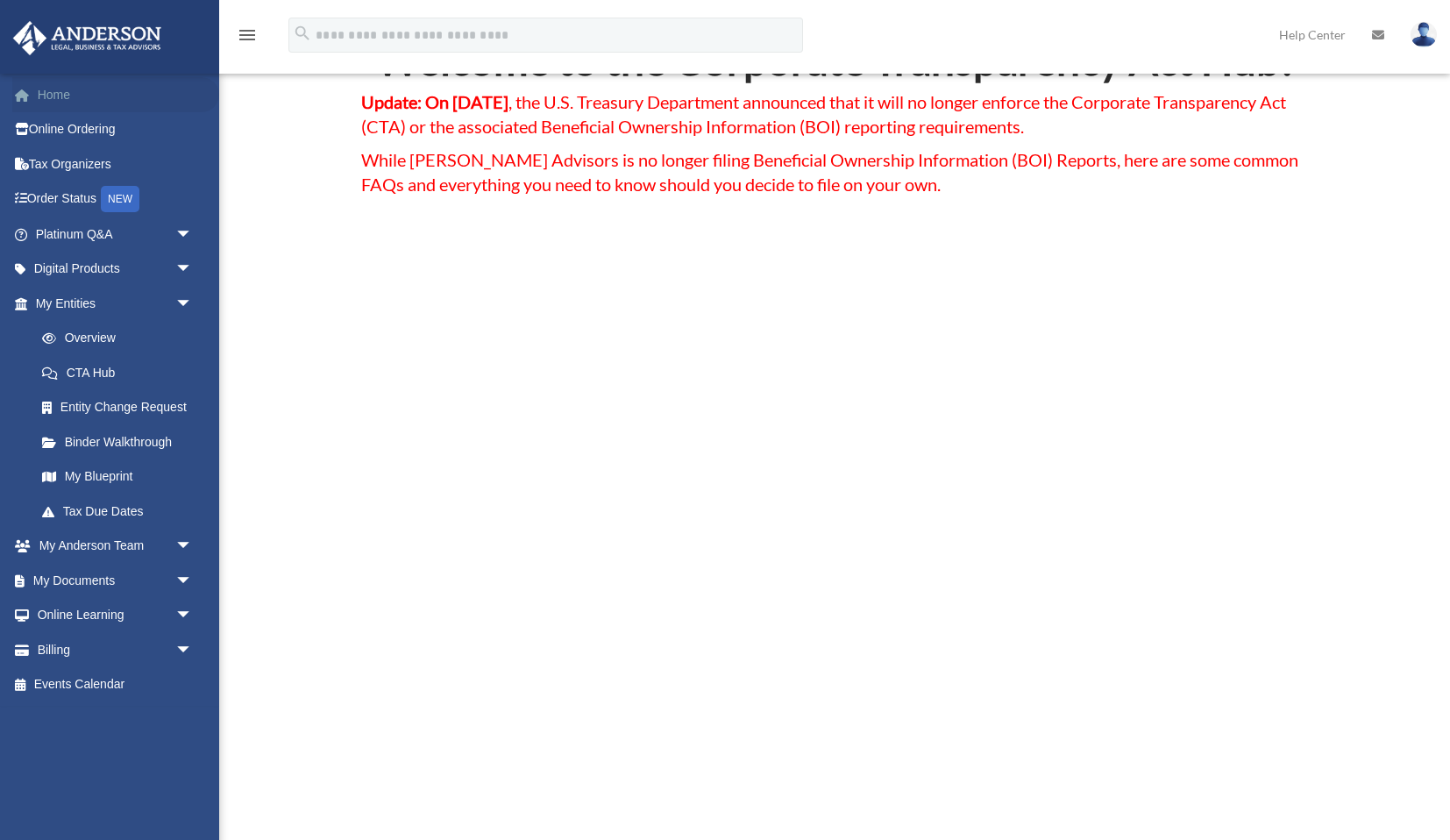
scroll to position [130, 0]
click at [62, 94] on link "Home" at bounding box center [115, 94] width 207 height 35
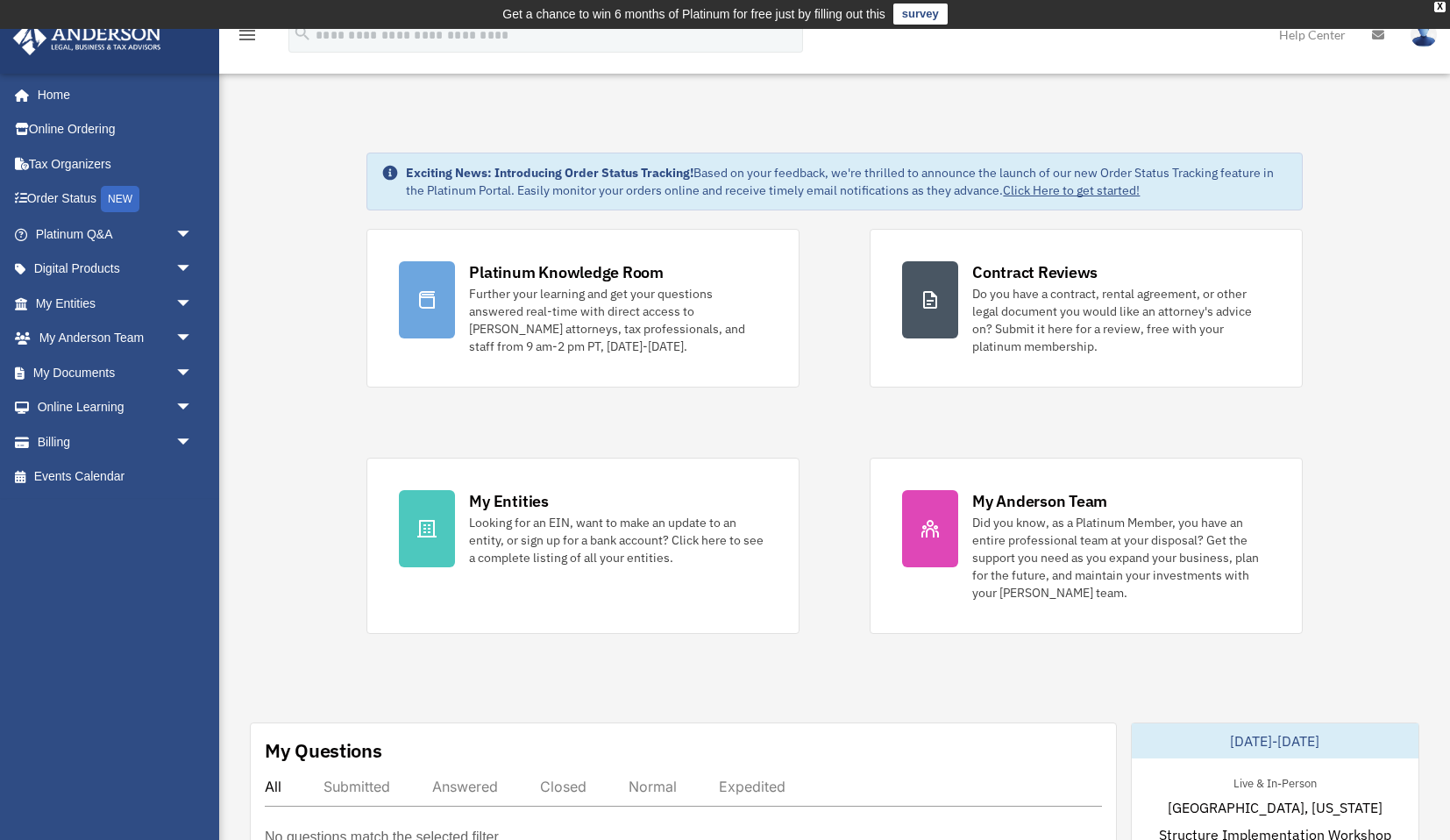
scroll to position [1, 0]
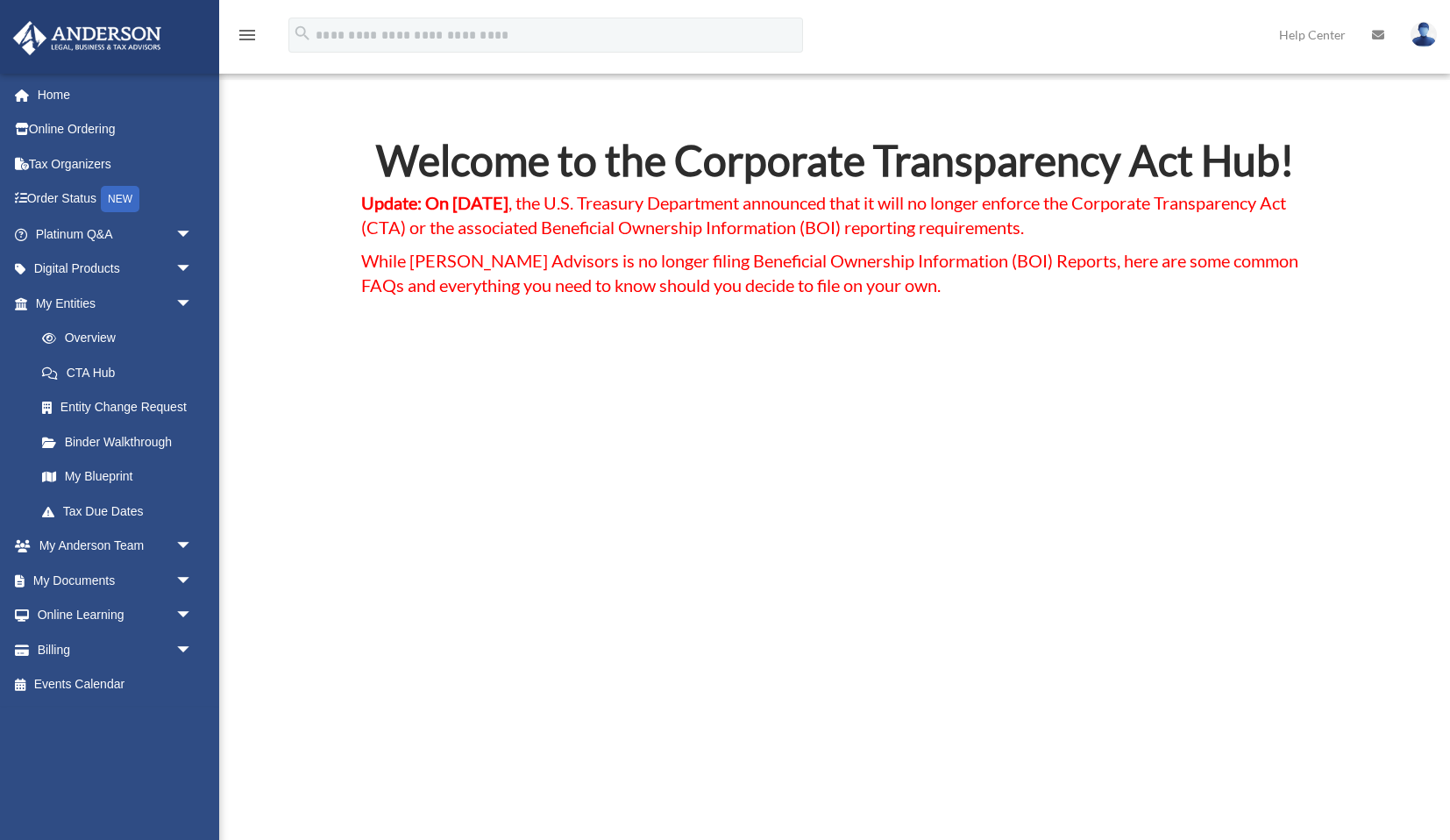
scroll to position [145, 0]
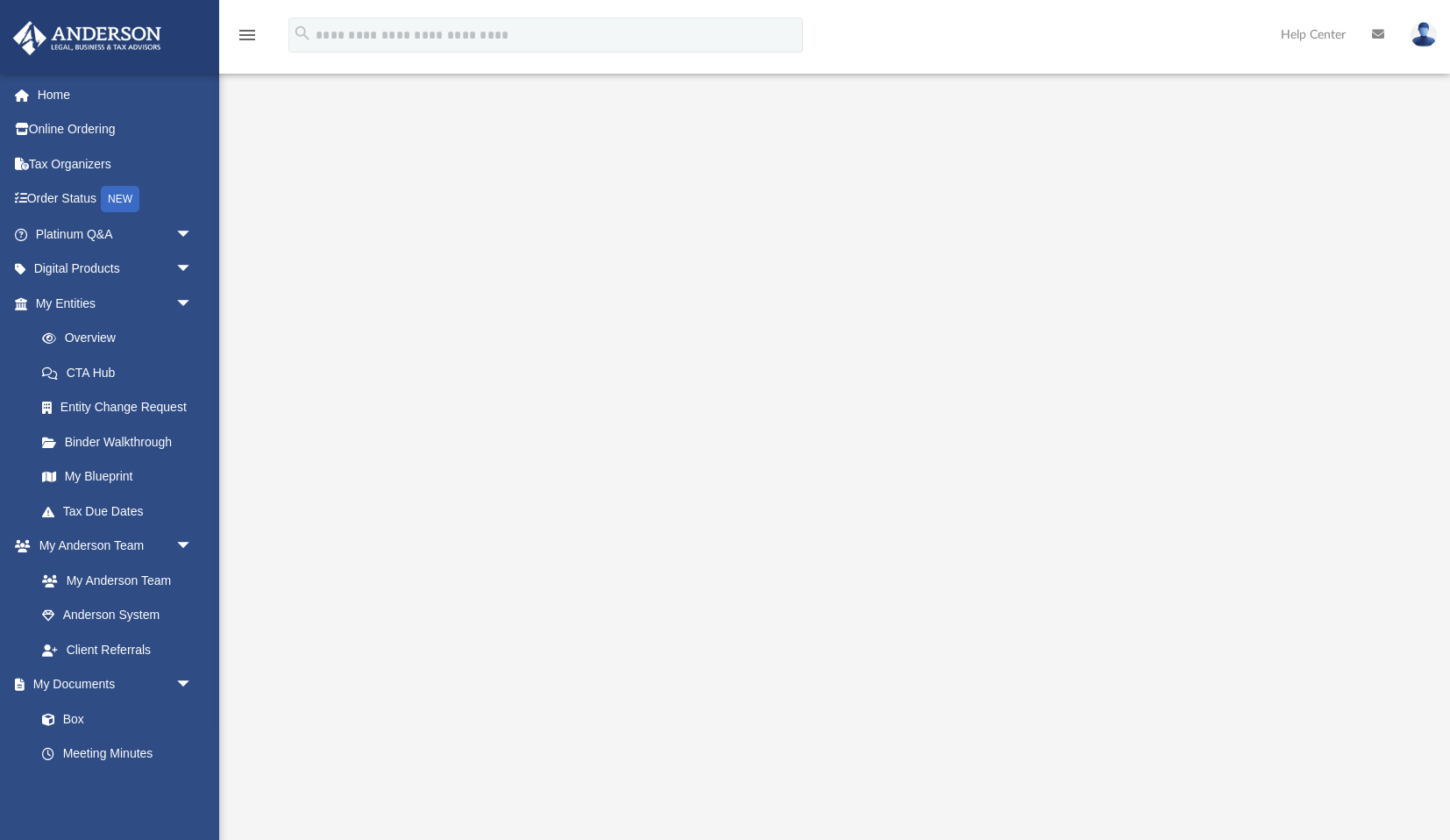
scroll to position [70, 0]
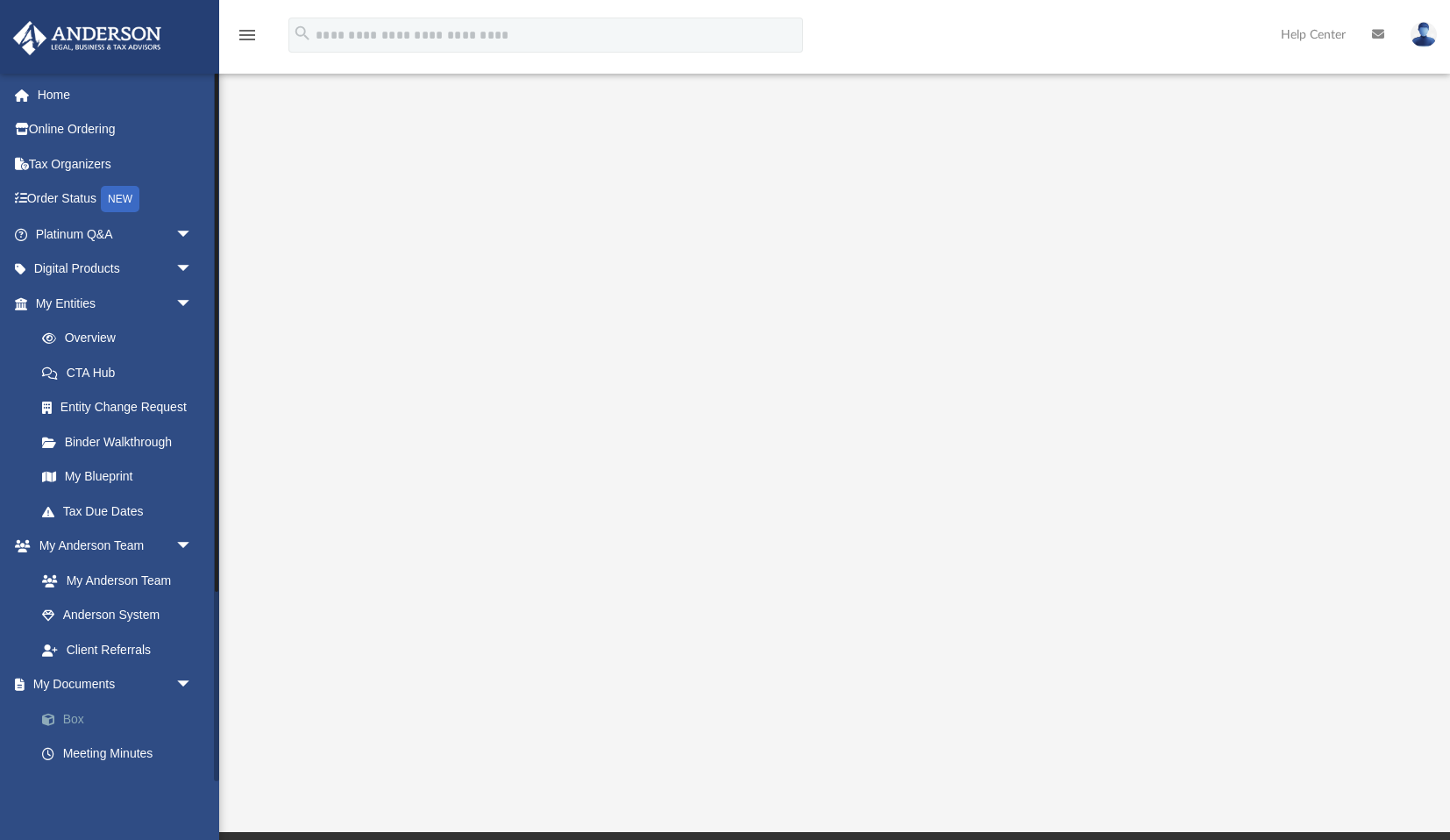
click at [74, 710] on link "Box" at bounding box center [122, 718] width 195 height 35
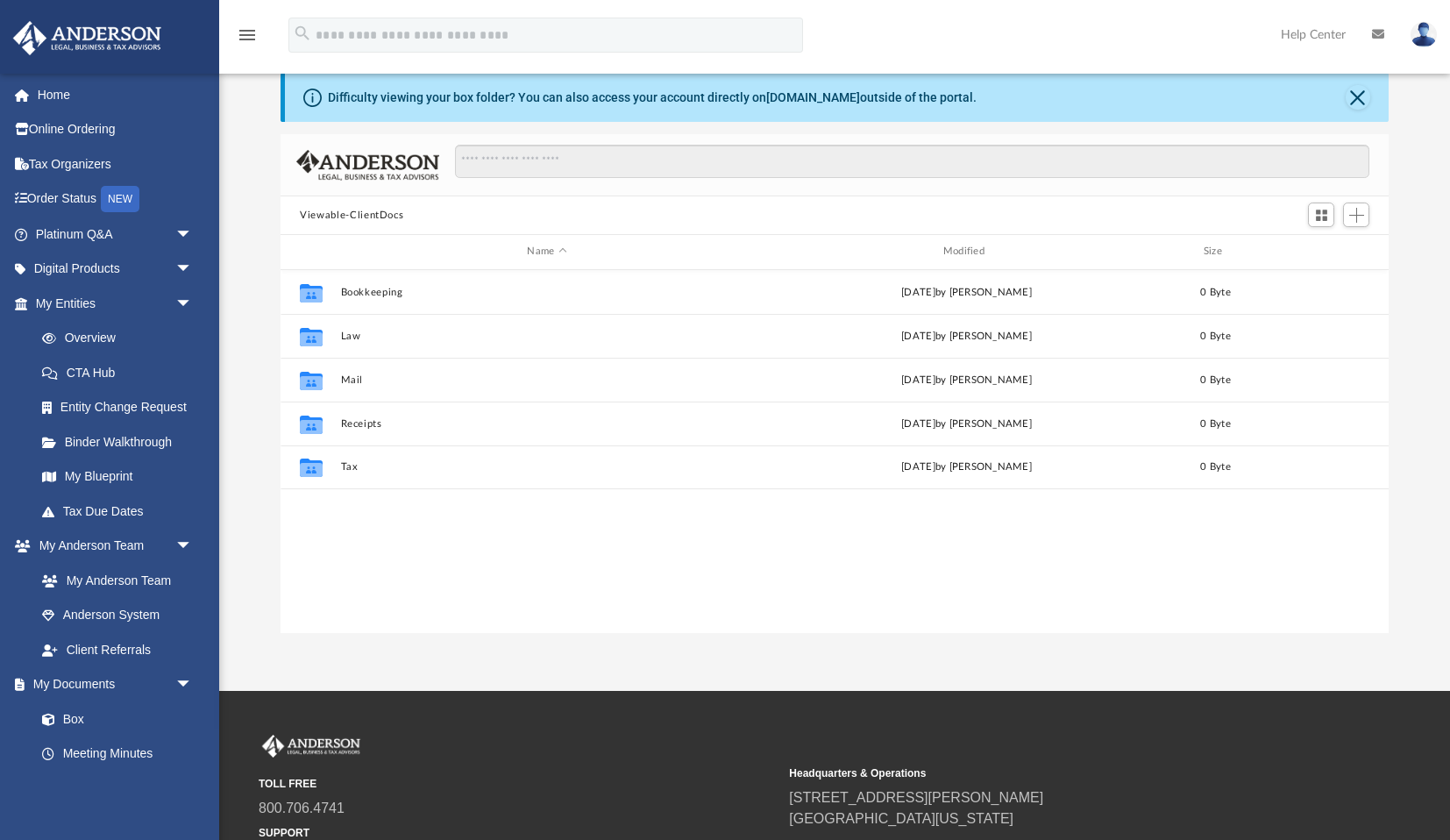
scroll to position [399, 1107]
click at [54, 96] on link "Home" at bounding box center [115, 94] width 207 height 35
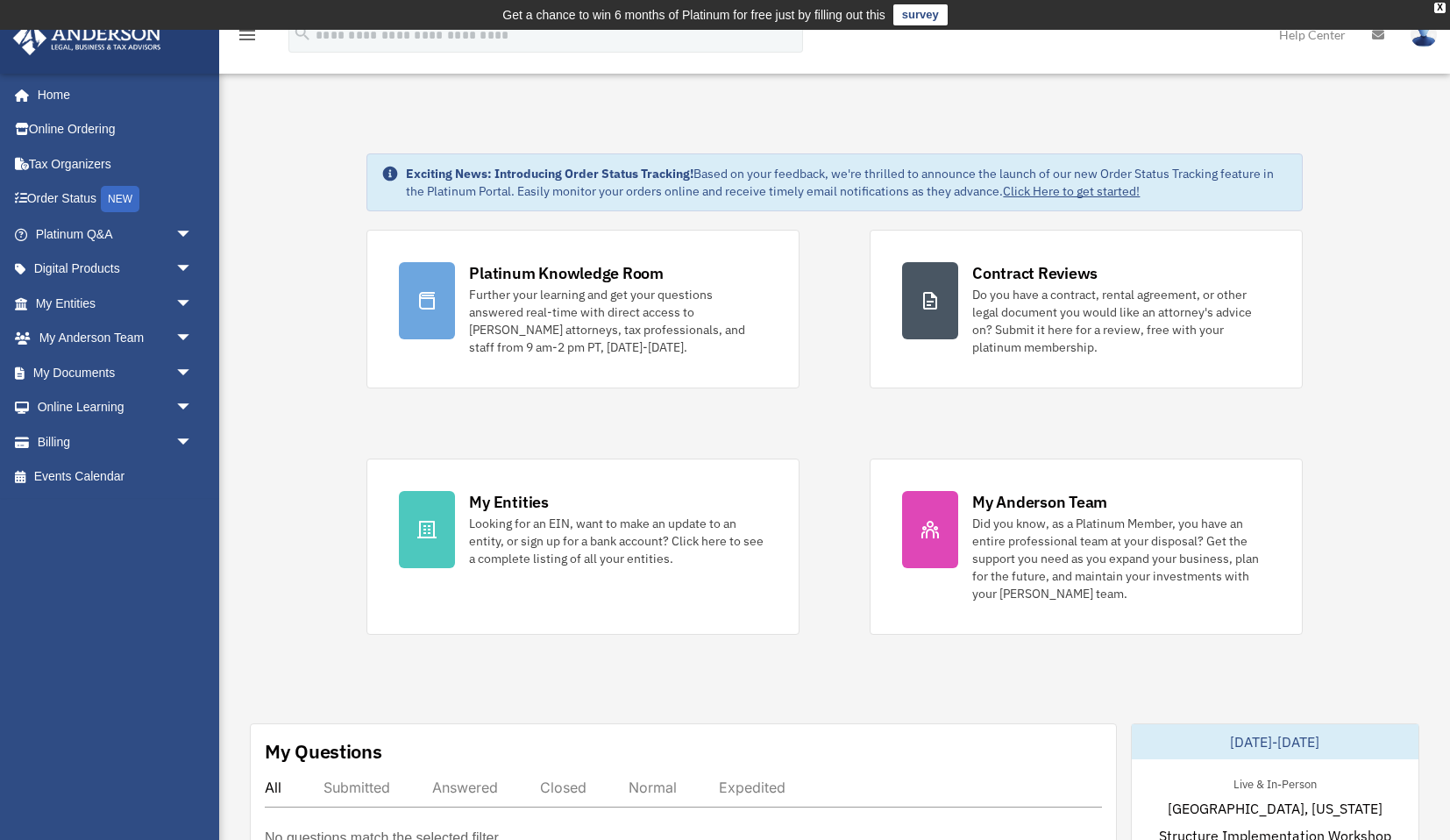
click at [1422, 38] on img at bounding box center [1424, 34] width 26 height 25
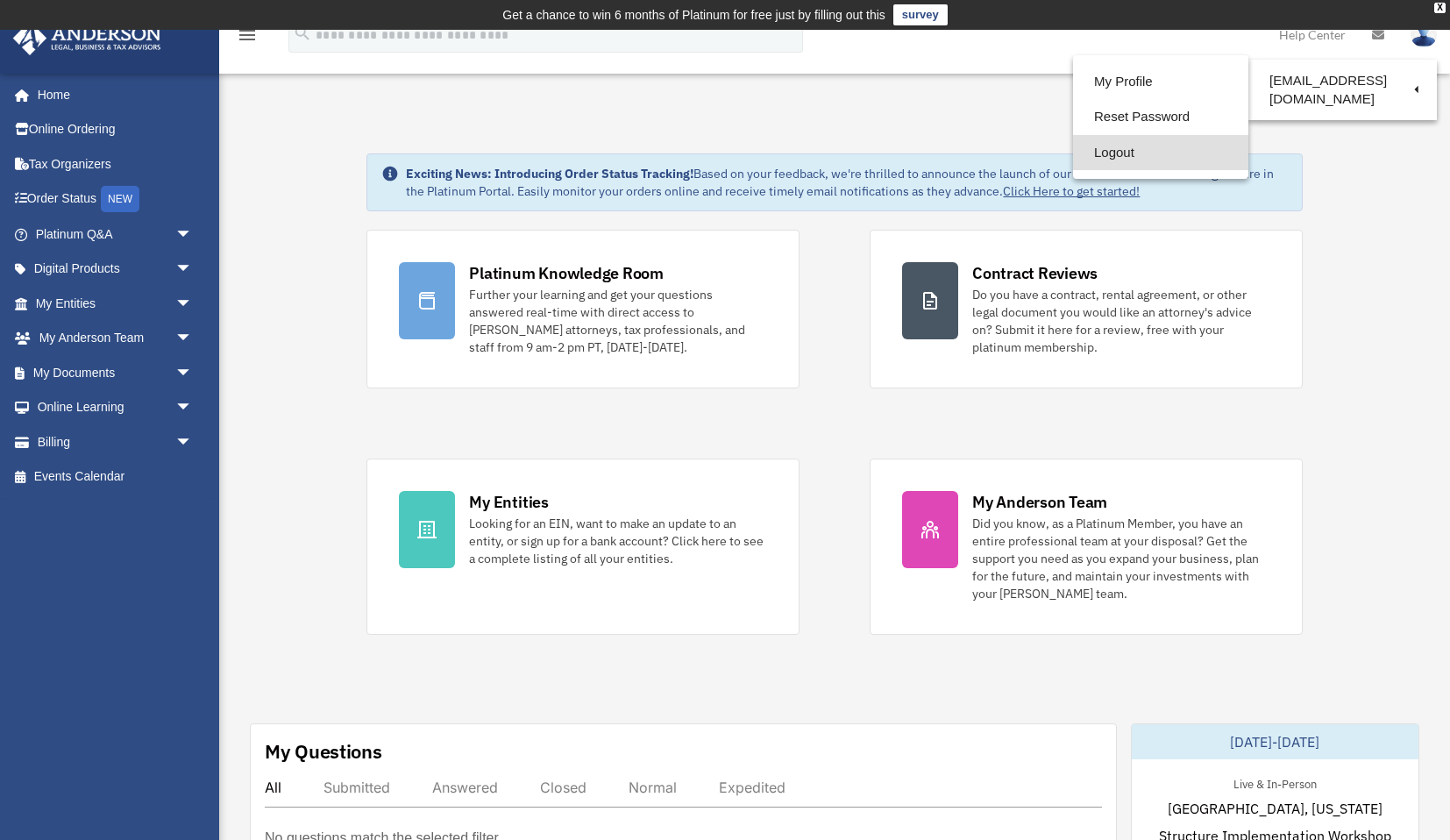
click at [1126, 155] on link "Logout" at bounding box center [1161, 153] width 175 height 36
